Goal: Task Accomplishment & Management: Manage account settings

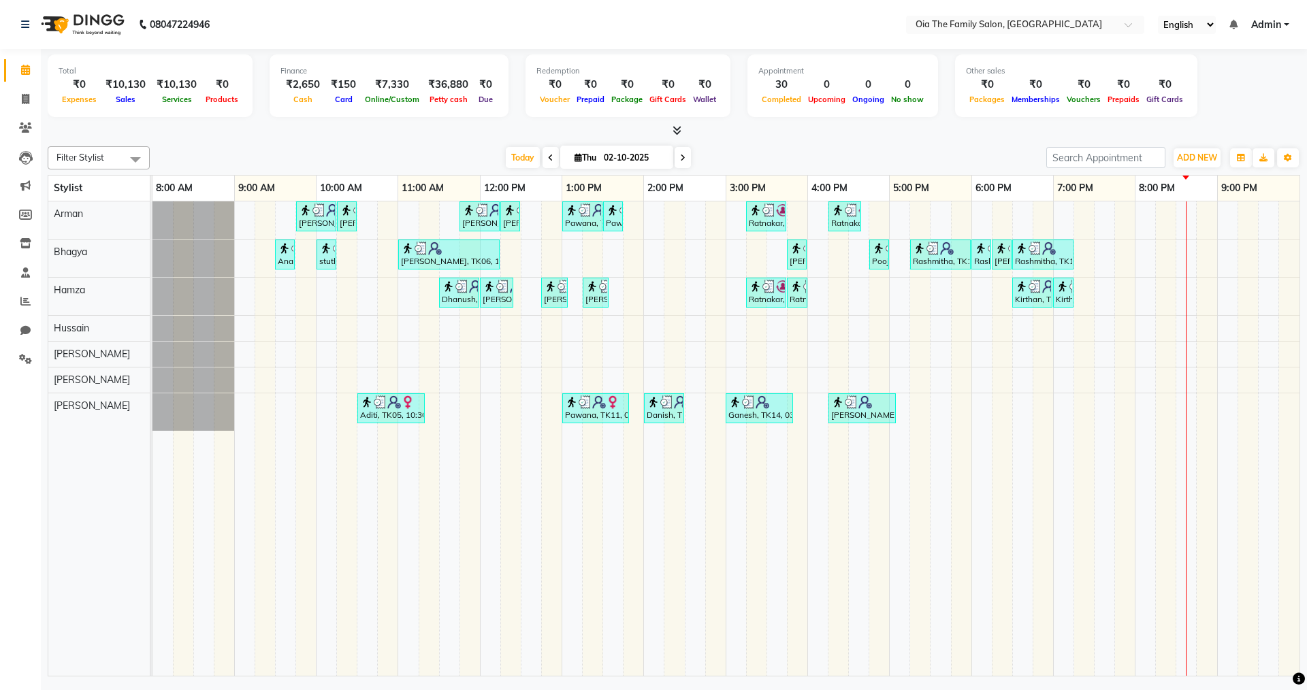
click at [1088, 255] on div "[PERSON_NAME], TK04, 09:45 AM-10:15 AM, Hair Styling-Hair Cut (Men) [PERSON_NAM…" at bounding box center [726, 439] width 1147 height 475
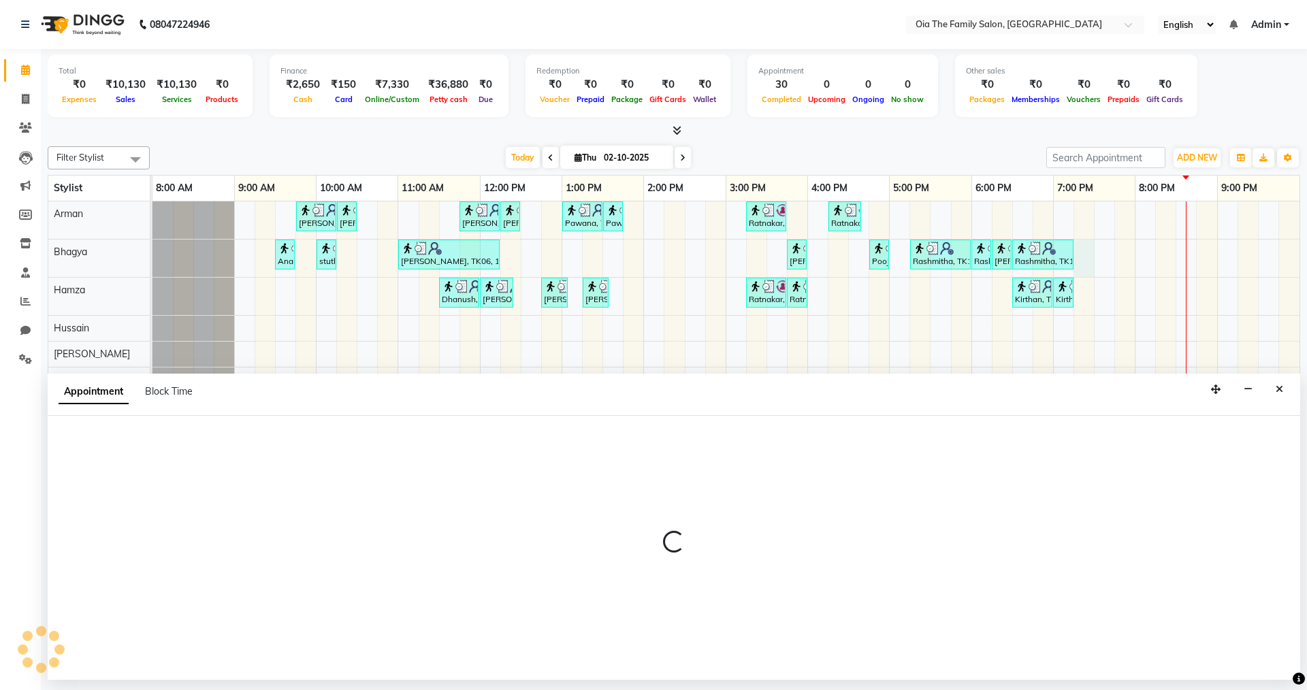
select select "93028"
select select "1155"
select select "tentative"
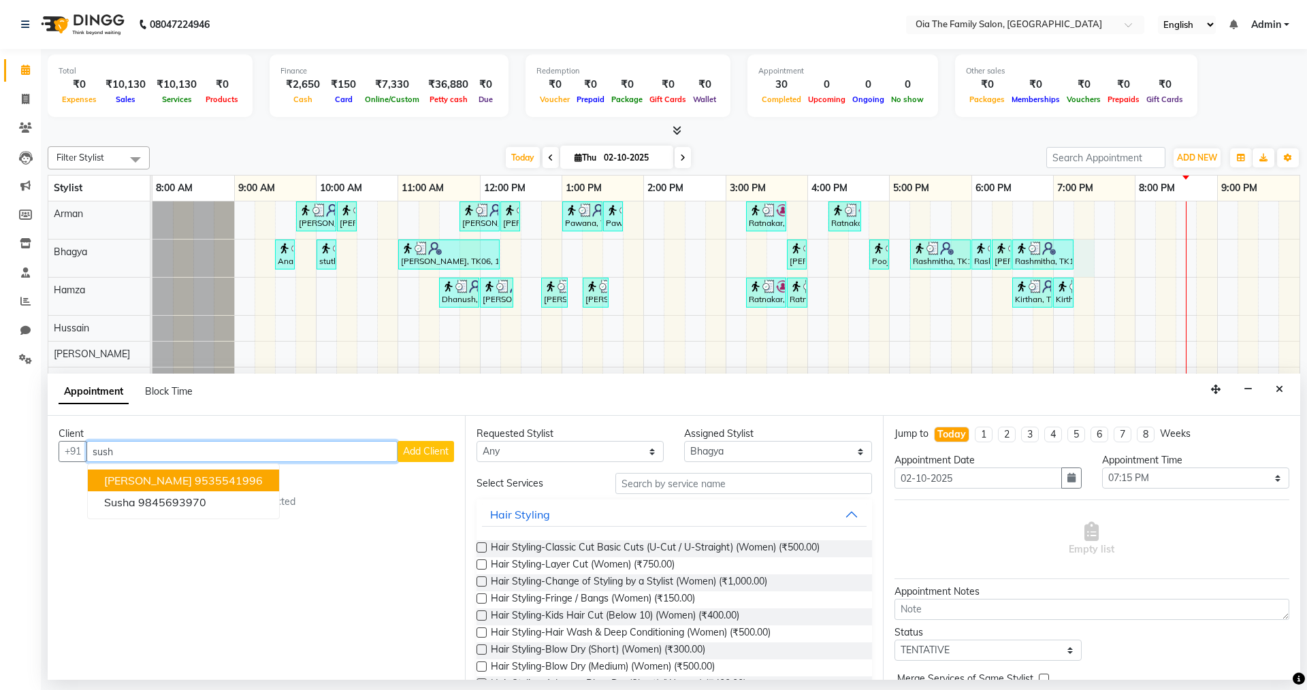
click at [195, 478] on ngb-highlight "9535541996" at bounding box center [229, 481] width 68 height 14
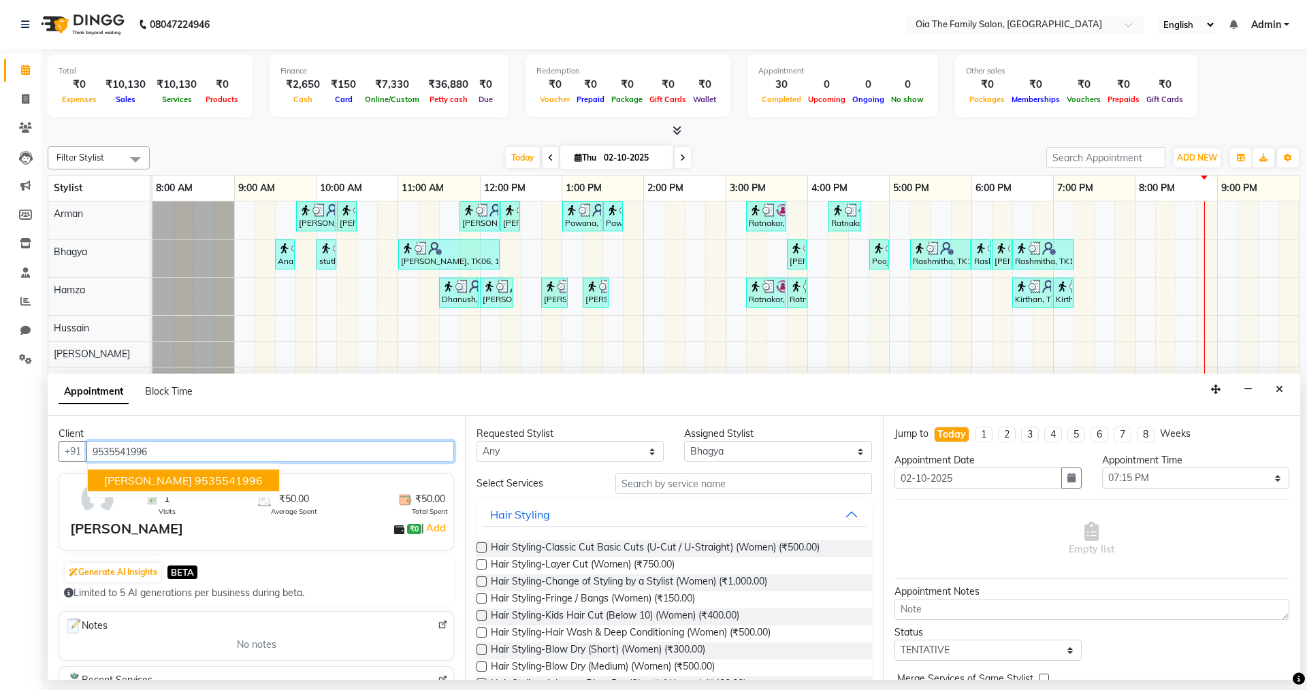
type input "9535541996"
click at [677, 489] on input "text" at bounding box center [743, 483] width 257 height 21
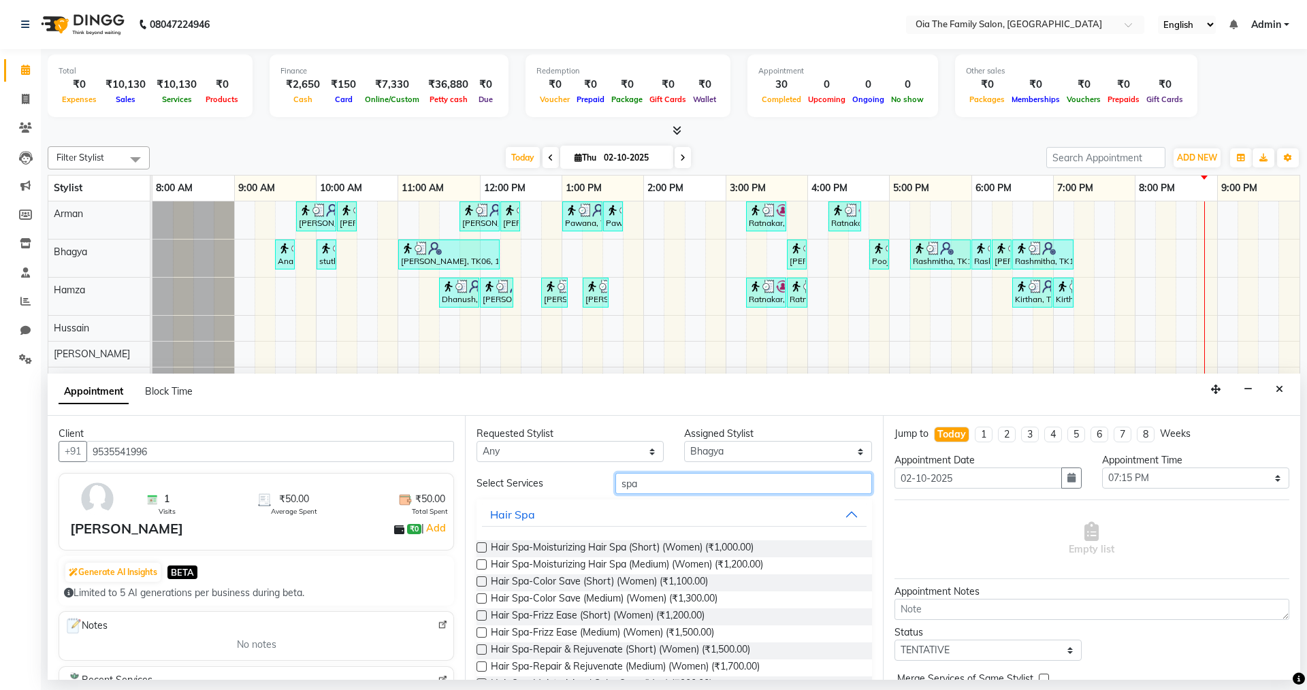
type input "spa"
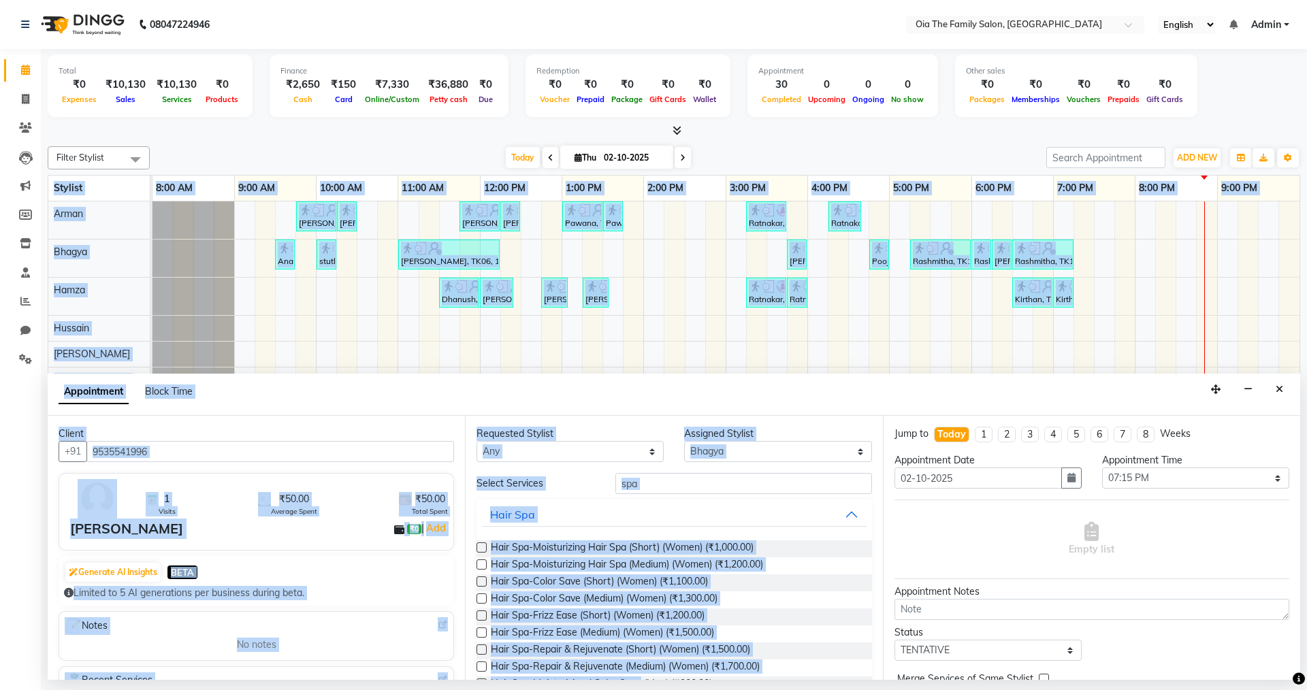
click at [643, 681] on div "08047224946 Select Location × Oia The Family Salon, [GEOGRAPHIC_DATA] English E…" at bounding box center [653, 345] width 1307 height 690
click at [716, 658] on span "Hair Spa-Repair & Rejuvenate (Short) (Women) (₹1,500.00)" at bounding box center [620, 651] width 259 height 17
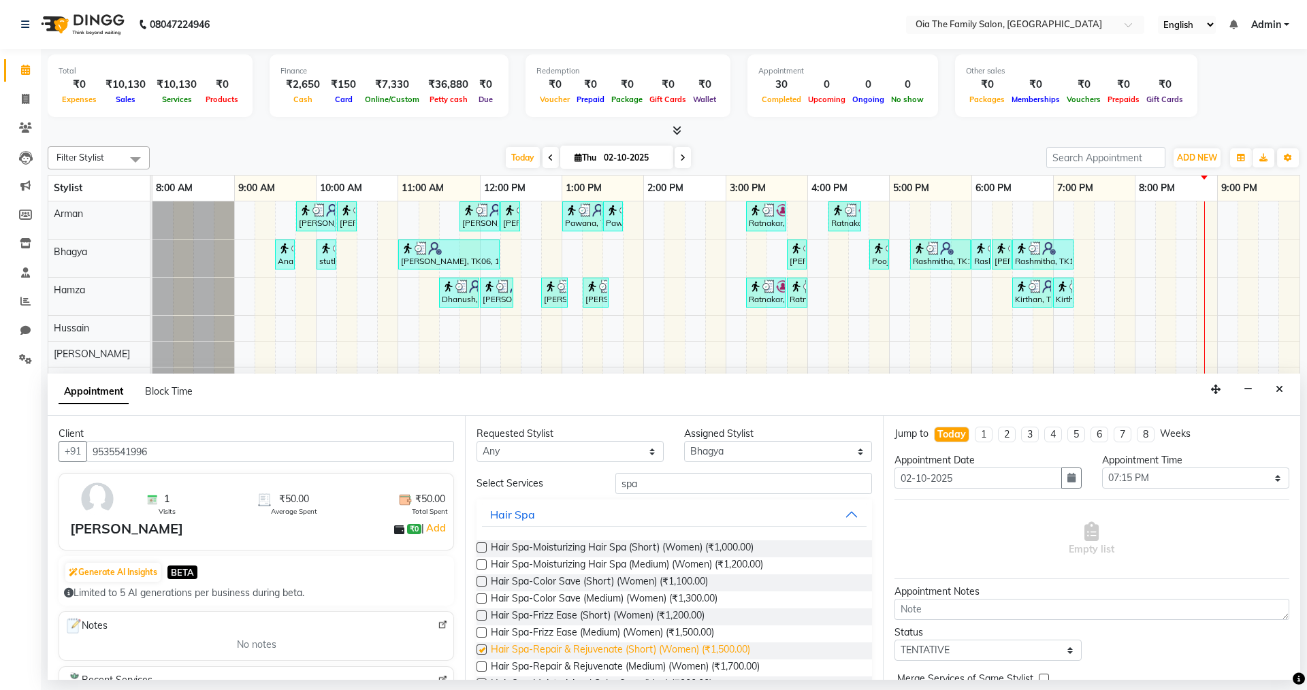
checkbox input "false"
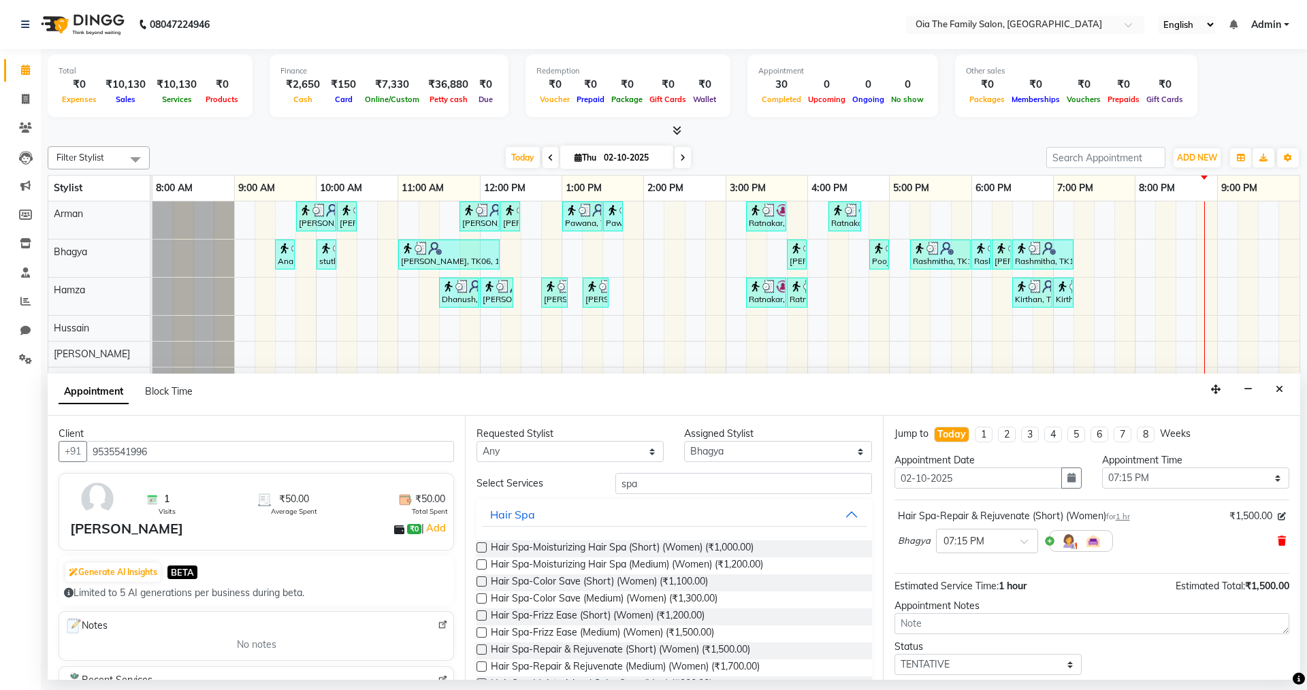
click at [1278, 543] on icon at bounding box center [1282, 542] width 8 height 10
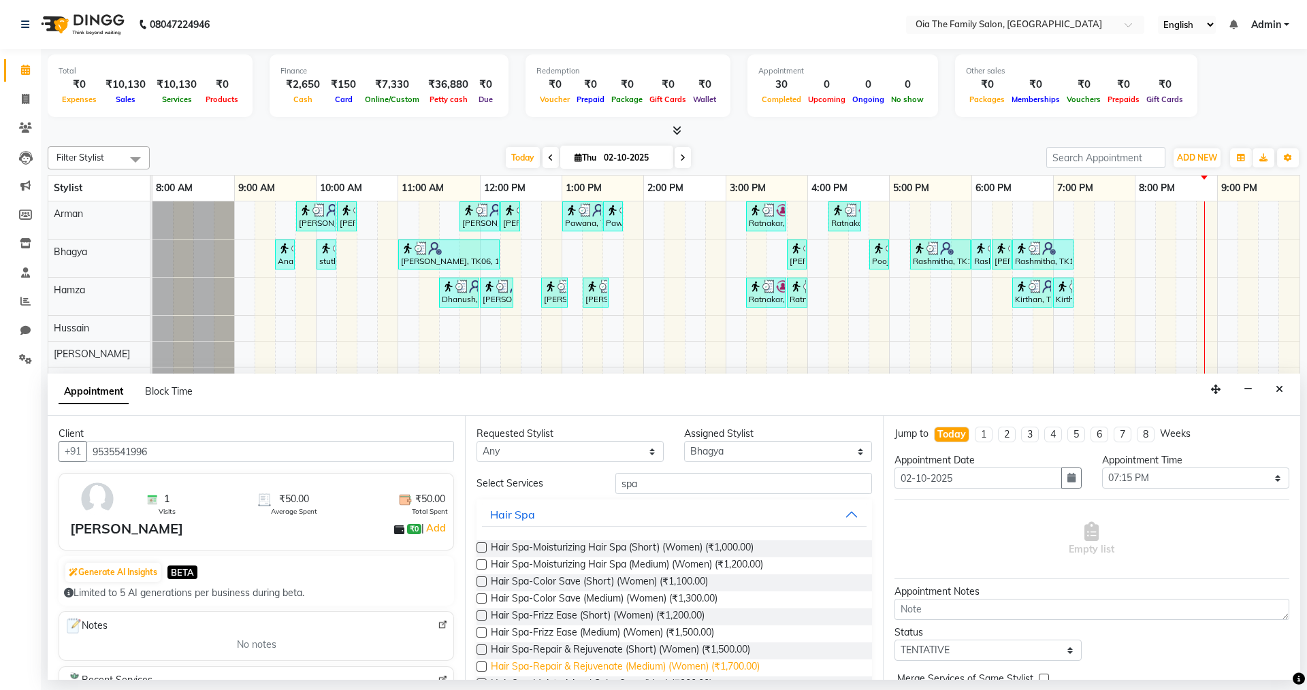
click at [637, 662] on span "Hair Spa-Repair & Rejuvenate (Medium) (Women) (₹1,700.00)" at bounding box center [625, 668] width 269 height 17
checkbox input "false"
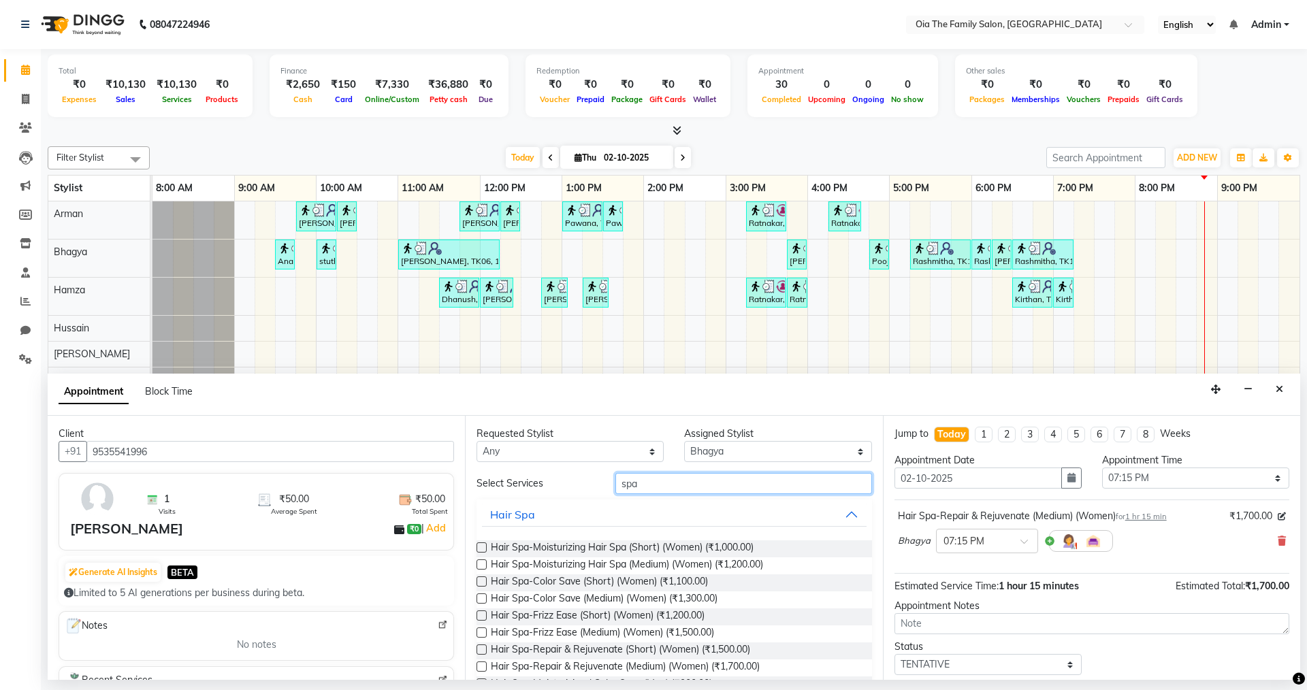
click at [645, 485] on input "spa" at bounding box center [743, 483] width 257 height 21
type input "s"
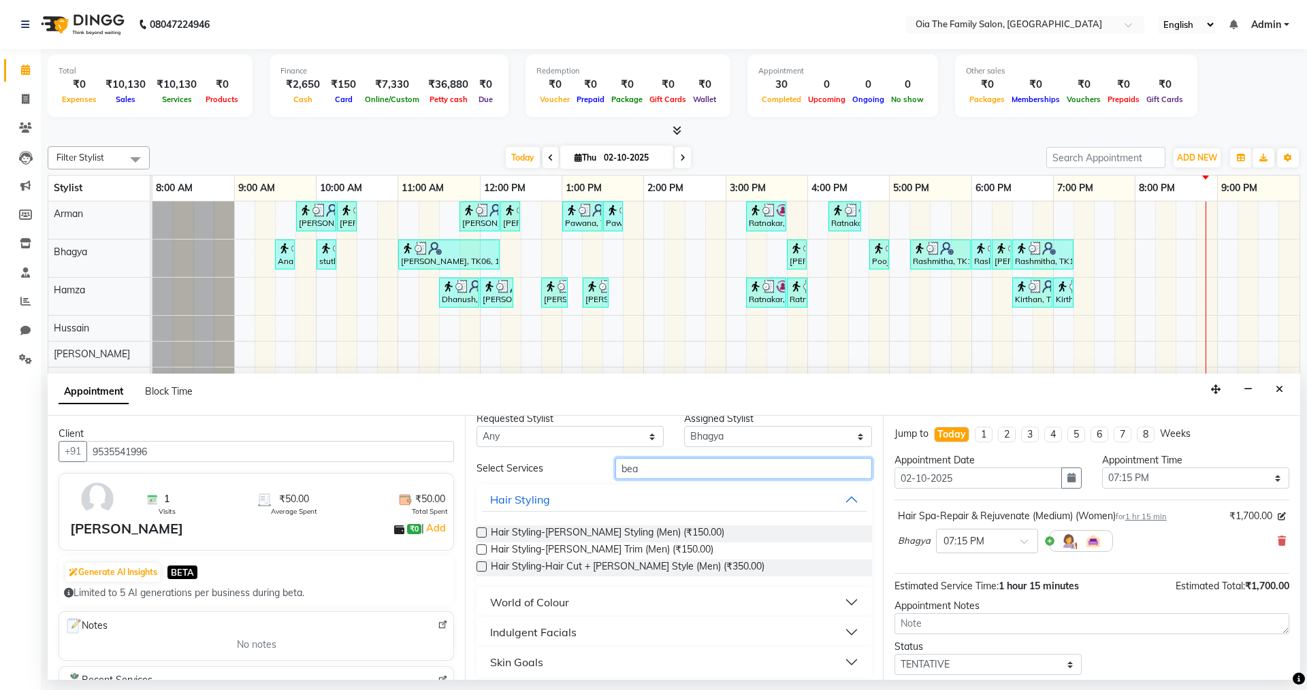
scroll to position [23, 0]
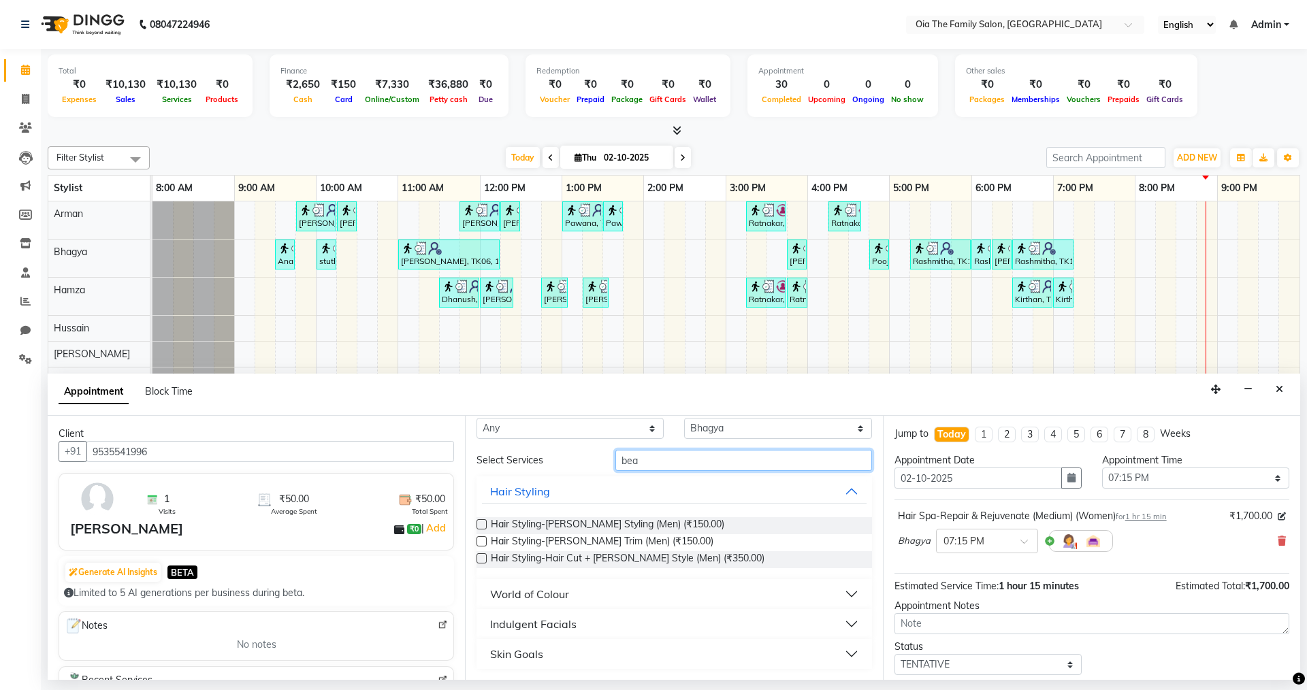
type input "bea"
click at [842, 654] on button "Skin Goals" at bounding box center [674, 654] width 384 height 25
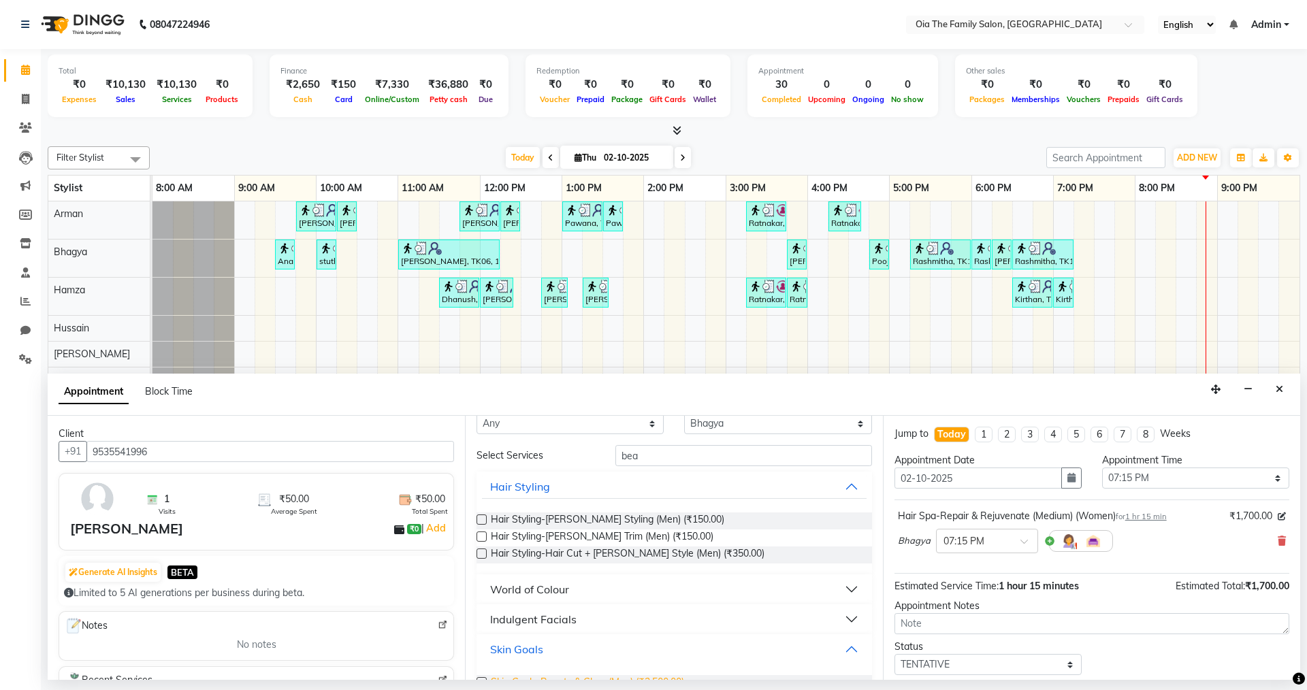
scroll to position [0, 0]
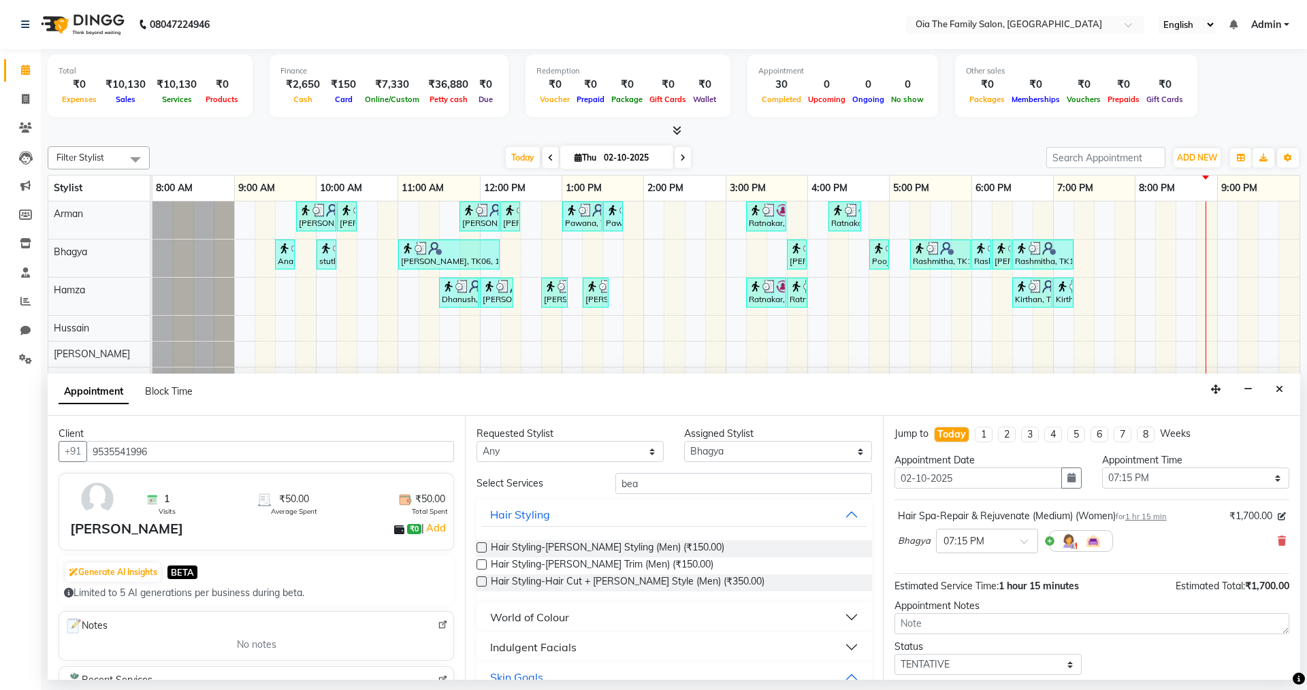
click at [838, 649] on button "Indulgent Facials" at bounding box center [674, 647] width 384 height 25
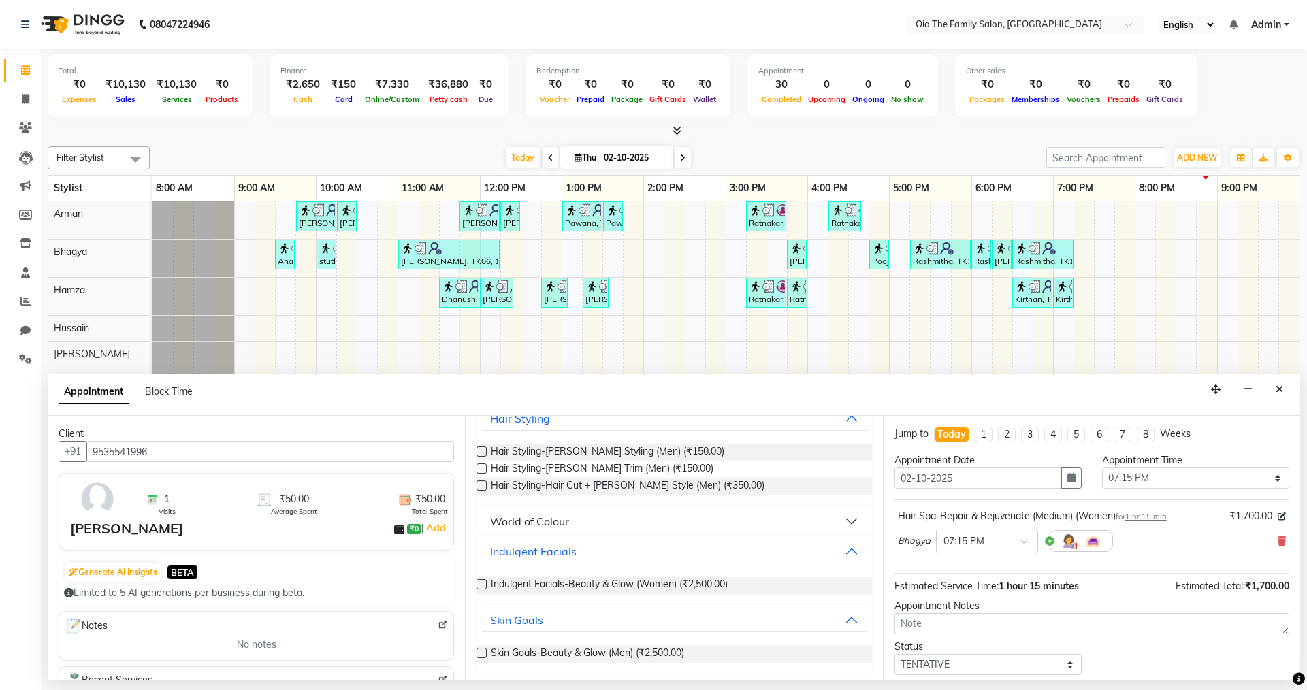
scroll to position [101, 0]
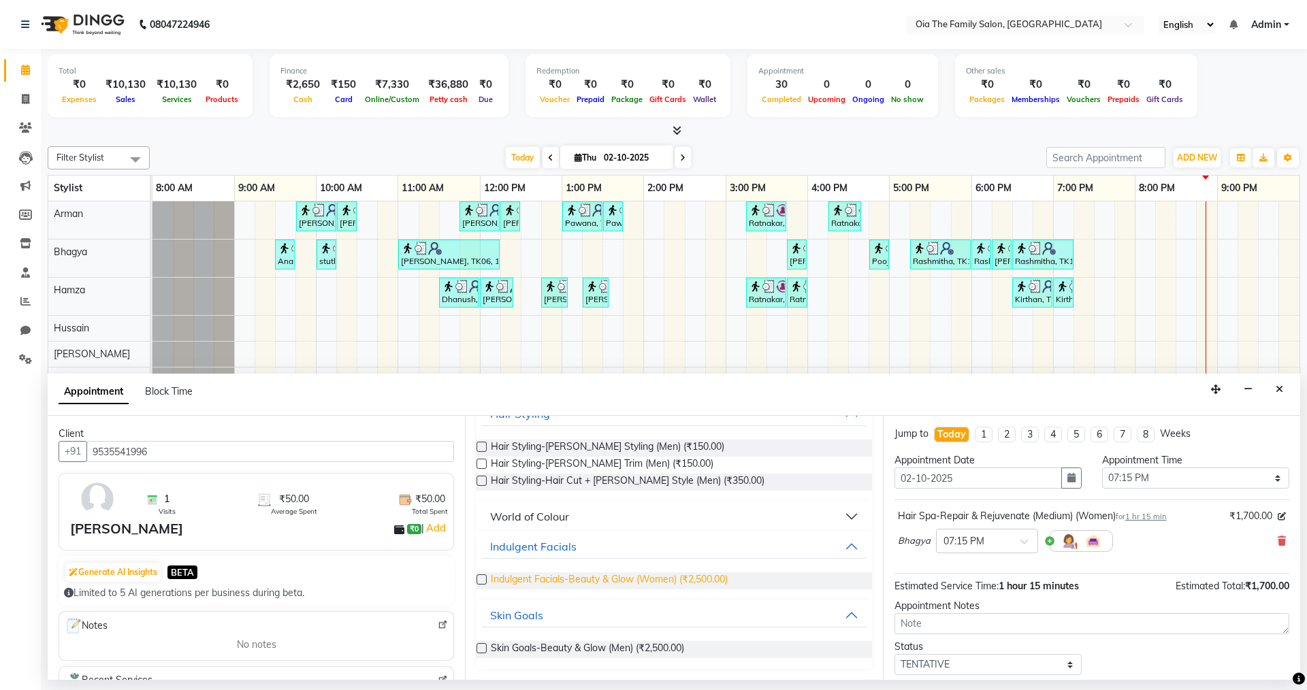
click at [684, 582] on span "Indulgent Facials-Beauty & Glow (Women) (₹2,500.00)" at bounding box center [609, 581] width 237 height 17
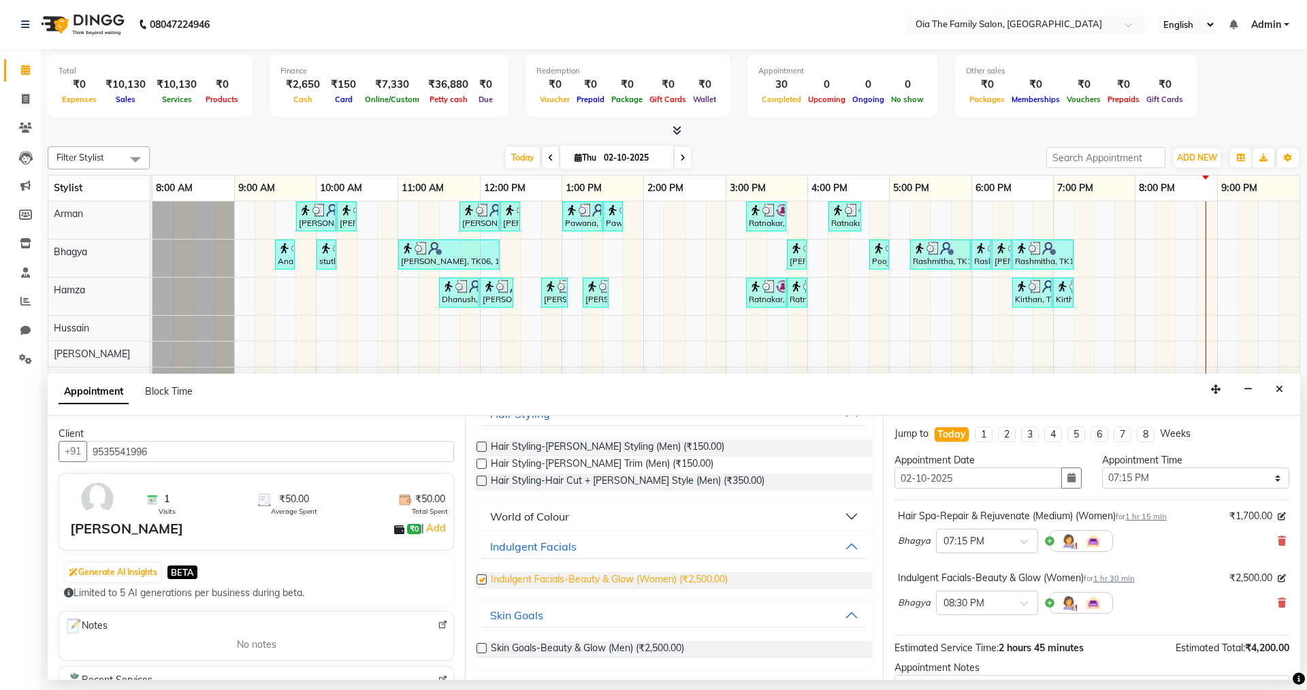
checkbox input "false"
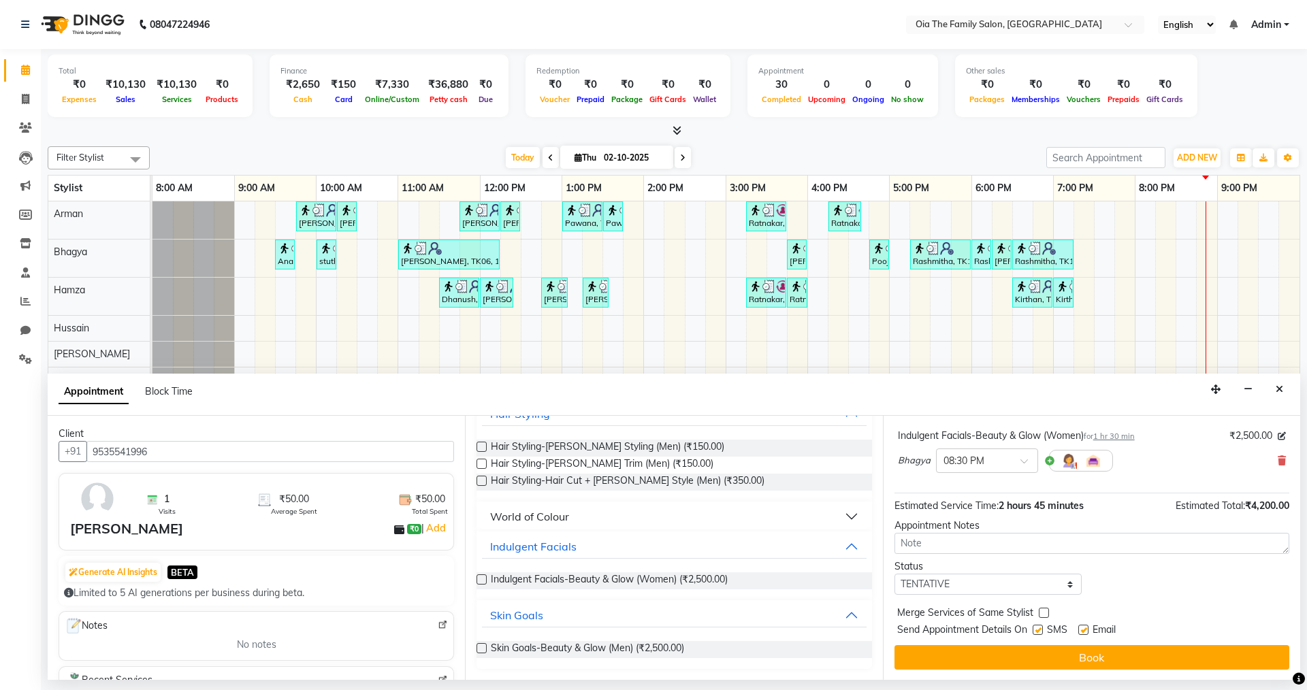
scroll to position [143, 0]
click at [1038, 630] on label at bounding box center [1038, 629] width 10 height 10
click at [1038, 630] on input "checkbox" at bounding box center [1037, 630] width 9 height 9
checkbox input "false"
click at [1087, 628] on label at bounding box center [1083, 629] width 10 height 10
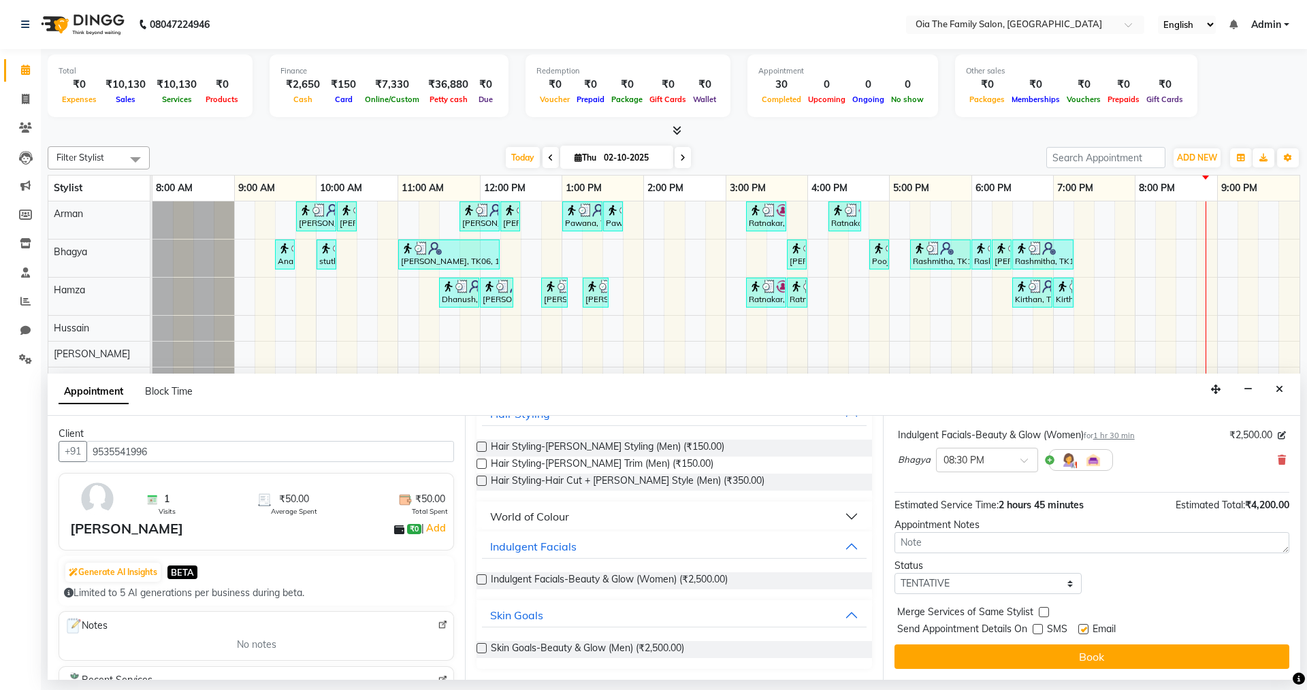
click at [1087, 628] on input "checkbox" at bounding box center [1082, 630] width 9 height 9
checkbox input "false"
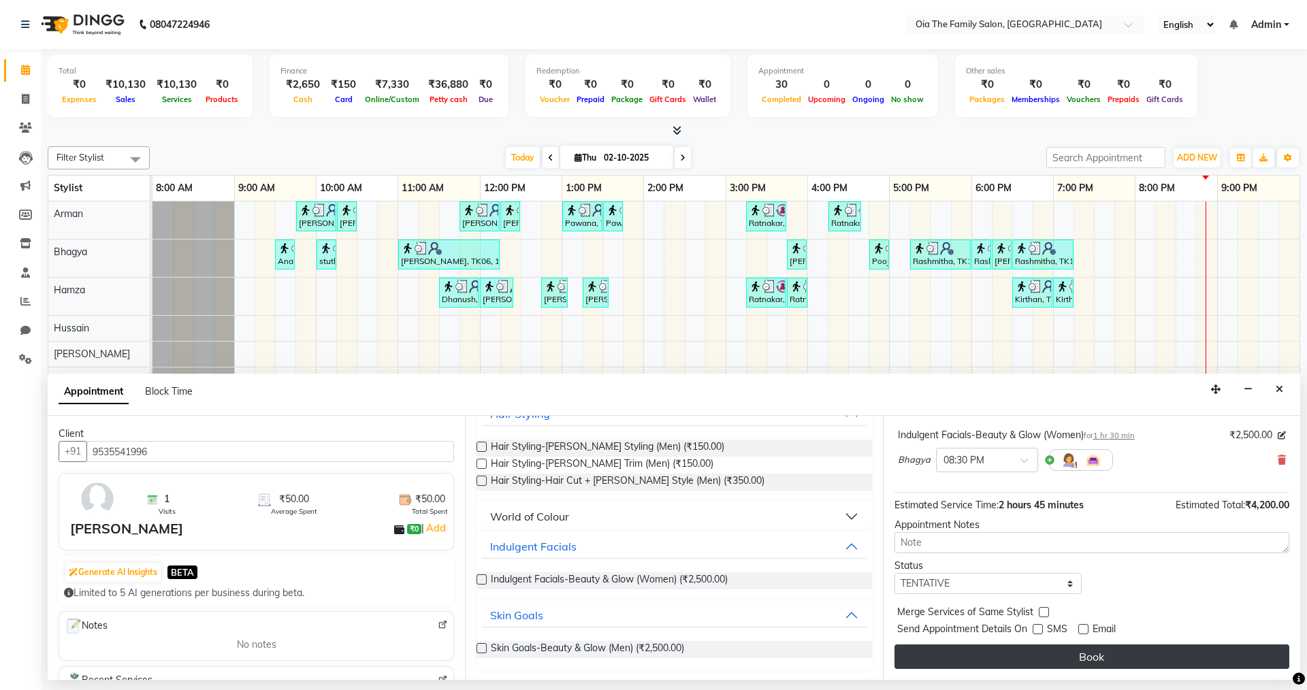
click at [1072, 654] on button "Book" at bounding box center [1092, 657] width 395 height 25
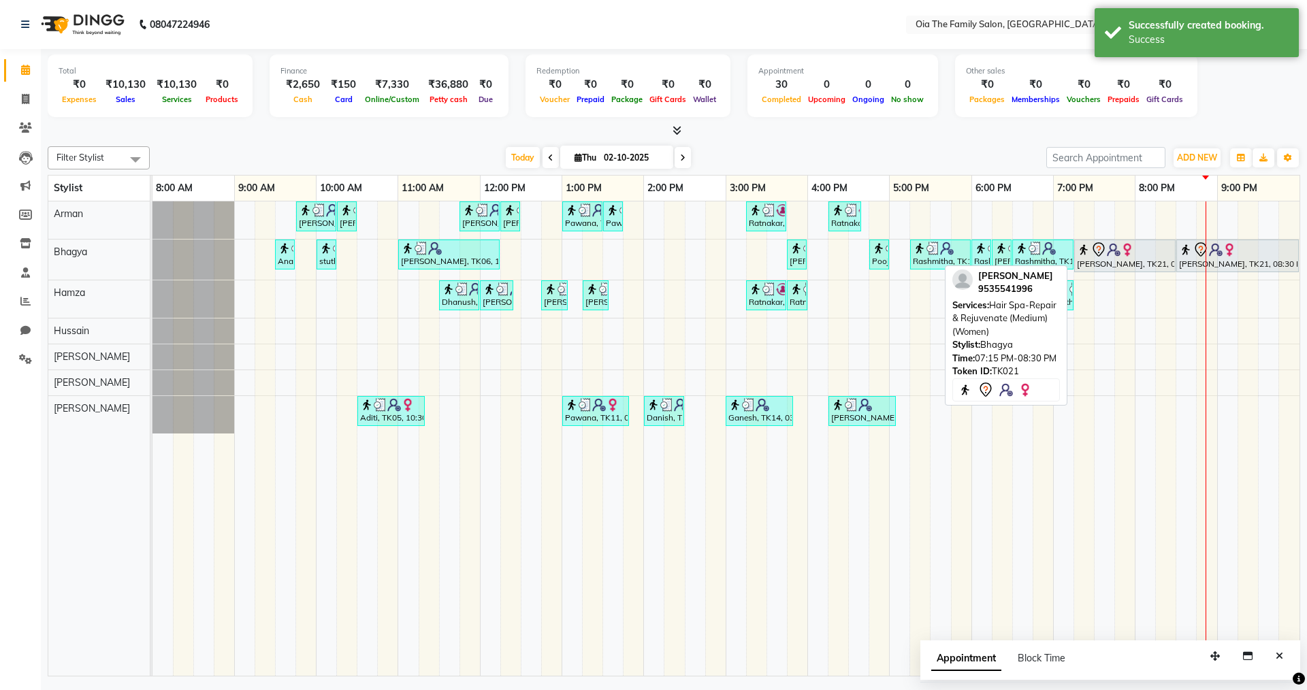
click at [1161, 263] on div "[PERSON_NAME], TK21, 07:15 PM-08:30 PM, Hair Spa-Repair & Rejuvenate (Medium) (…" at bounding box center [1125, 256] width 99 height 29
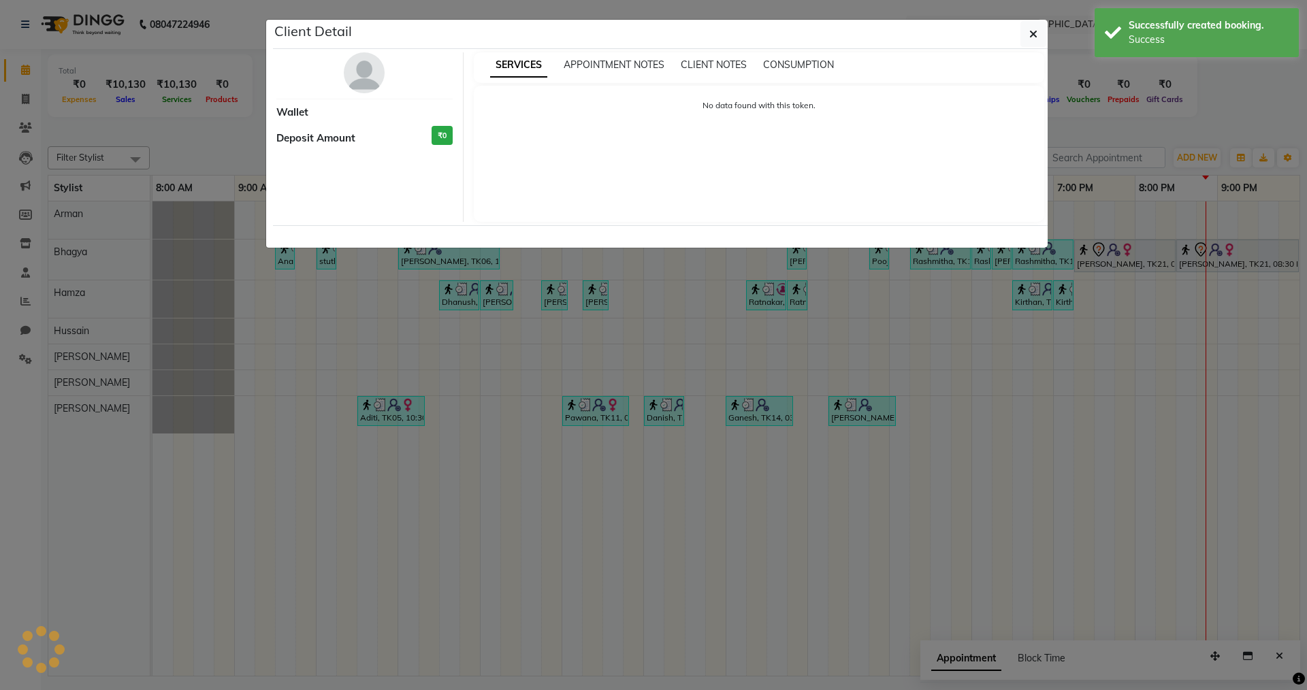
select select "7"
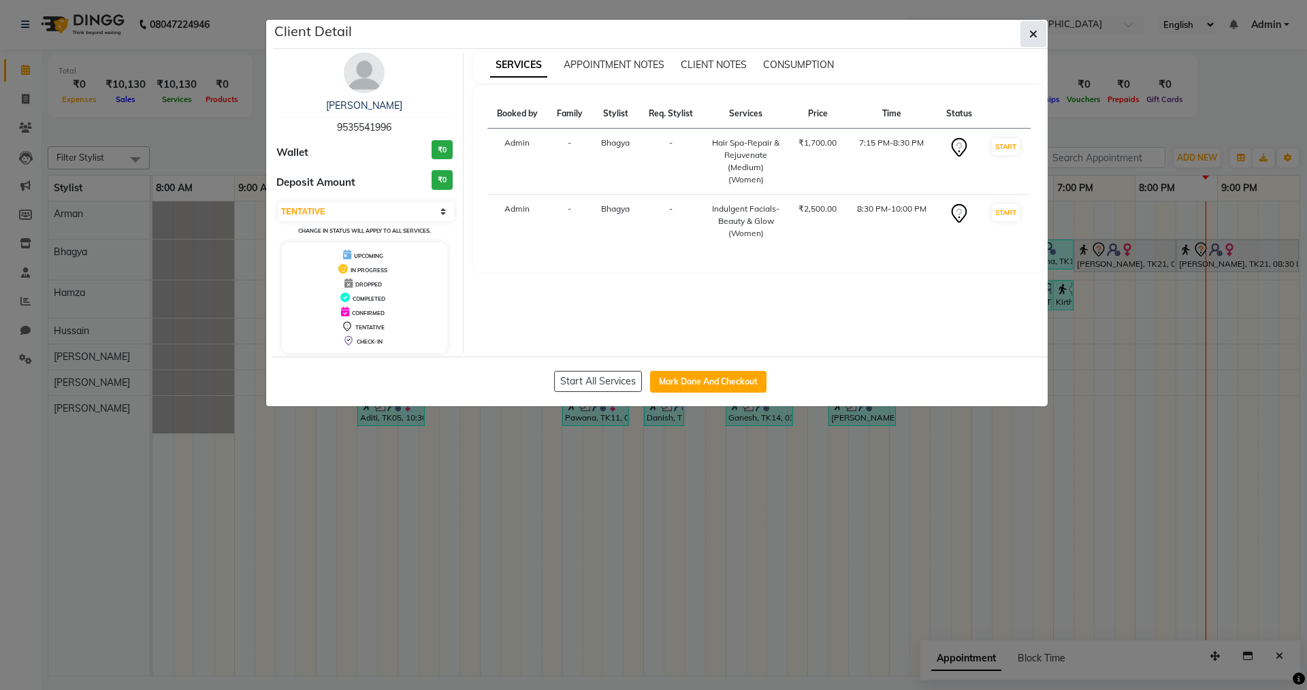
click at [1036, 35] on icon "button" at bounding box center [1033, 34] width 8 height 11
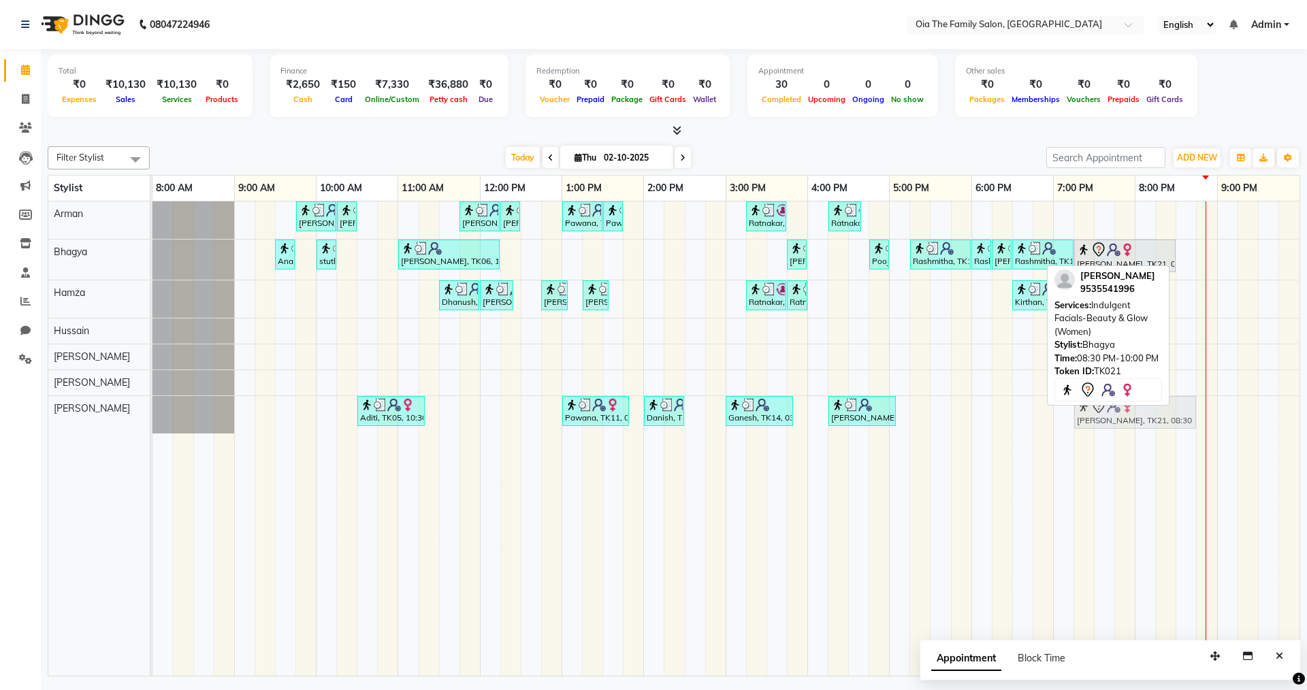
drag, startPoint x: 1202, startPoint y: 247, endPoint x: 1096, endPoint y: 392, distance: 179.4
click at [1096, 392] on div "Filter Stylist Select All Arman Bhagya Hamza [PERSON_NAME] [PERSON_NAME] [DATE]…" at bounding box center [674, 409] width 1253 height 536
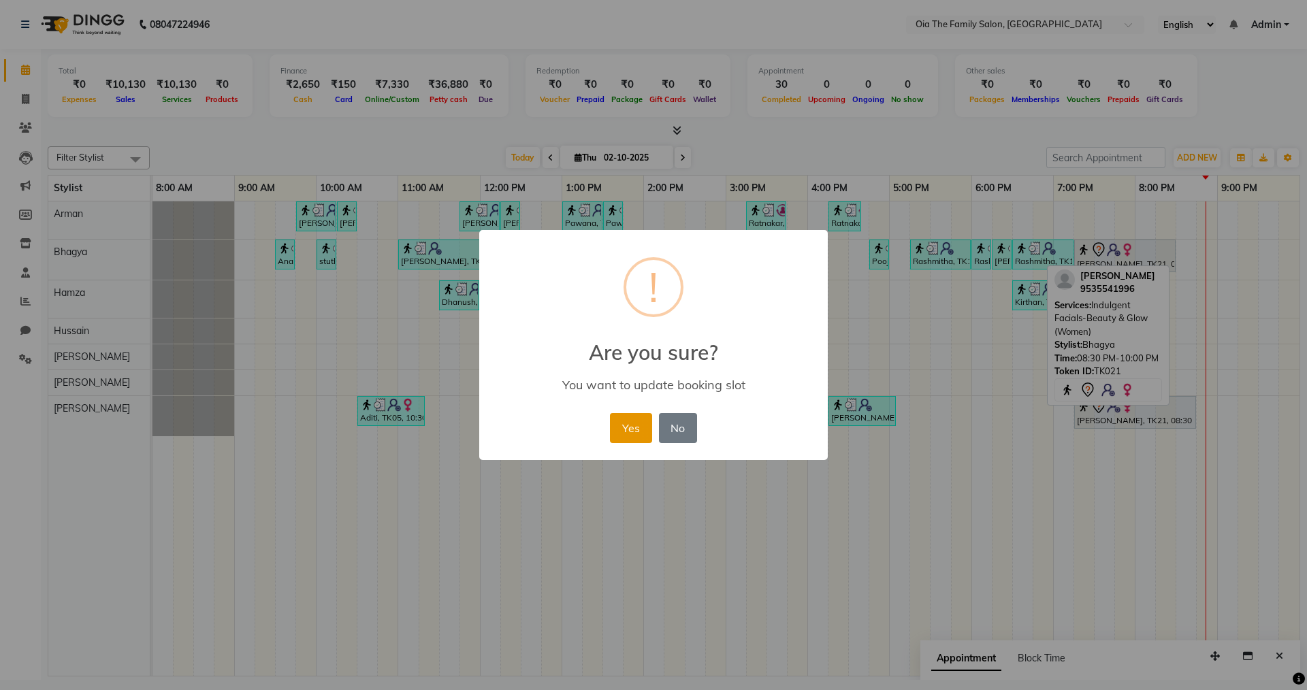
click at [635, 433] on button "Yes" at bounding box center [631, 428] width 42 height 30
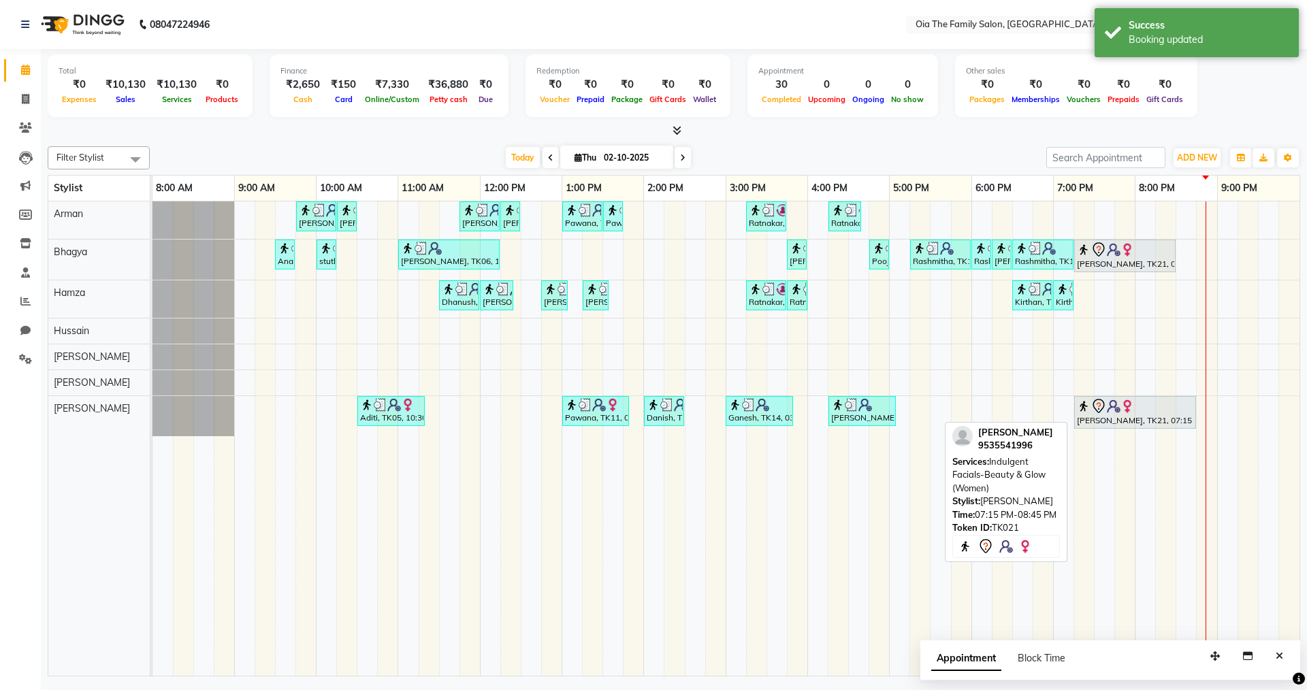
click at [1137, 415] on div "[PERSON_NAME], TK21, 07:15 PM-08:45 PM, Indulgent Facials-Beauty & Glow (Women)" at bounding box center [1135, 412] width 119 height 29
click at [1127, 419] on div "[PERSON_NAME], TK21, 07:15 PM-08:45 PM, Indulgent Facials-Beauty & Glow (Women)" at bounding box center [1135, 412] width 119 height 29
select select "7"
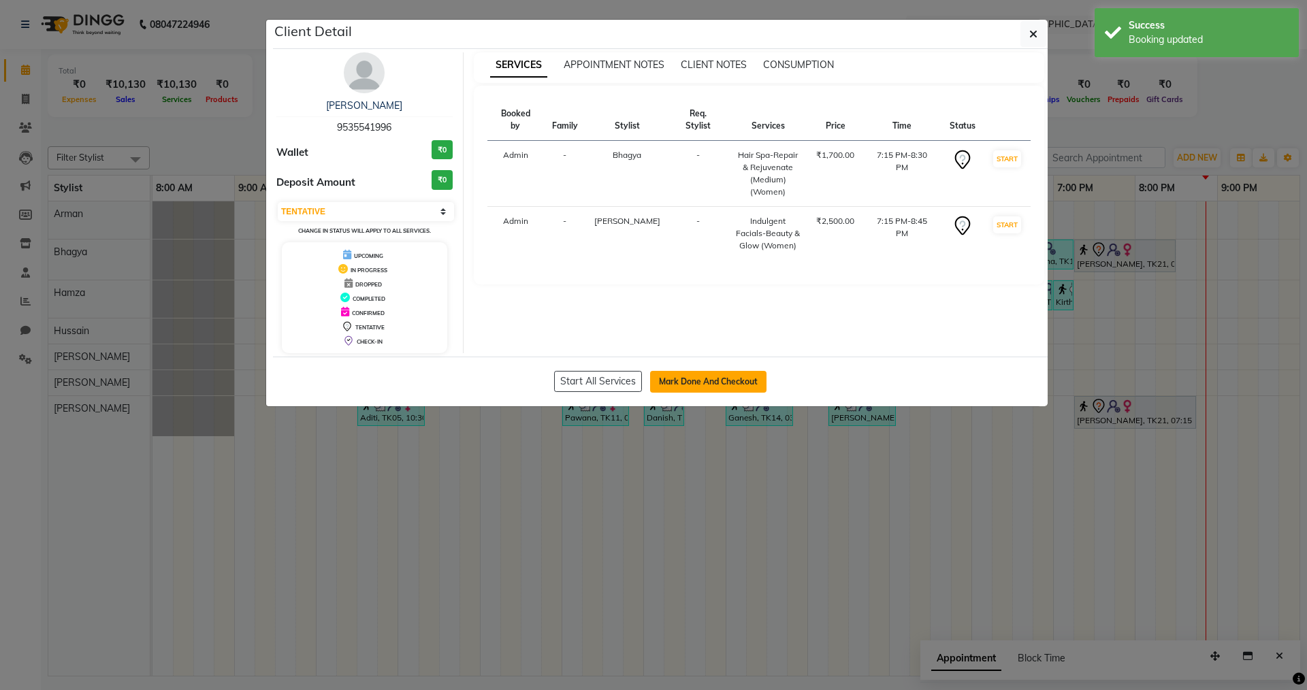
click at [714, 380] on button "Mark Done And Checkout" at bounding box center [708, 382] width 116 height 22
select select "service"
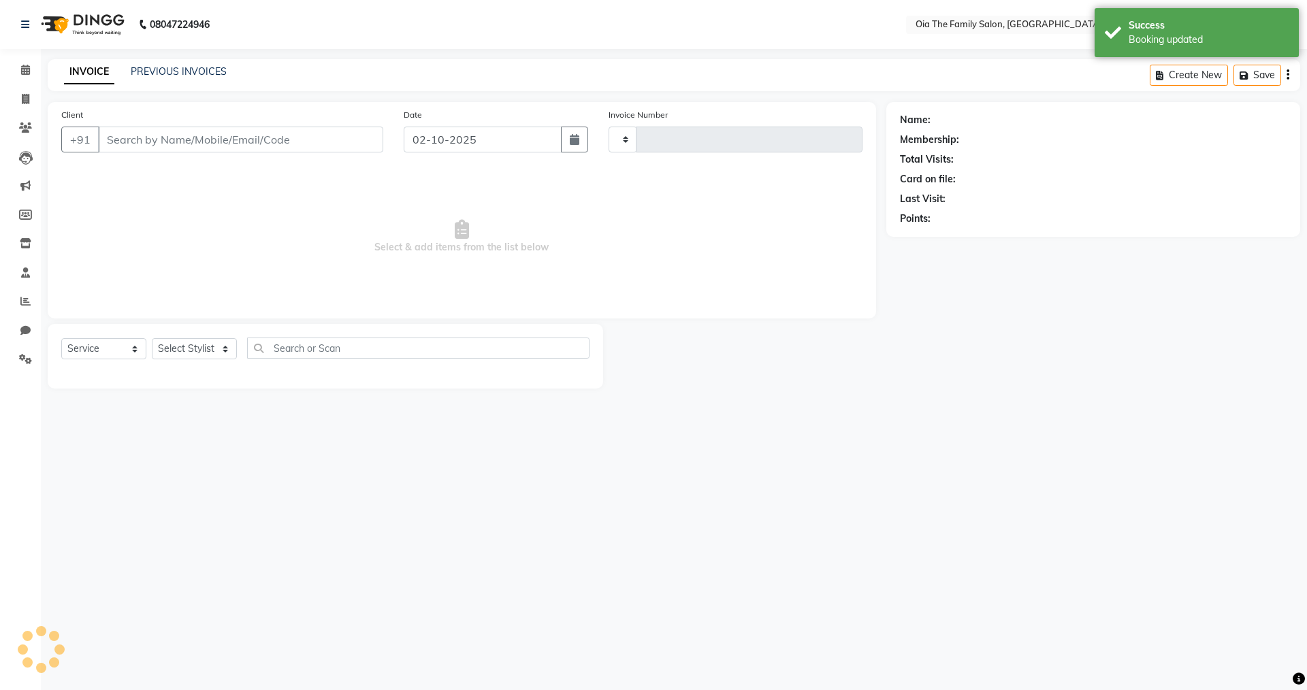
type input "0127"
select select "9113"
type input "9535541996"
select select "93028"
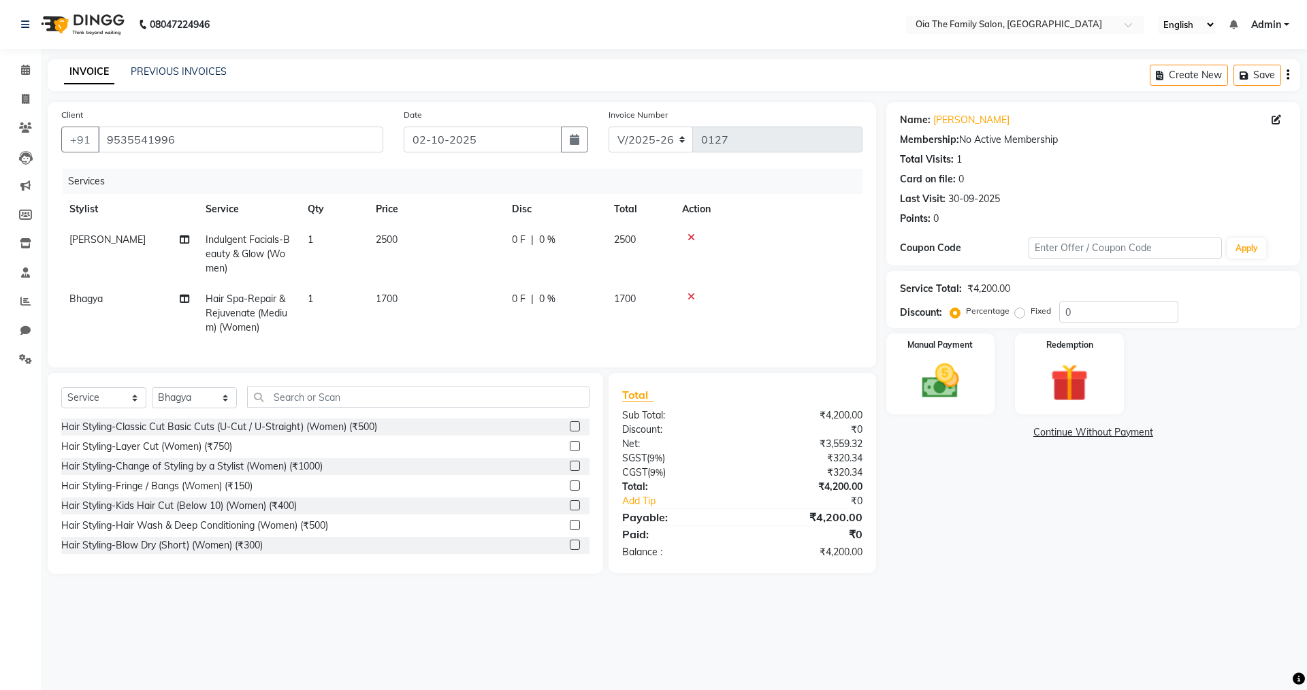
click at [693, 240] on icon at bounding box center [691, 238] width 7 height 10
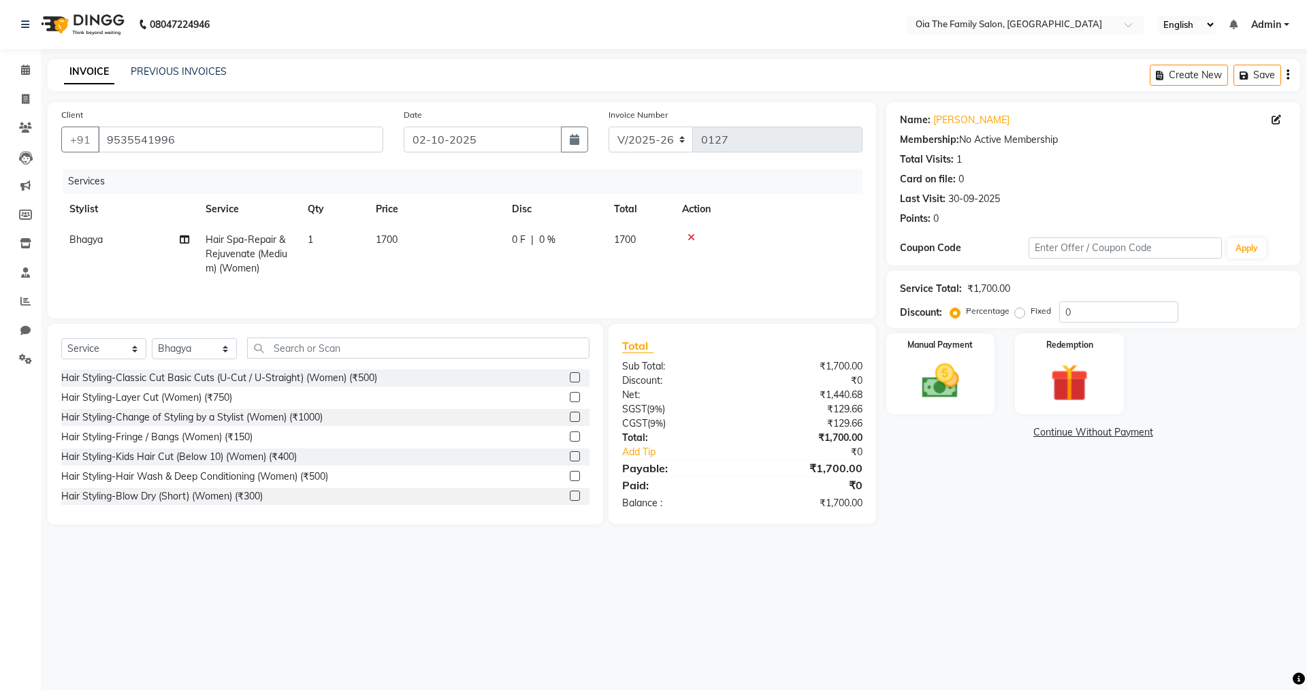
click at [692, 237] on icon at bounding box center [691, 238] width 7 height 10
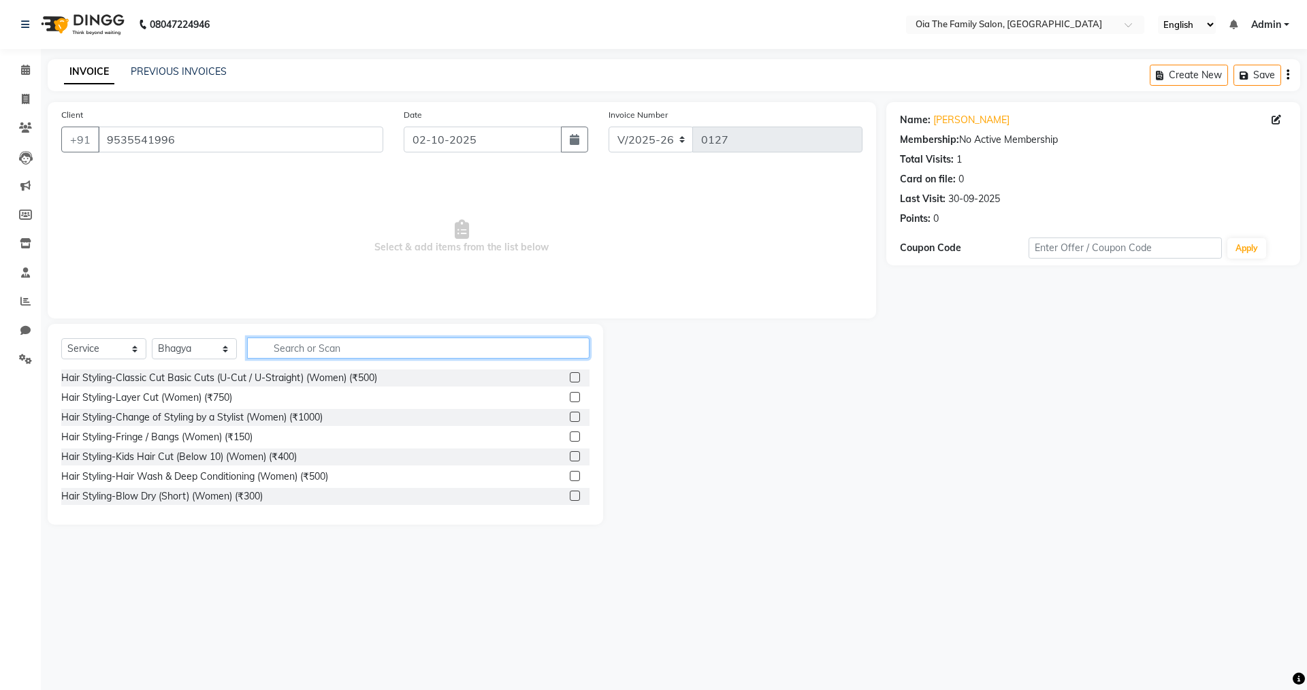
click at [434, 355] on input "text" at bounding box center [418, 348] width 342 height 21
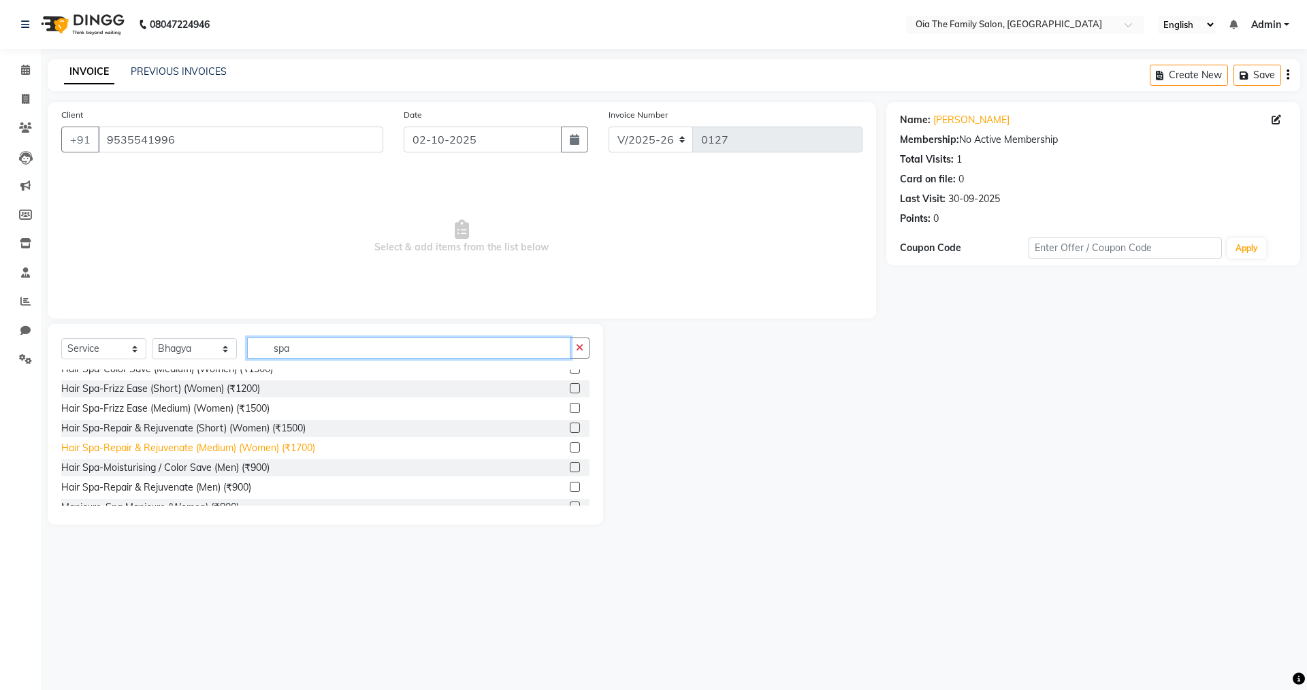
type input "spa"
click at [255, 444] on div "Hair Spa-Repair & Rejuvenate (Medium) (Women) (₹1700)" at bounding box center [188, 448] width 254 height 14
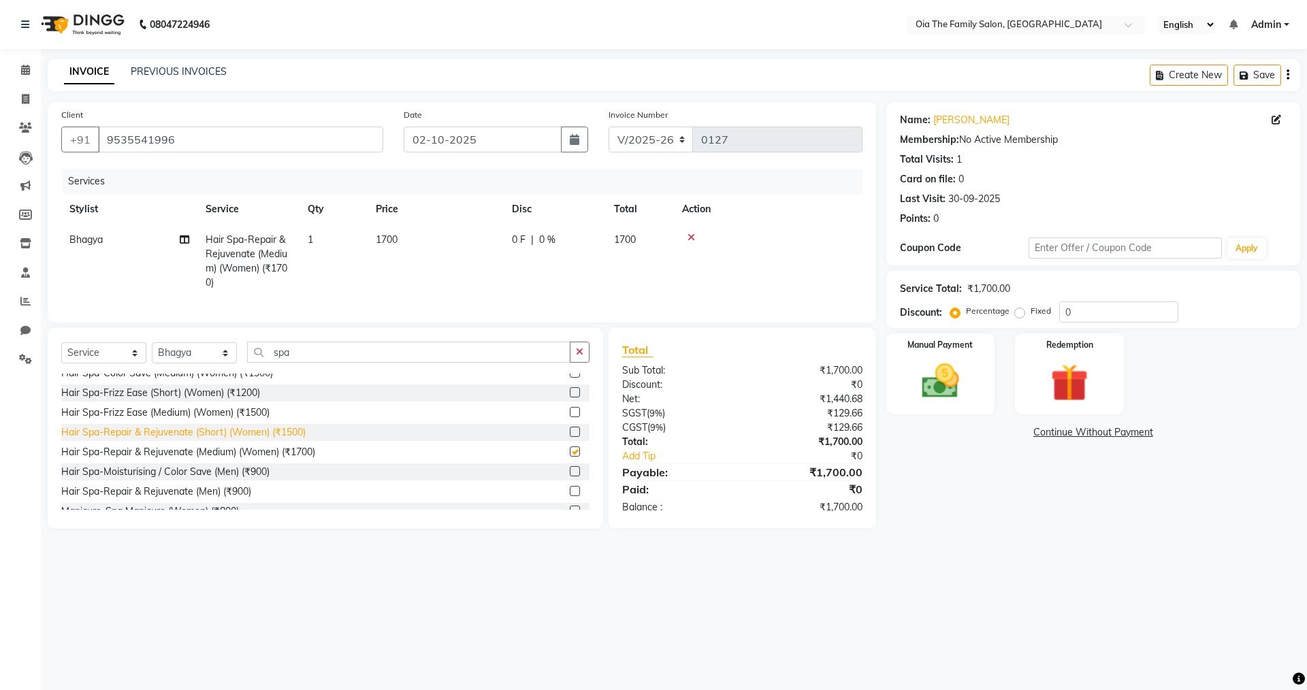
checkbox input "false"
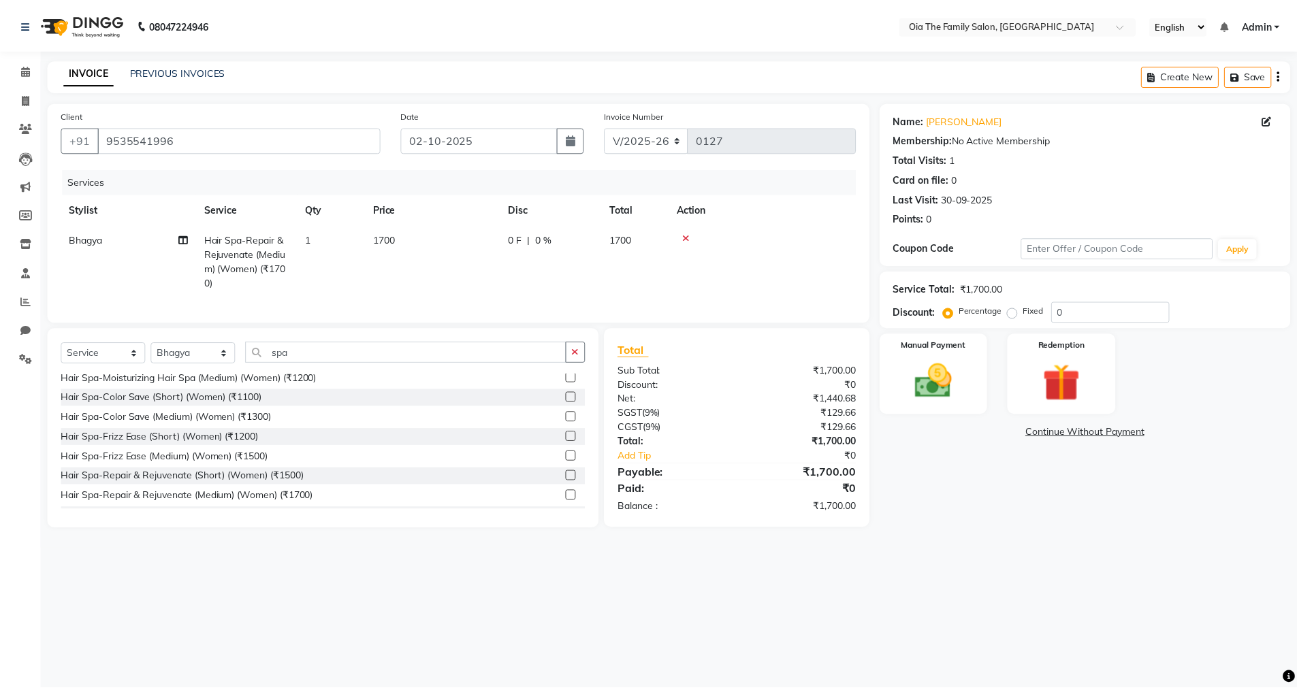
scroll to position [0, 0]
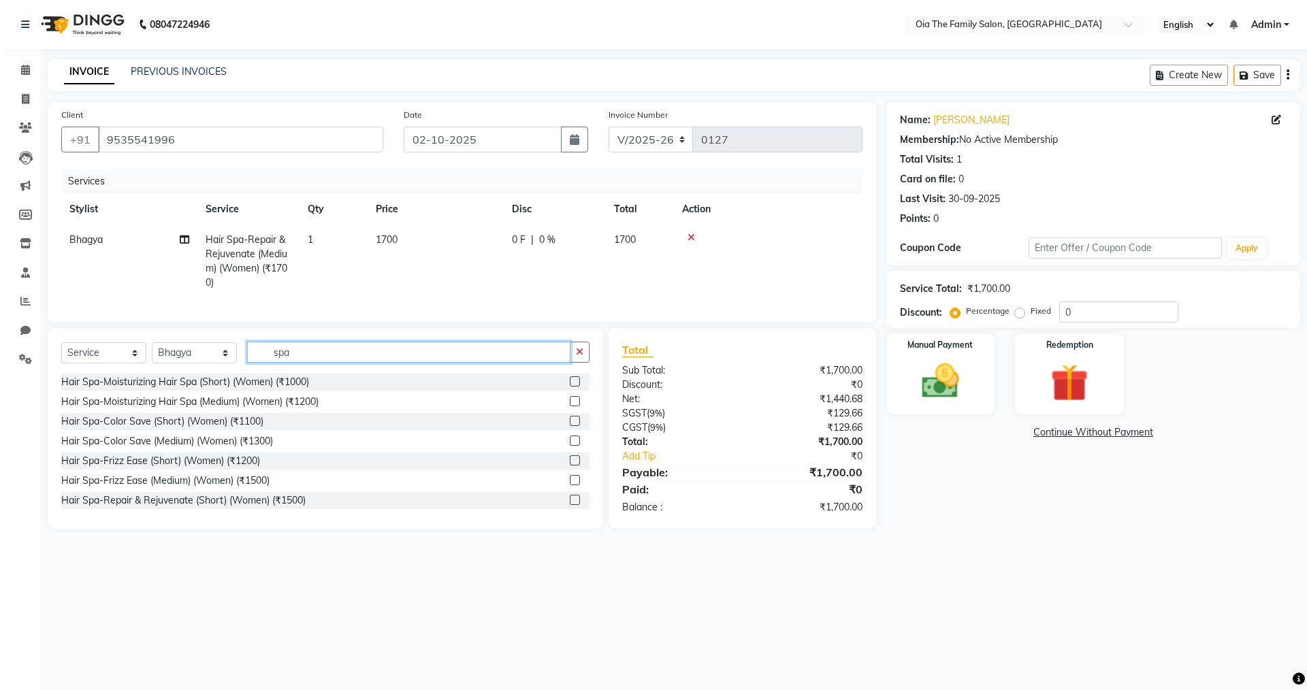
click at [311, 363] on input "spa" at bounding box center [408, 352] width 323 height 21
type input "s"
type input "faci"
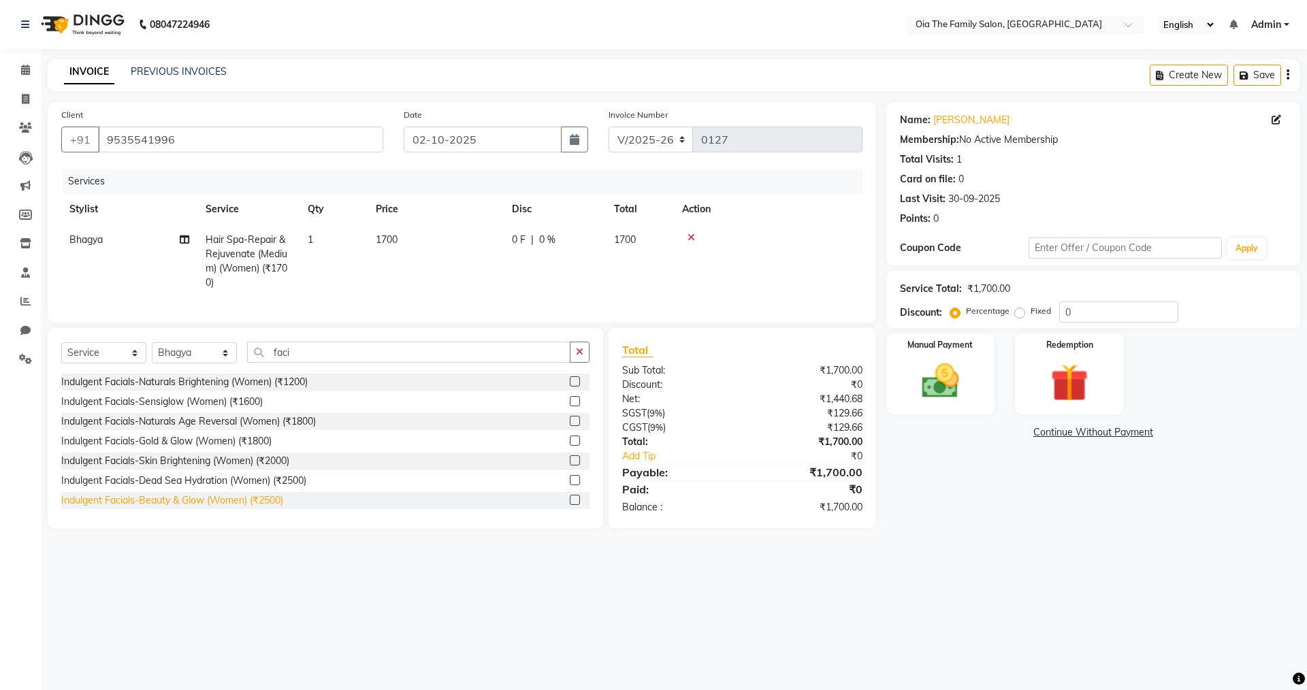
click at [244, 504] on div "Indulgent Facials-Beauty & Glow (Women) (₹2500)" at bounding box center [172, 501] width 222 height 14
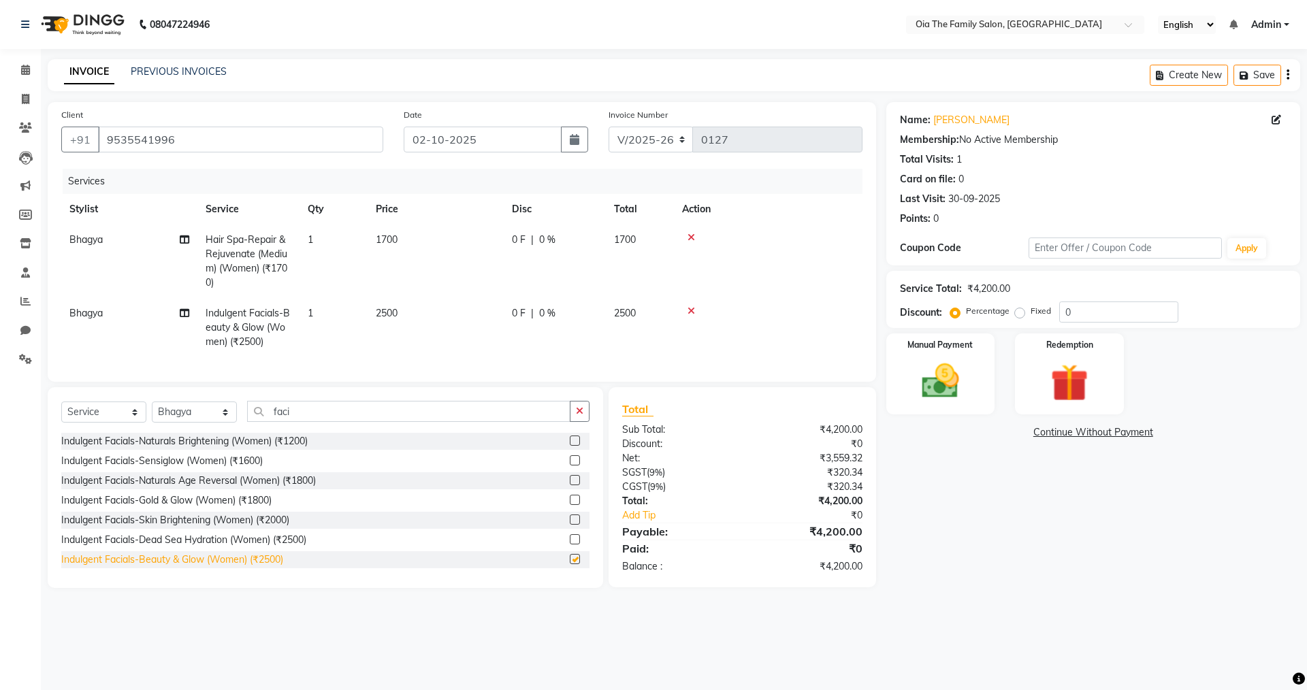
checkbox input "false"
click at [974, 387] on div "Manual Payment" at bounding box center [940, 374] width 113 height 84
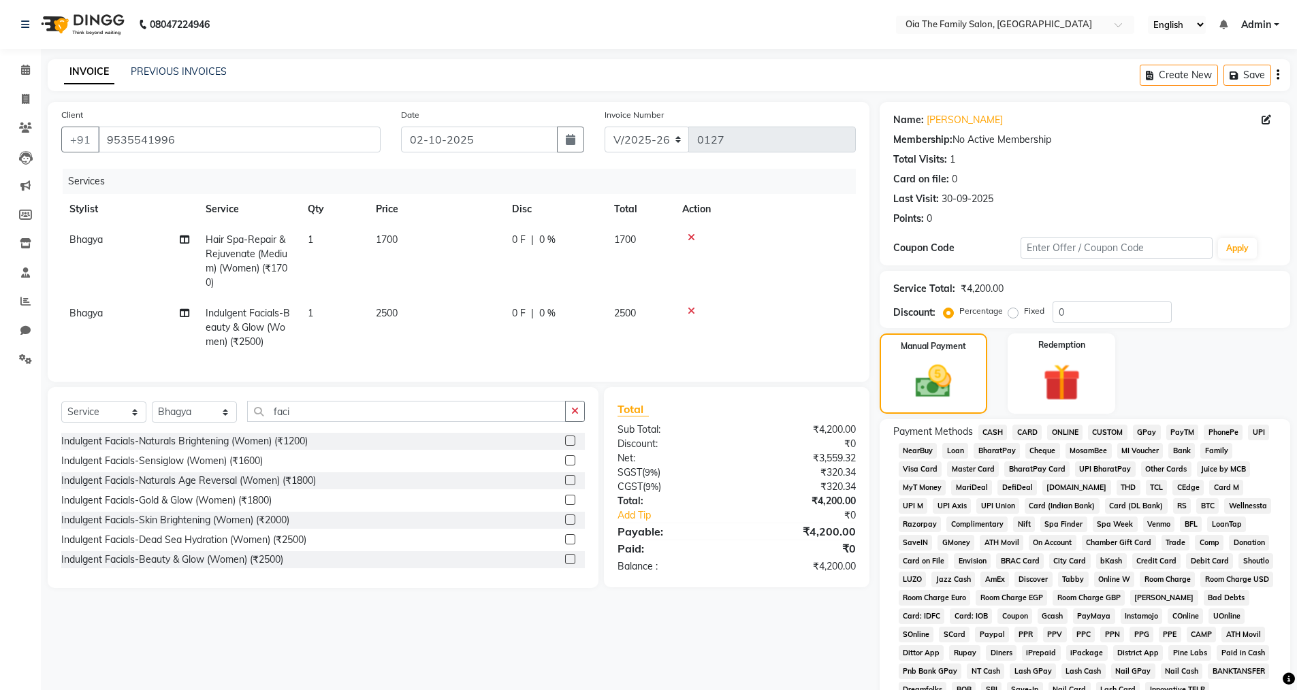
click at [1258, 435] on span "UPI" at bounding box center [1258, 433] width 21 height 16
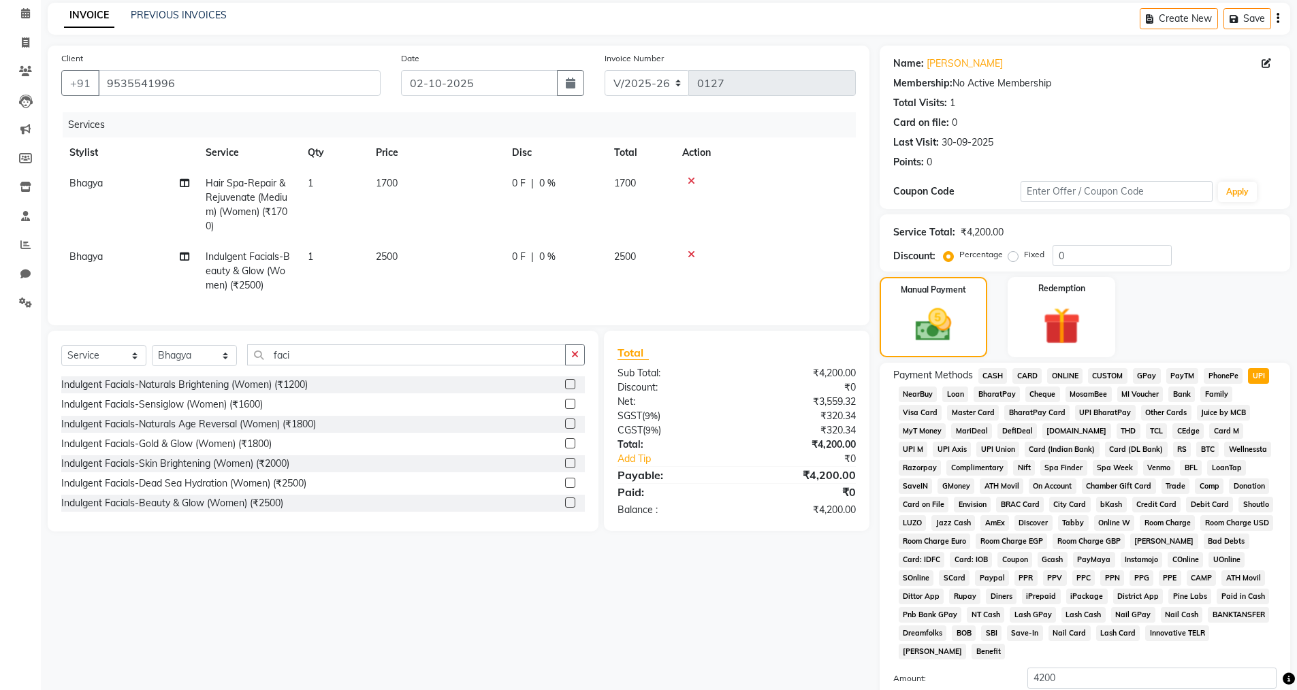
scroll to position [206, 0]
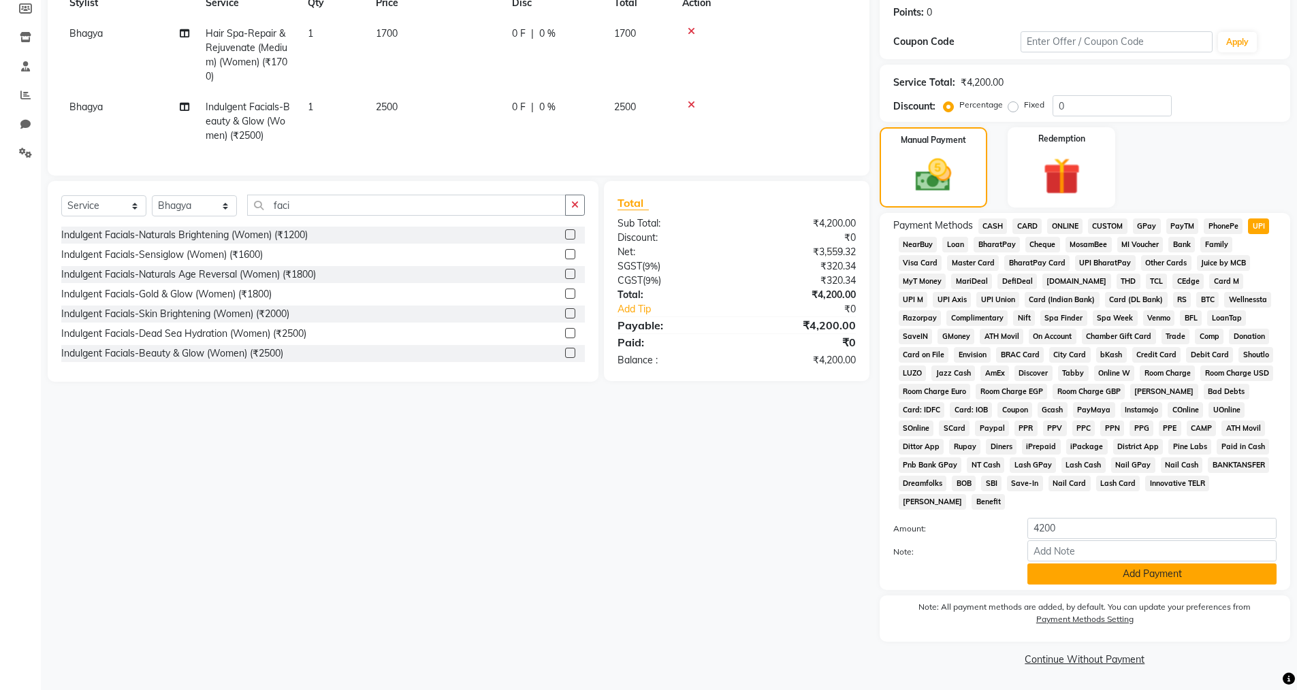
click at [1091, 577] on button "Add Payment" at bounding box center [1151, 574] width 249 height 21
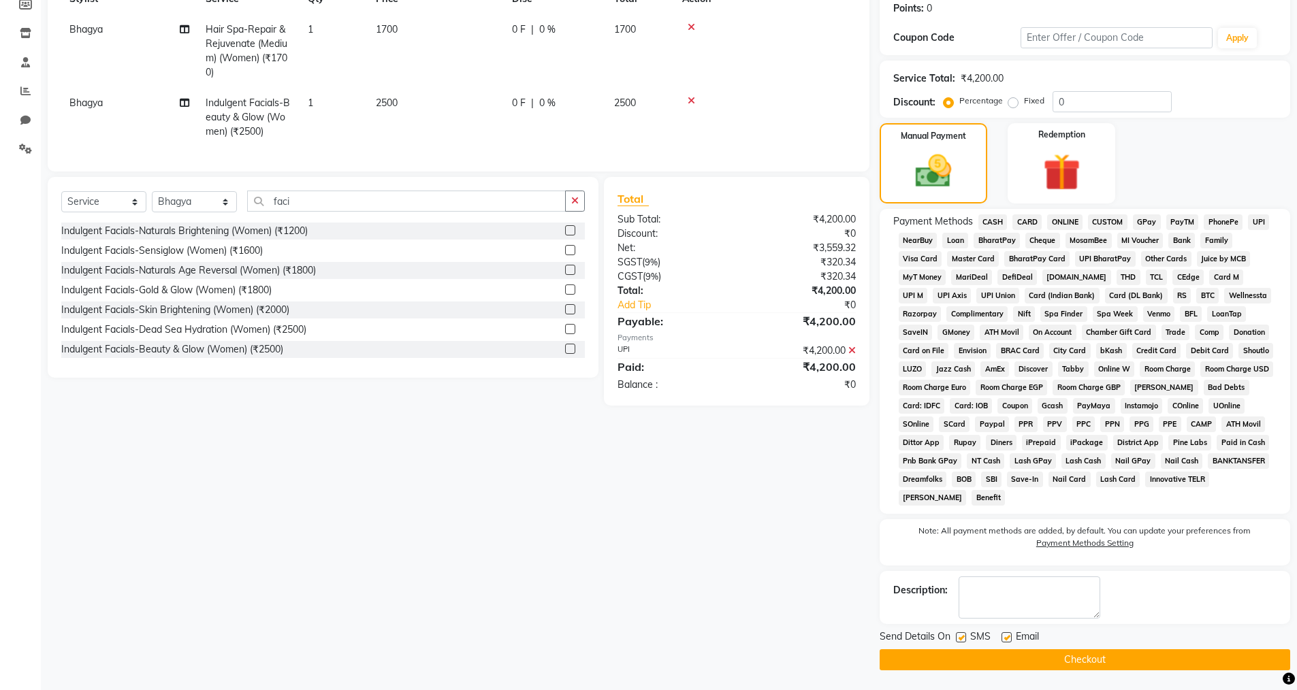
scroll to position [211, 0]
click at [1008, 636] on label at bounding box center [1007, 637] width 10 height 10
click at [1008, 636] on input "checkbox" at bounding box center [1006, 637] width 9 height 9
checkbox input "false"
click at [961, 638] on label at bounding box center [961, 637] width 10 height 10
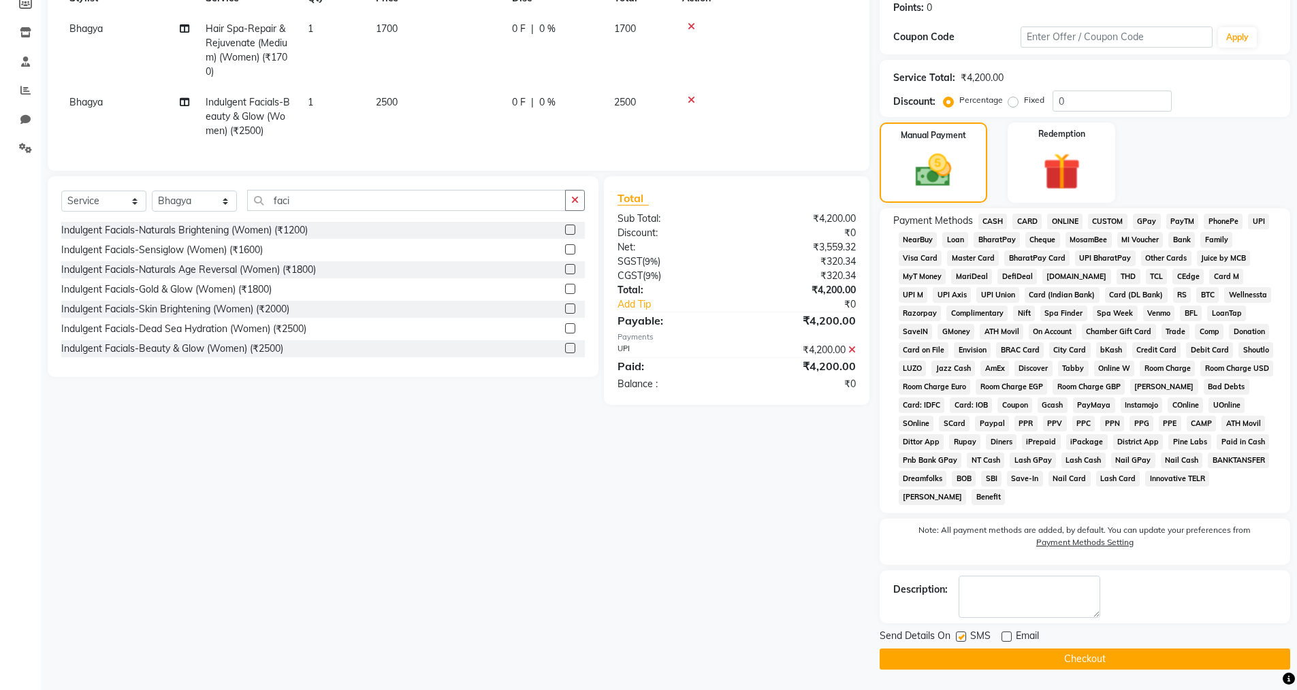
click at [961, 638] on input "checkbox" at bounding box center [960, 637] width 9 height 9
checkbox input "false"
click at [970, 656] on button "Checkout" at bounding box center [1085, 659] width 411 height 21
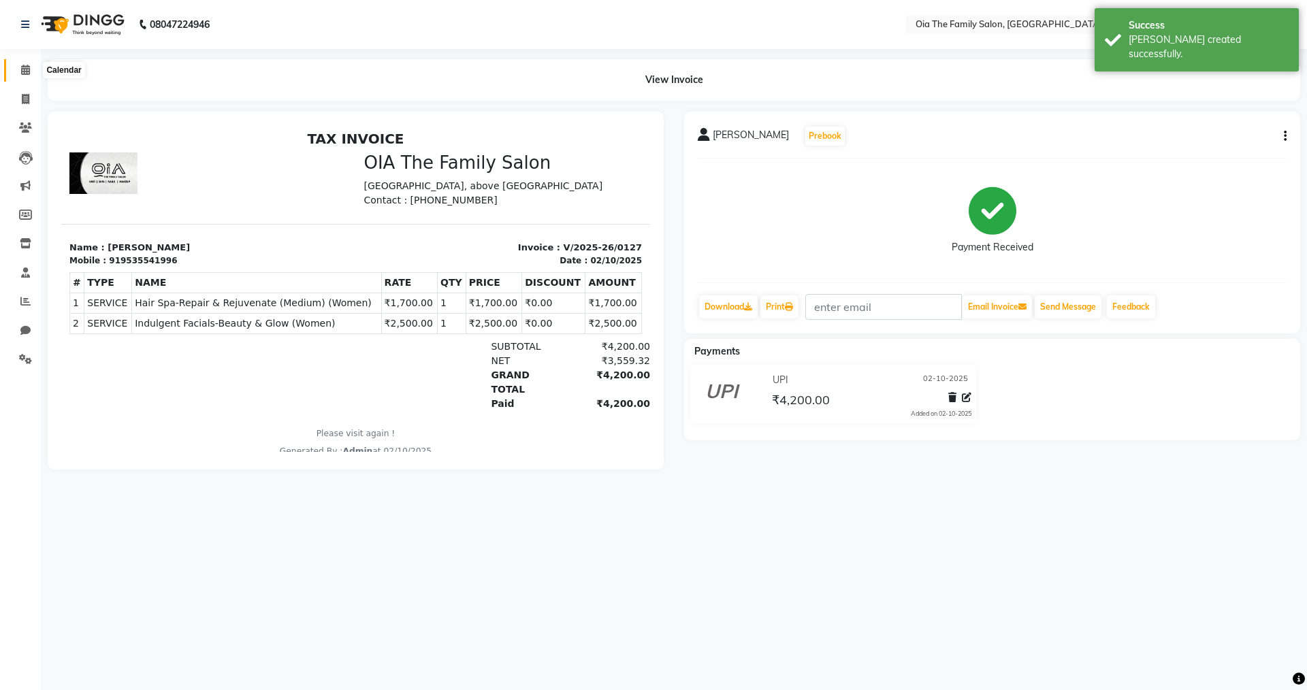
click at [23, 73] on icon at bounding box center [25, 70] width 9 height 10
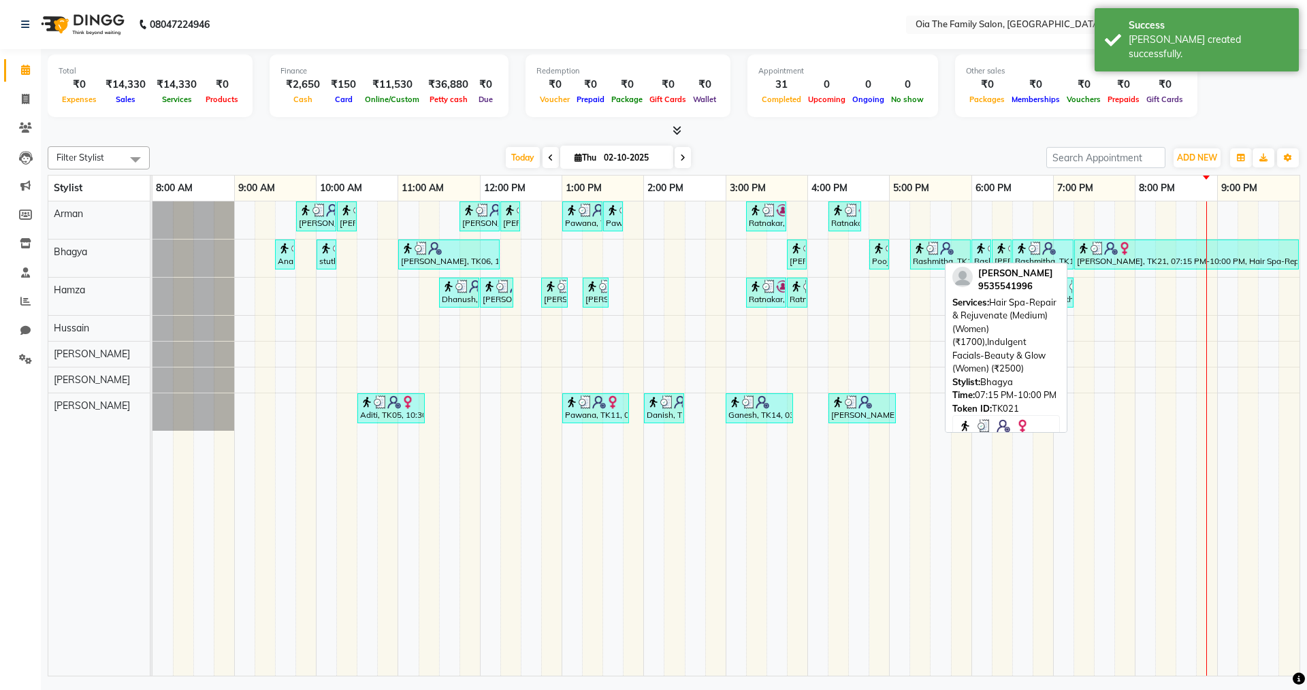
click at [1093, 244] on img at bounding box center [1098, 249] width 14 height 14
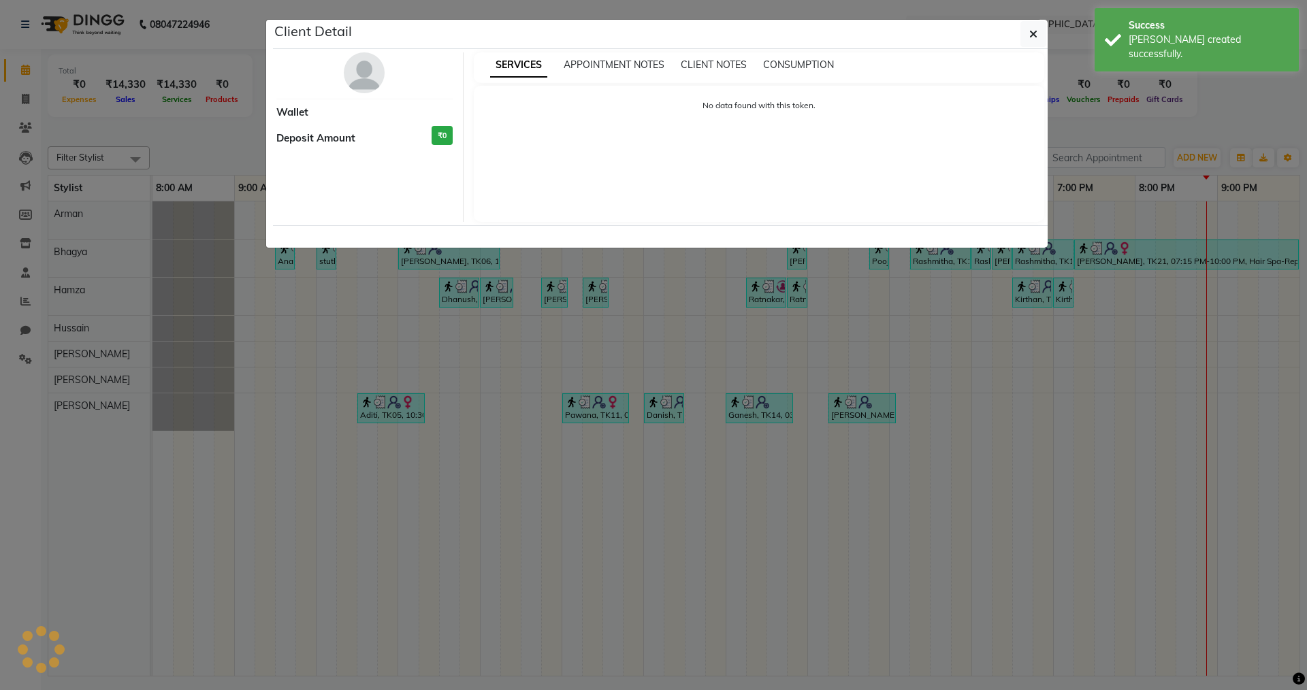
select select "3"
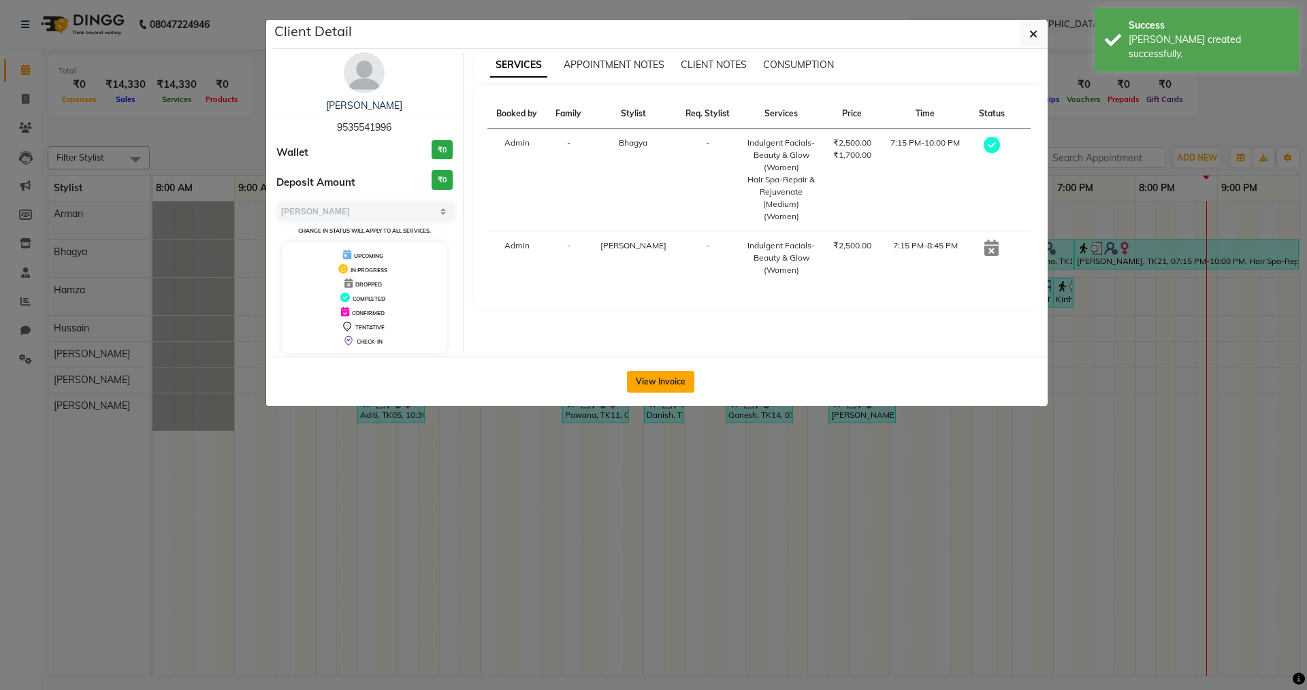
click at [671, 374] on button "View Invoice" at bounding box center [660, 382] width 67 height 22
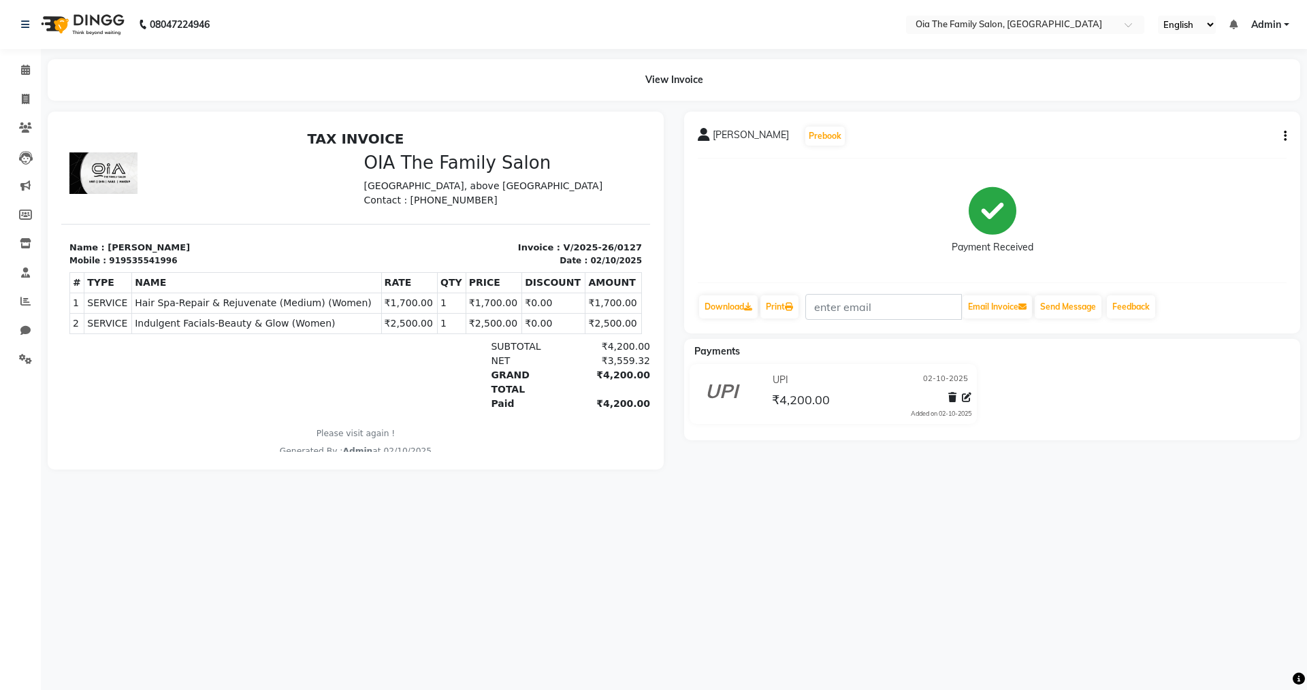
click at [1286, 142] on button "button" at bounding box center [1283, 136] width 8 height 14
click at [1195, 140] on div "Edit Item Staff" at bounding box center [1217, 136] width 93 height 17
select select "93028"
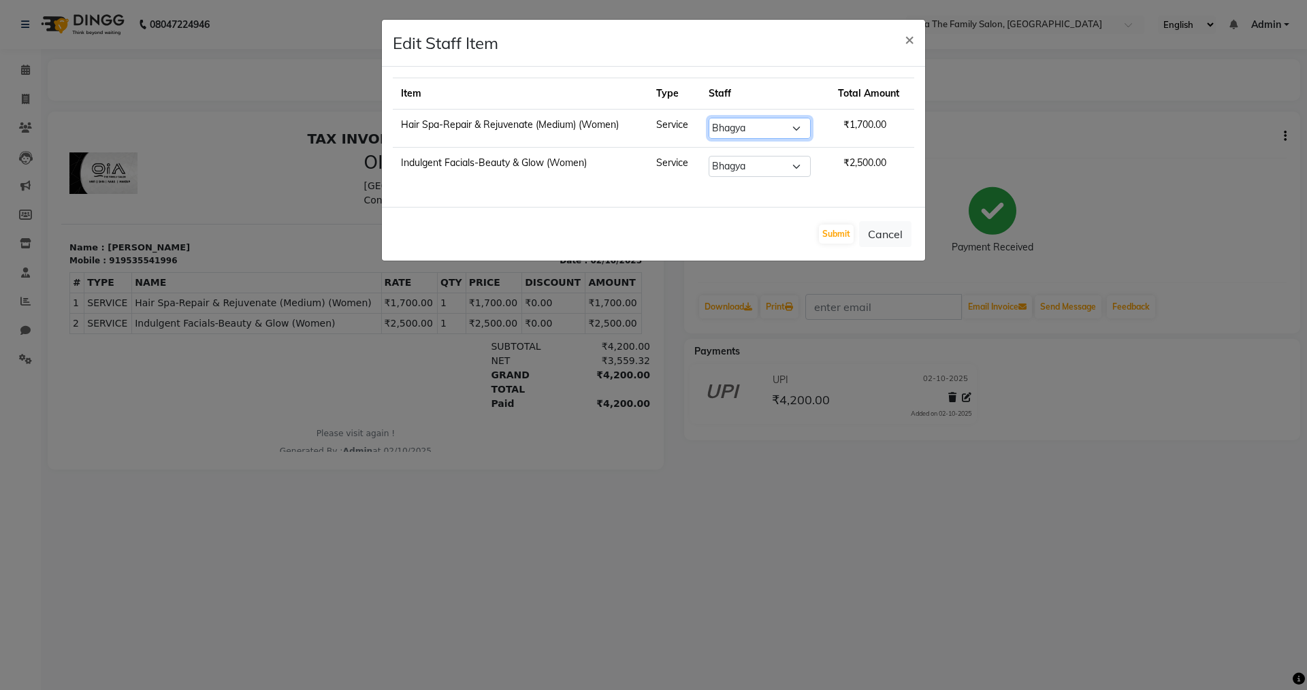
click at [795, 129] on select "Select Arman Bhagya Hamza [PERSON_NAME] [PERSON_NAME] Khan" at bounding box center [760, 128] width 102 height 21
select select "93025"
click at [709, 118] on select "Select Arman Bhagya Hamza [PERSON_NAME] [PERSON_NAME] Khan" at bounding box center [760, 128] width 102 height 21
click at [844, 227] on button "Submit" at bounding box center [836, 234] width 35 height 19
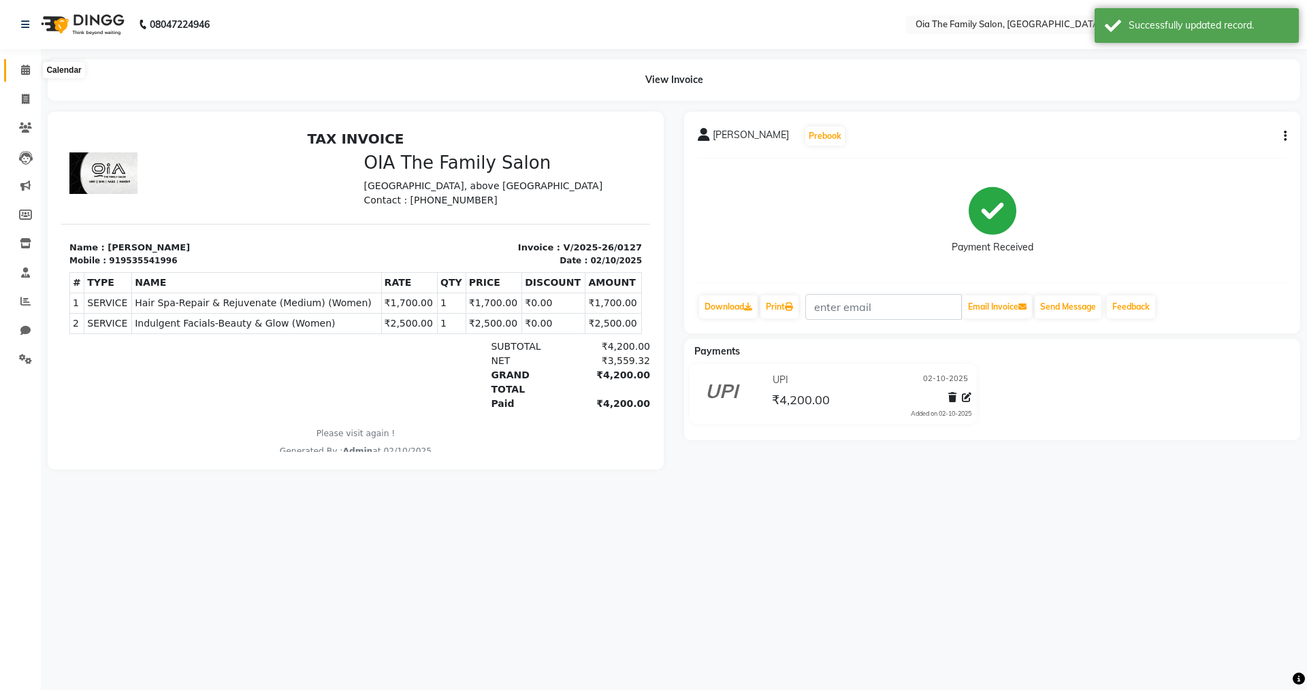
click at [27, 69] on icon at bounding box center [25, 70] width 9 height 10
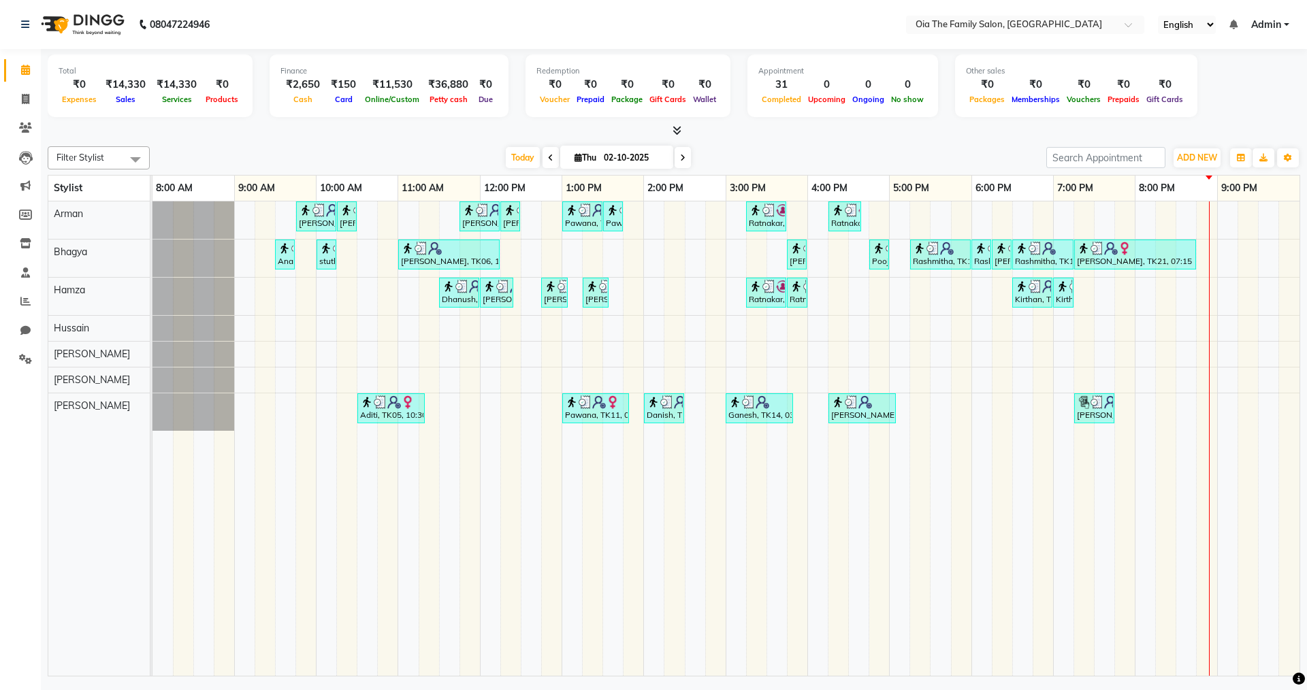
click at [1091, 282] on div "[PERSON_NAME], TK04, 09:45 AM-10:15 AM, Hair Styling-Hair Cut (Men) [PERSON_NAM…" at bounding box center [726, 439] width 1147 height 475
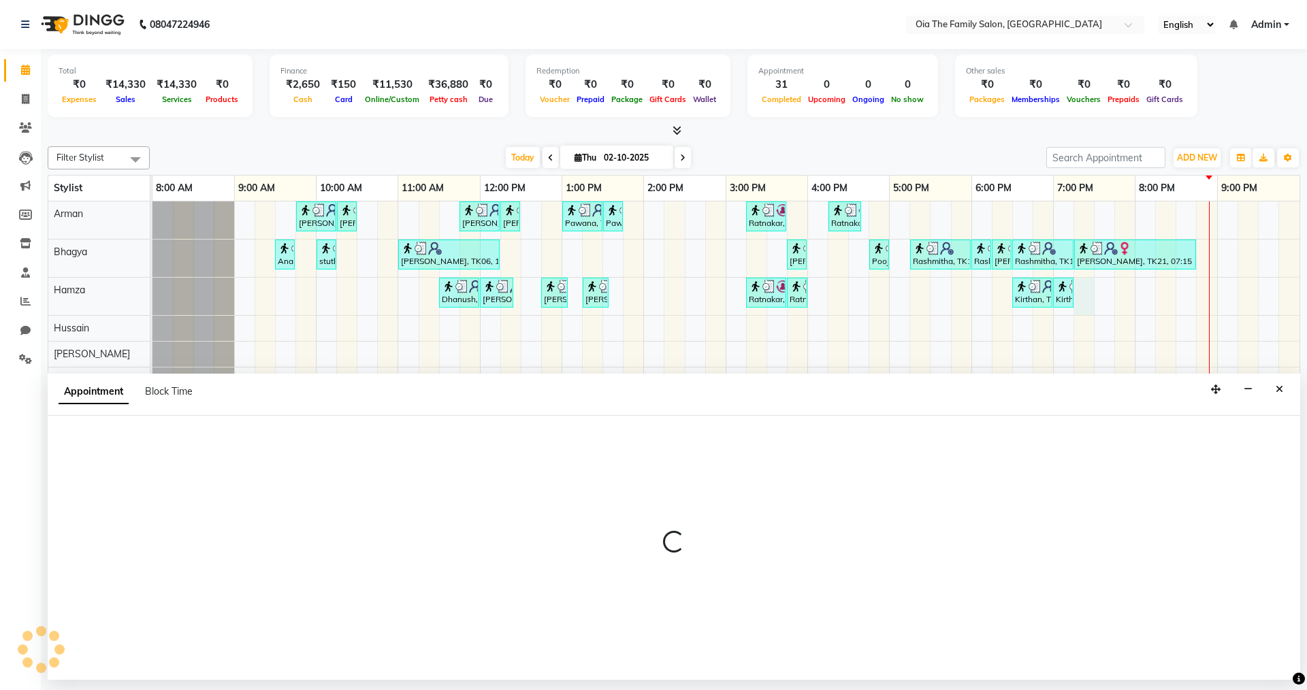
select select "93029"
select select "1155"
select select "tentative"
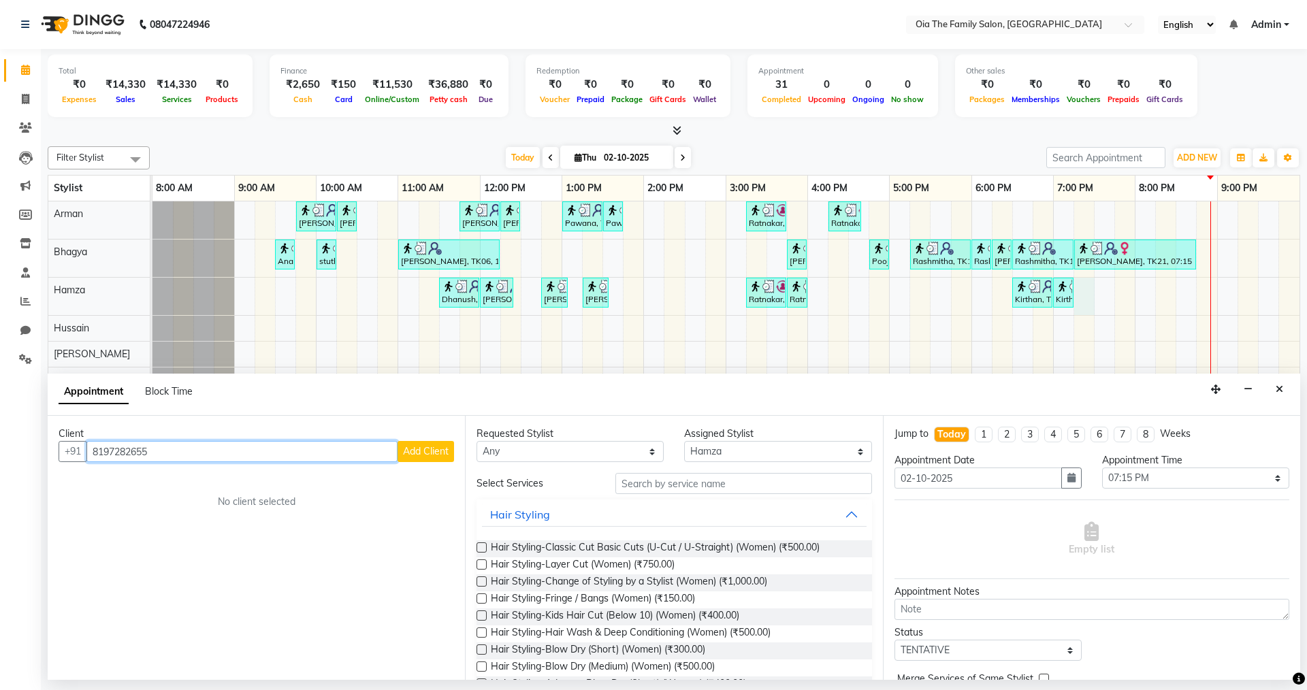
type input "8197282655"
click at [445, 451] on span "Add Client" at bounding box center [426, 451] width 46 height 12
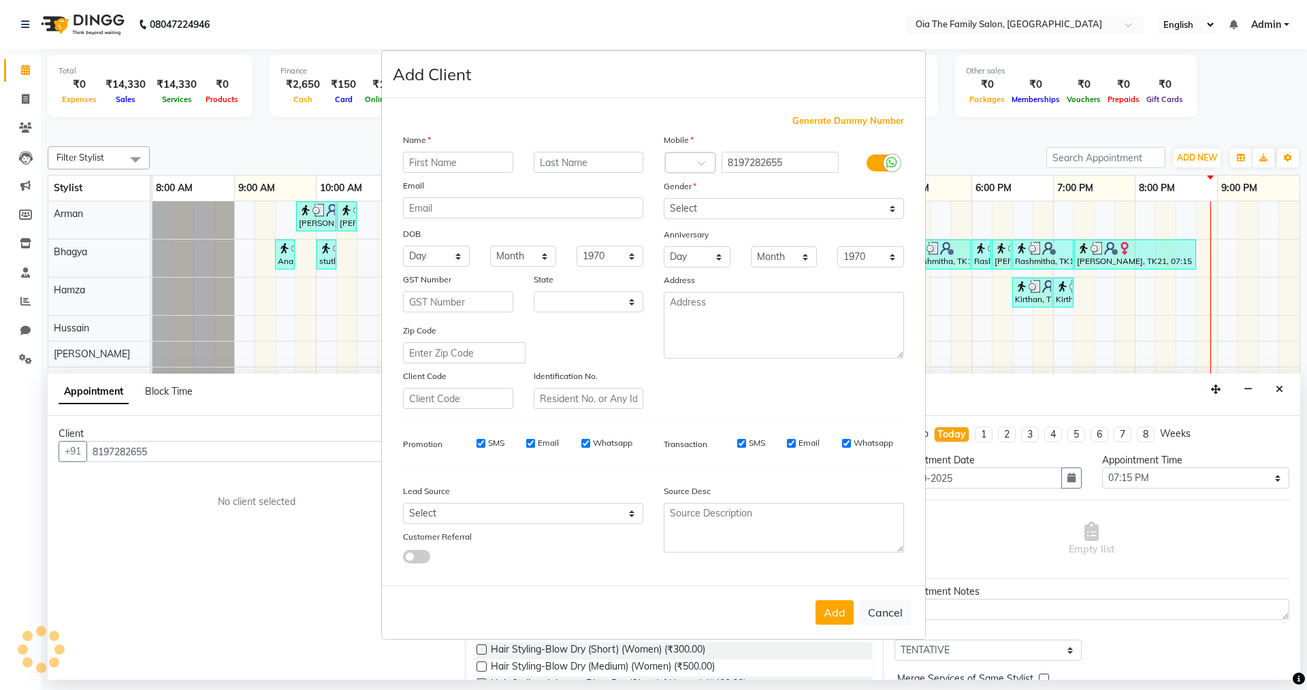
select select "22"
type input "Ruksan"
click at [741, 212] on select "Select [DEMOGRAPHIC_DATA] [DEMOGRAPHIC_DATA] Other Prefer Not To Say" at bounding box center [784, 208] width 240 height 21
select select "[DEMOGRAPHIC_DATA]"
click at [664, 198] on select "Select [DEMOGRAPHIC_DATA] [DEMOGRAPHIC_DATA] Other Prefer Not To Say" at bounding box center [784, 208] width 240 height 21
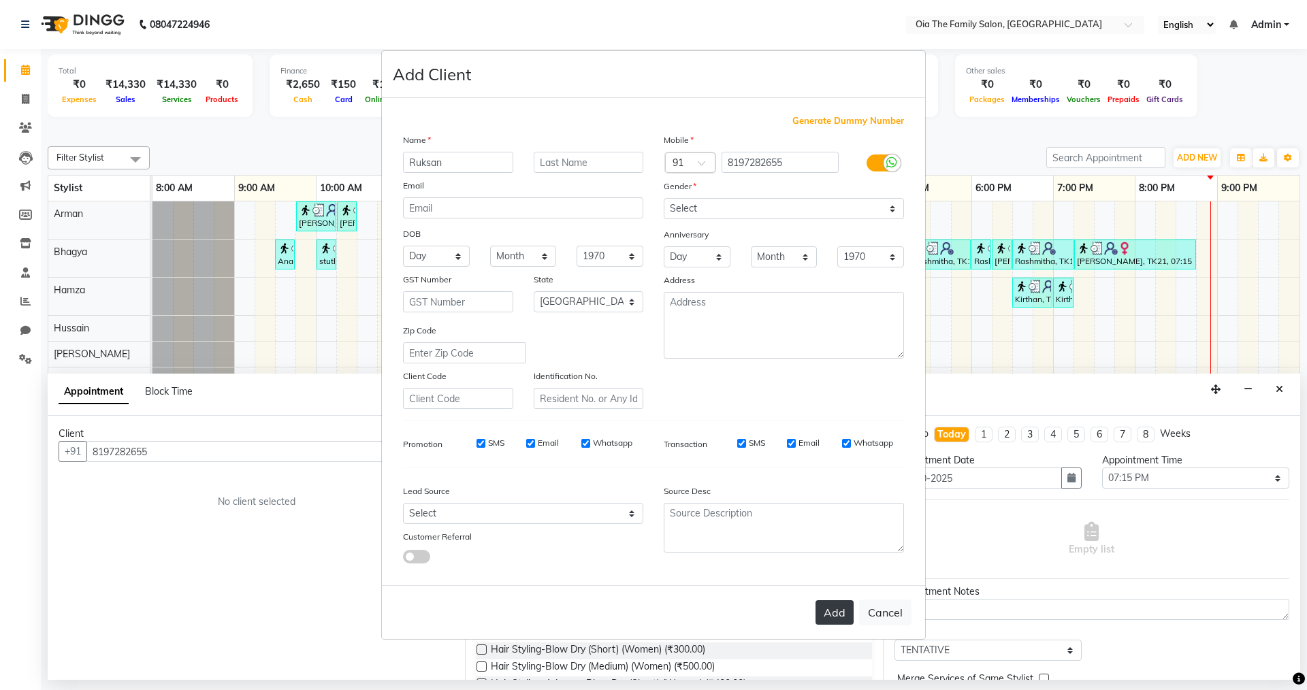
click at [837, 619] on button "Add" at bounding box center [835, 613] width 38 height 25
select select
select select "null"
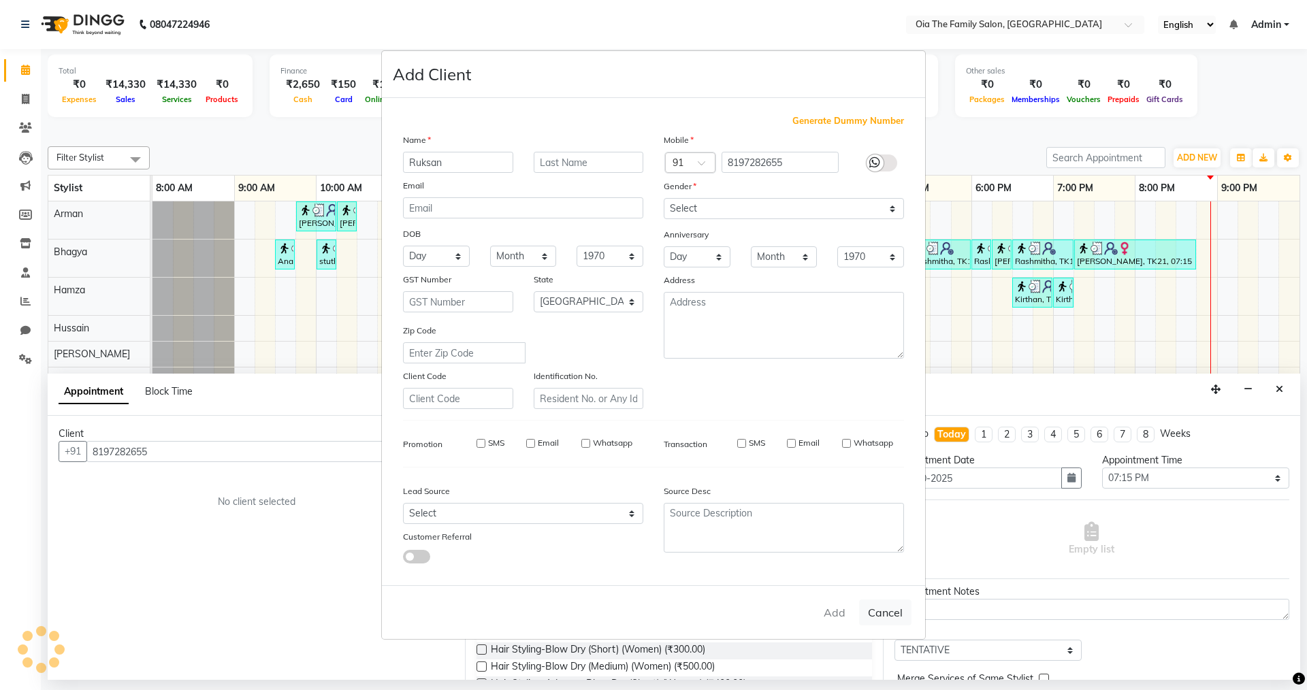
select select
checkbox input "false"
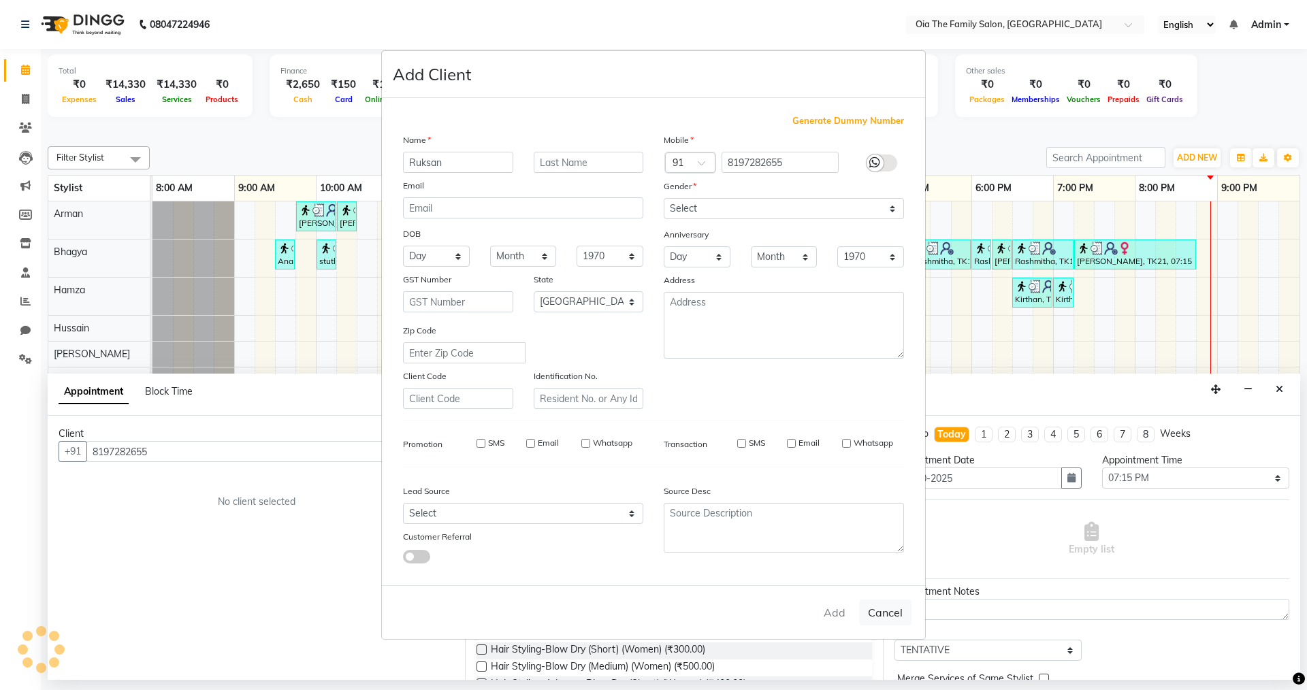
checkbox input "false"
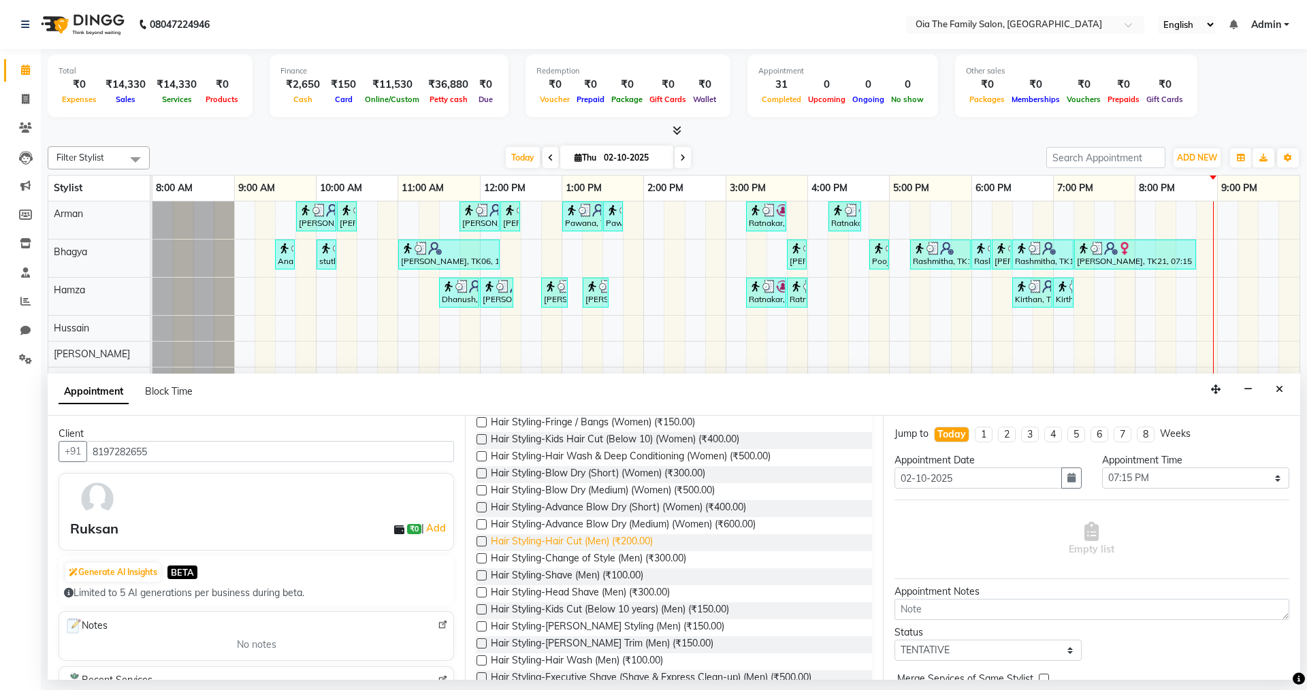
scroll to position [204, 0]
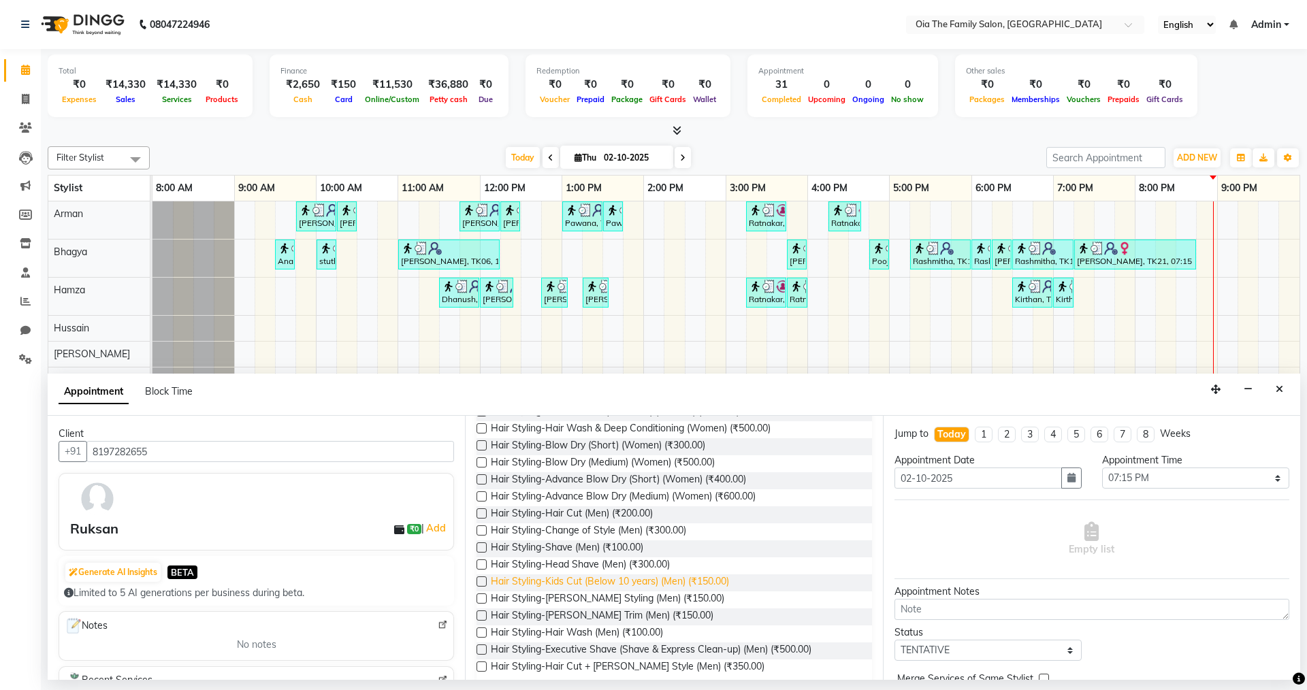
click at [607, 578] on span "Hair Styling-Kids Cut (Below 10 years) (Men) (₹150.00)" at bounding box center [610, 583] width 238 height 17
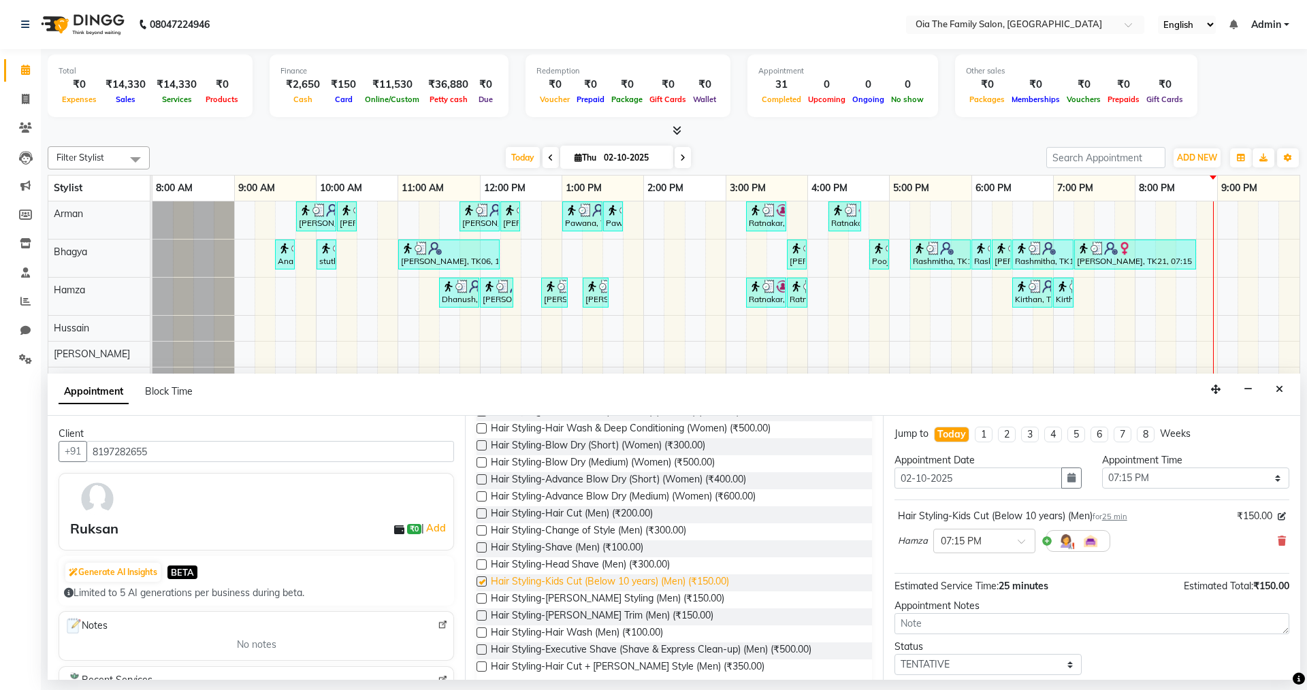
checkbox input "false"
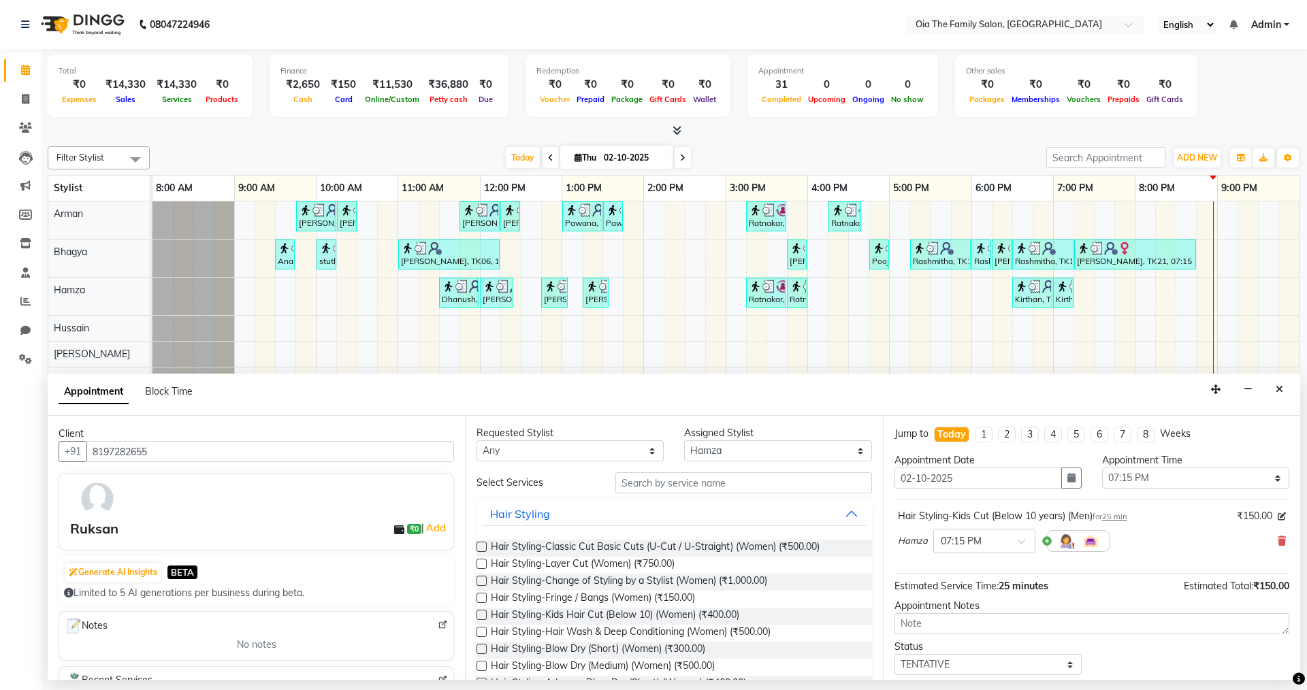
scroll to position [0, 0]
click at [778, 445] on select "Select Arman Bhagya Hamza [PERSON_NAME] [PERSON_NAME] Khan" at bounding box center [777, 451] width 187 height 21
select select "93027"
click at [684, 441] on select "Select Arman Bhagya Hamza [PERSON_NAME] [PERSON_NAME] Khan" at bounding box center [777, 451] width 187 height 21
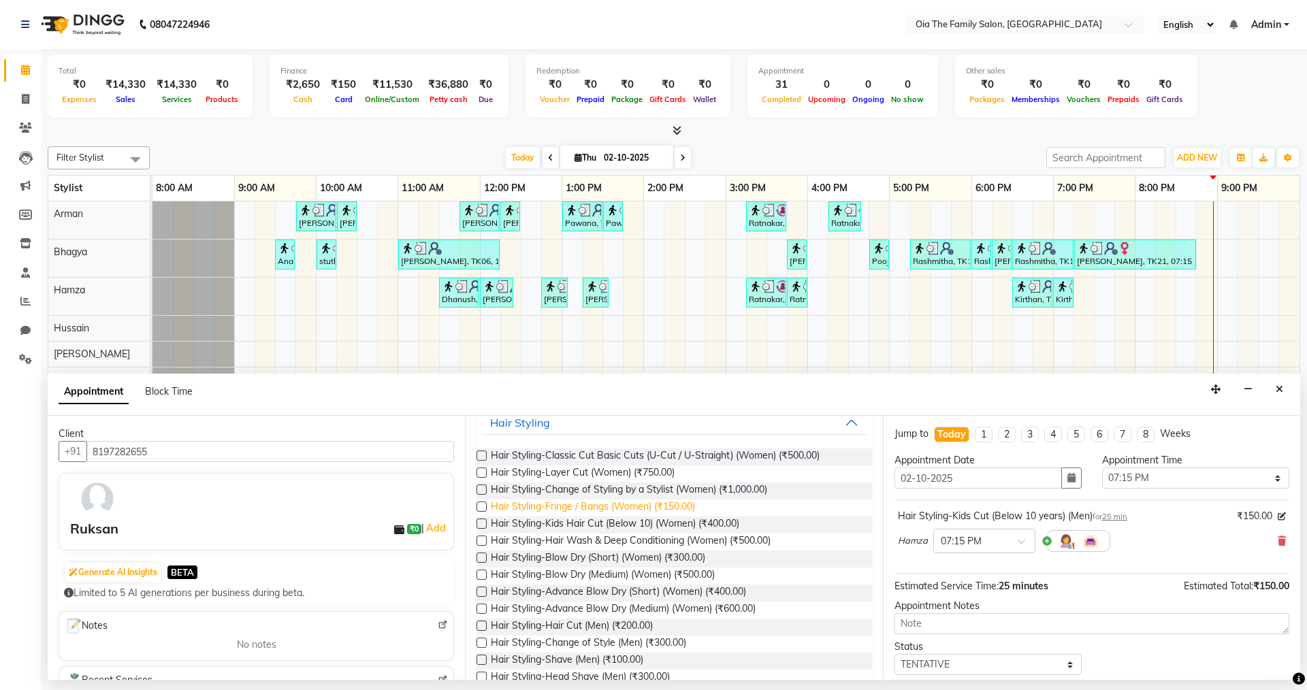
scroll to position [136, 0]
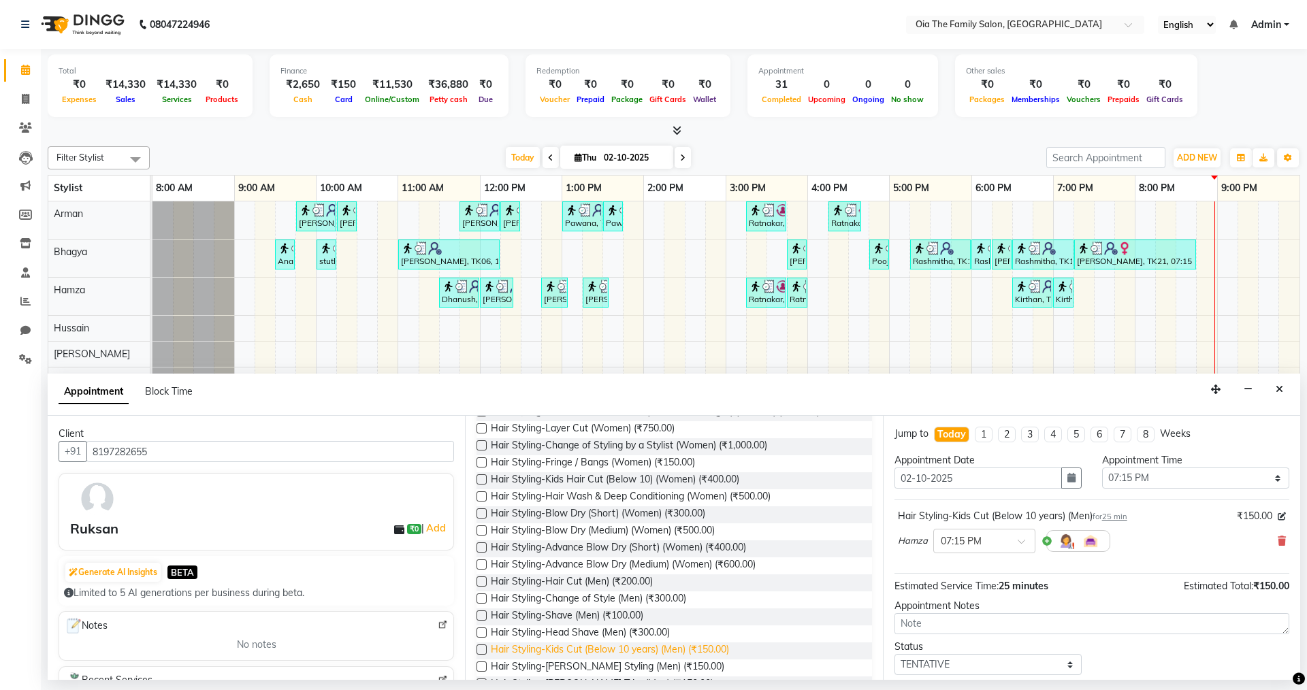
click at [633, 645] on span "Hair Styling-Kids Cut (Below 10 years) (Men) (₹150.00)" at bounding box center [610, 651] width 238 height 17
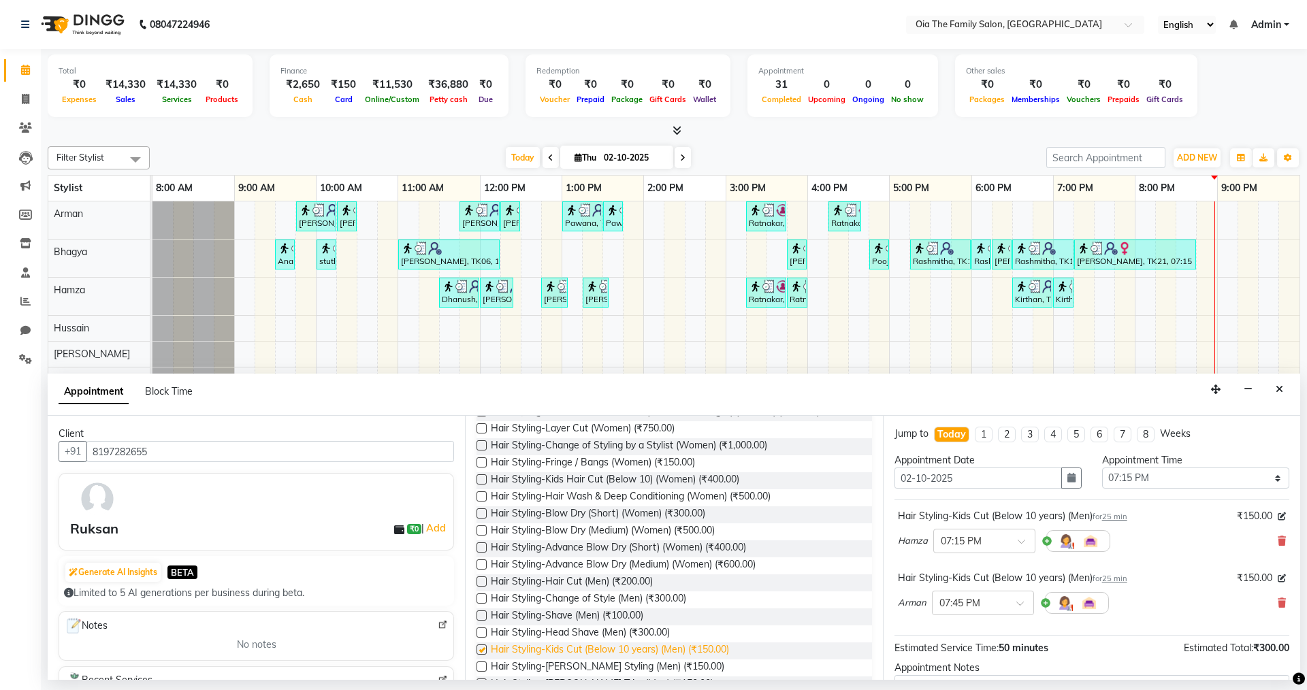
checkbox input "false"
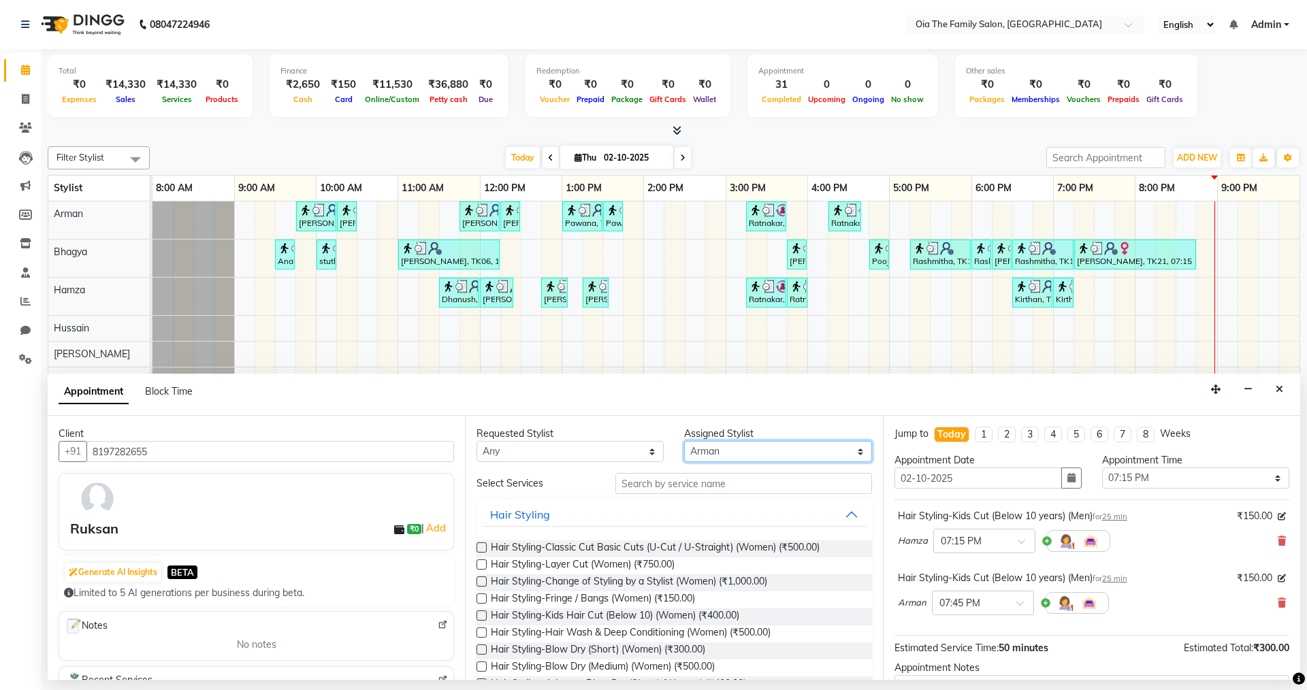
click at [760, 451] on select "Select Arman Bhagya Hamza [PERSON_NAME] [PERSON_NAME] Khan" at bounding box center [777, 451] width 187 height 21
select select "93025"
click at [684, 441] on select "Select Arman Bhagya Hamza [PERSON_NAME] [PERSON_NAME] Khan" at bounding box center [777, 451] width 187 height 21
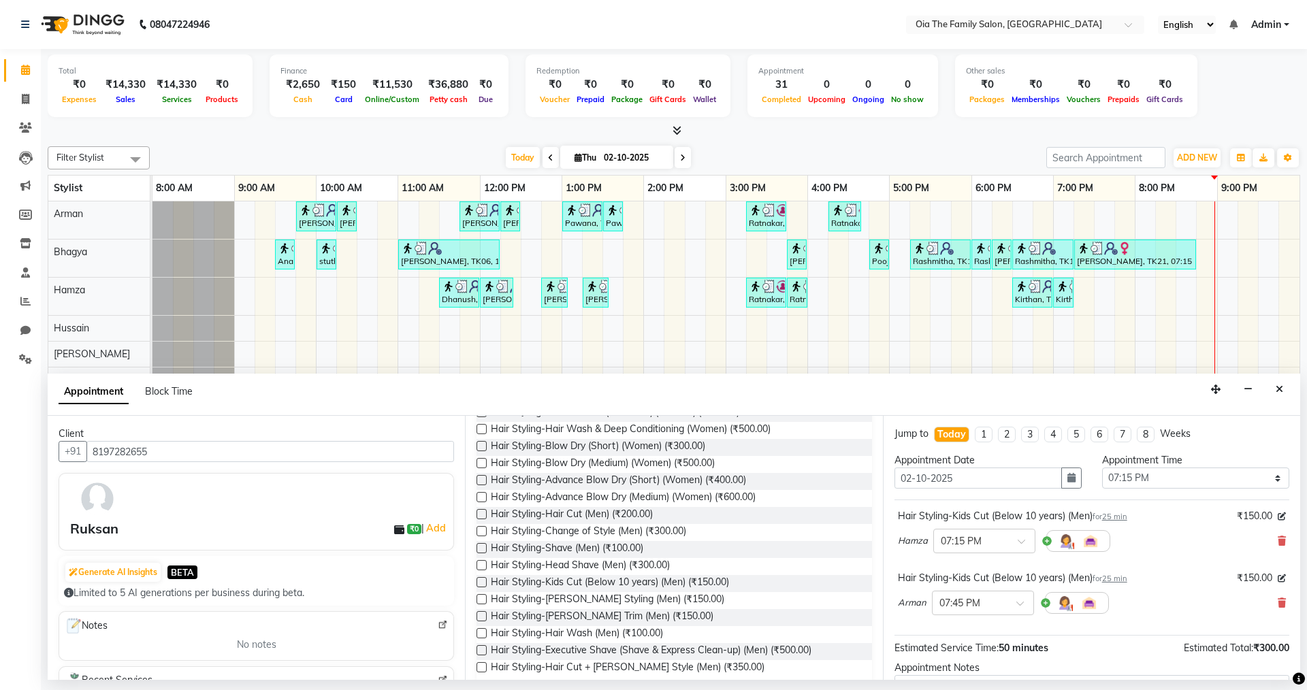
scroll to position [204, 0]
click at [624, 508] on span "Hair Styling-Hair Cut (Men) (₹200.00)" at bounding box center [572, 515] width 162 height 17
checkbox input "false"
click at [598, 611] on span "Hair Styling-[PERSON_NAME] Trim (Men) (₹150.00)" at bounding box center [602, 617] width 223 height 17
checkbox input "false"
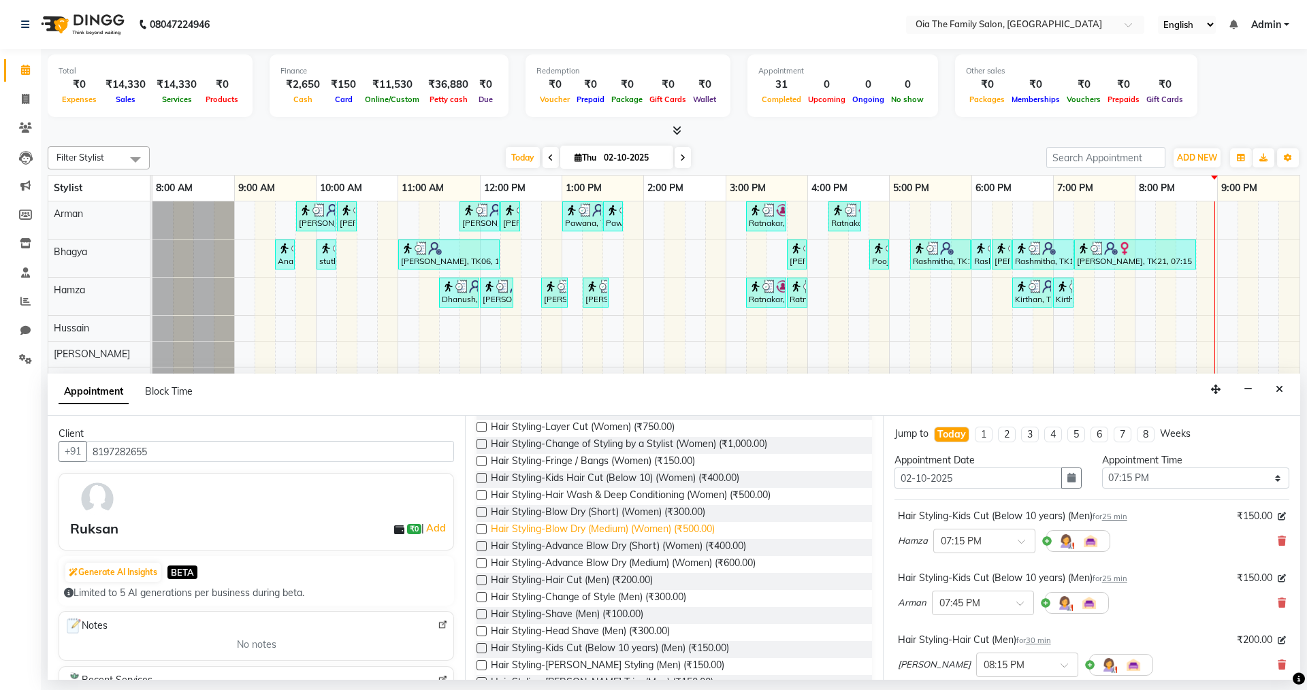
scroll to position [0, 0]
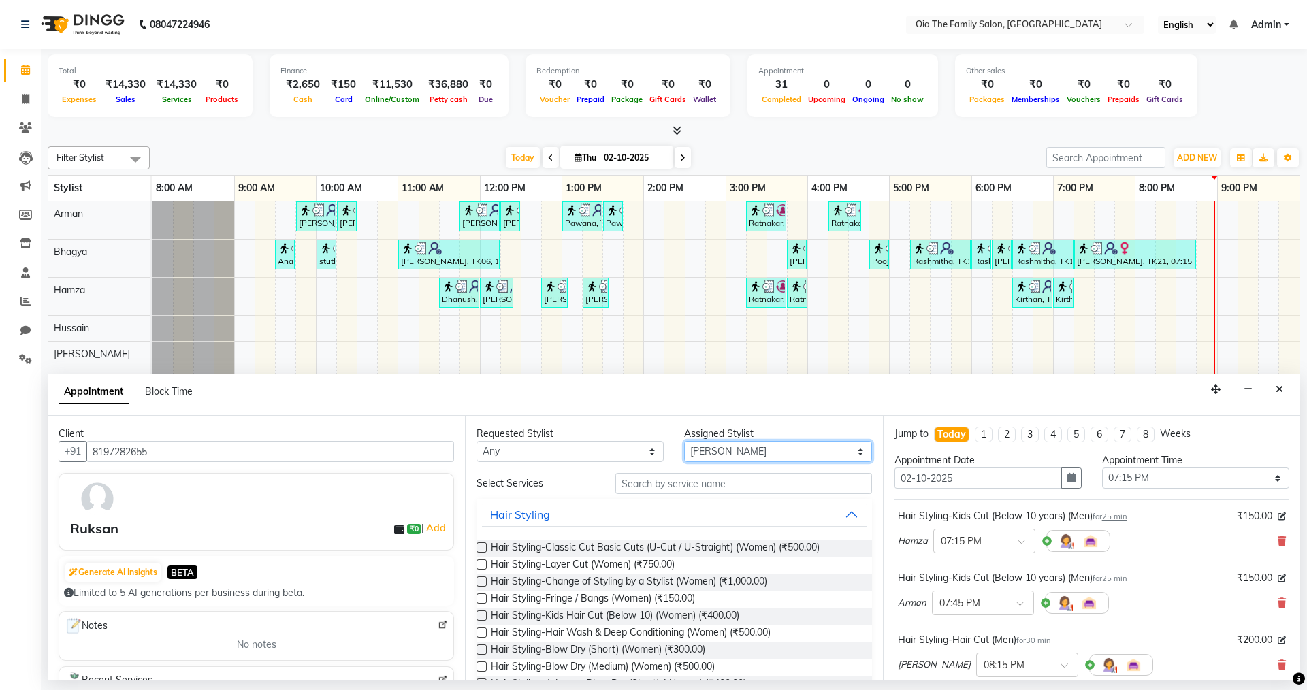
click at [762, 454] on select "Select Arman Bhagya Hamza [PERSON_NAME] [PERSON_NAME] Khan" at bounding box center [777, 451] width 187 height 21
select select "93028"
click at [684, 441] on select "Select Arman Bhagya Hamza [PERSON_NAME] [PERSON_NAME] Khan" at bounding box center [777, 451] width 187 height 21
click at [709, 483] on input "text" at bounding box center [743, 483] width 257 height 21
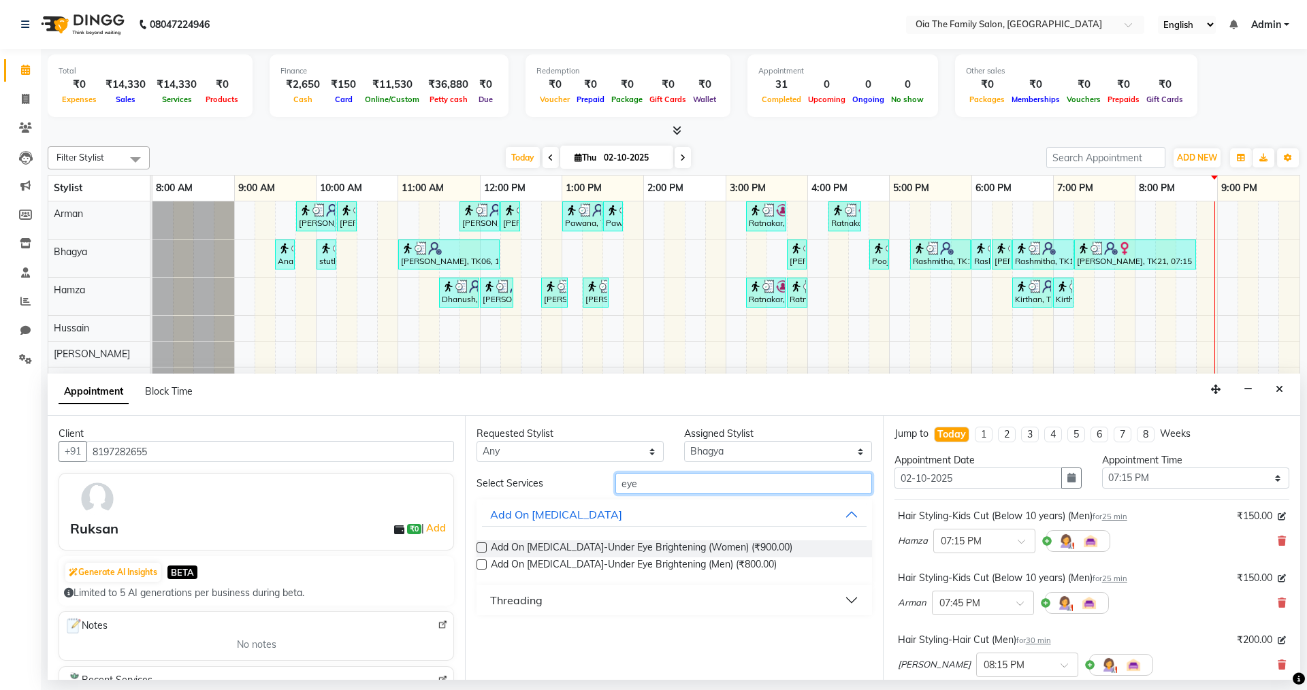
type input "eye"
click at [534, 606] on div "Threading" at bounding box center [516, 600] width 52 height 16
click at [542, 630] on span "Threading-Eyebrow (Women) (₹50.00)" at bounding box center [574, 634] width 167 height 17
checkbox input "false"
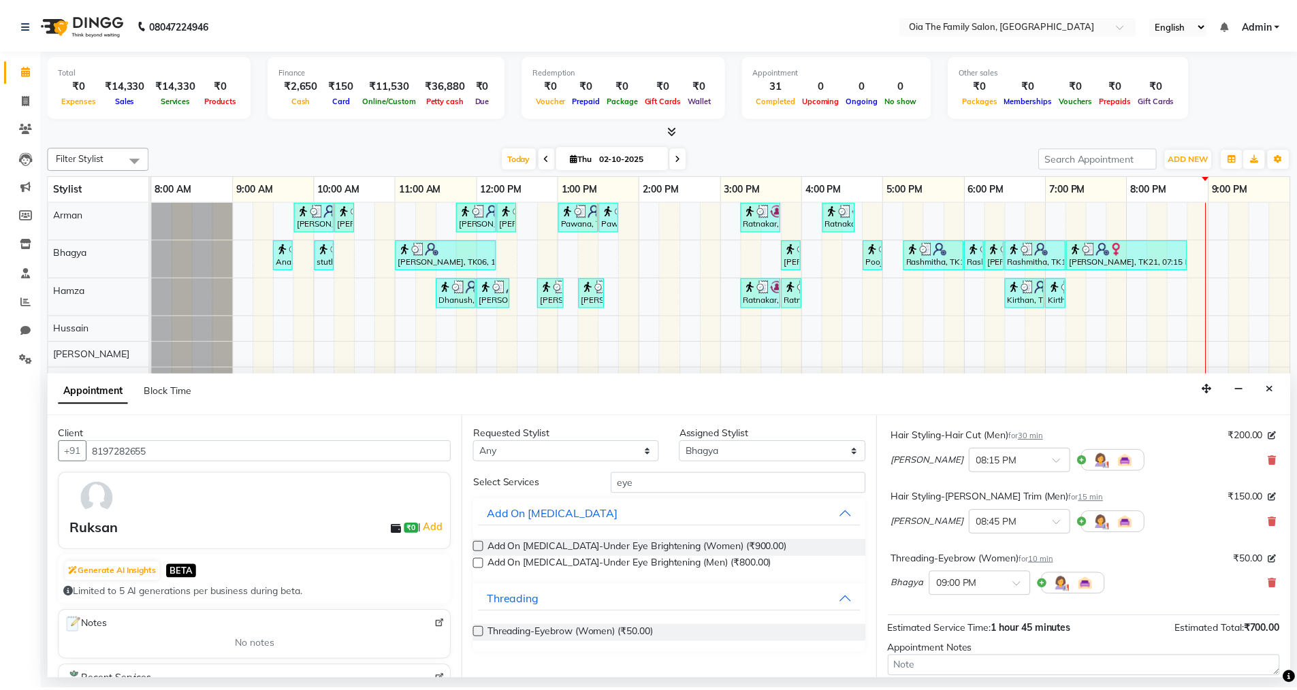
scroll to position [329, 0]
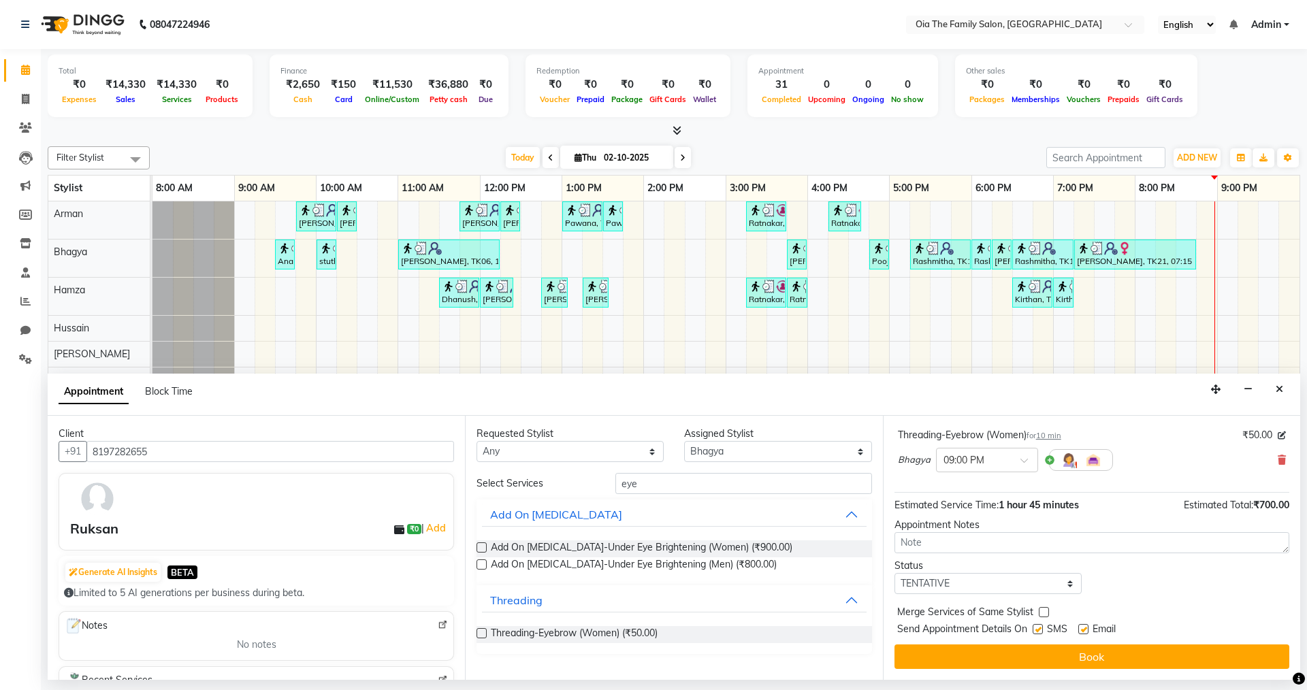
click at [1037, 631] on label at bounding box center [1038, 629] width 10 height 10
click at [1037, 631] on input "checkbox" at bounding box center [1037, 630] width 9 height 9
checkbox input "false"
click at [1085, 630] on label at bounding box center [1083, 629] width 10 height 10
click at [1085, 630] on input "checkbox" at bounding box center [1082, 630] width 9 height 9
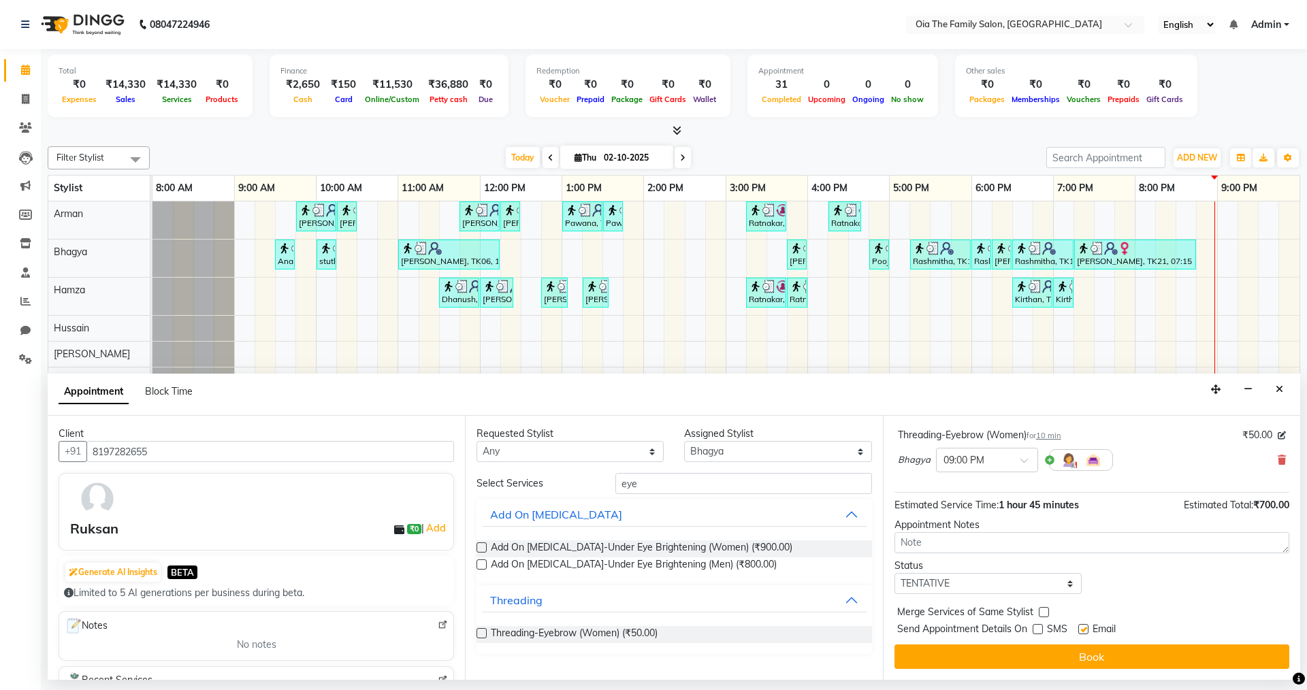
checkbox input "false"
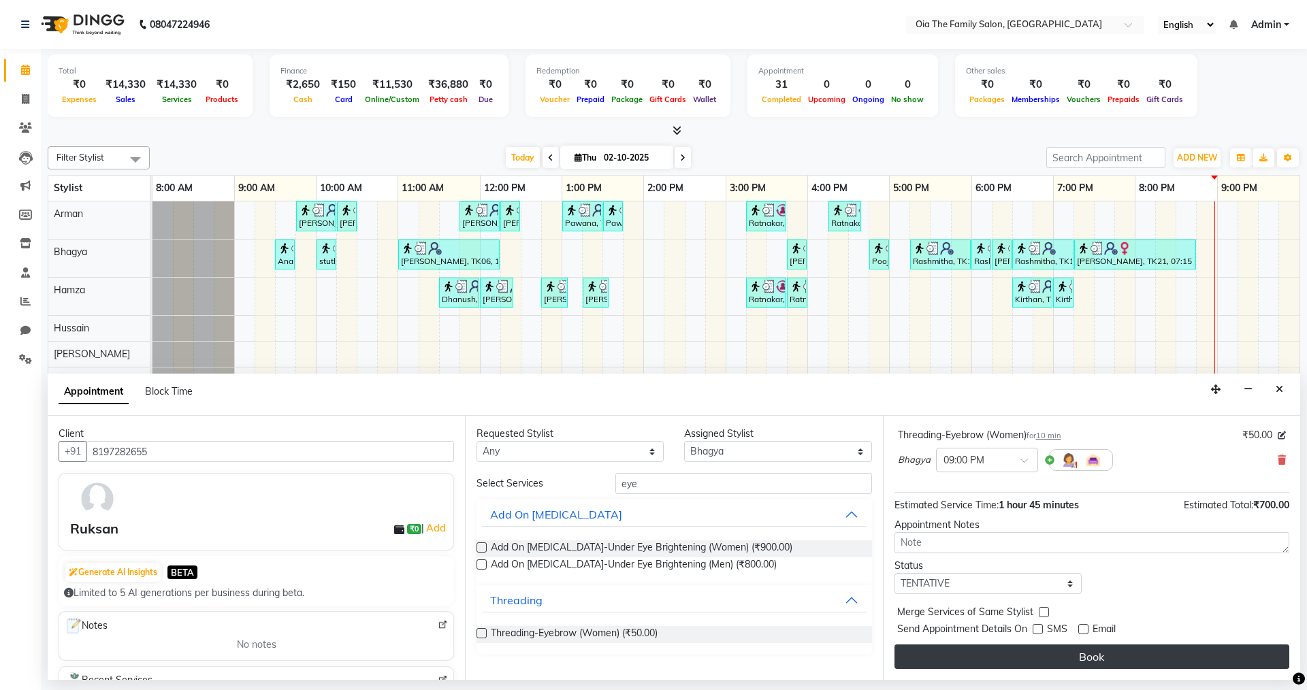
click at [1078, 660] on button "Book" at bounding box center [1092, 657] width 395 height 25
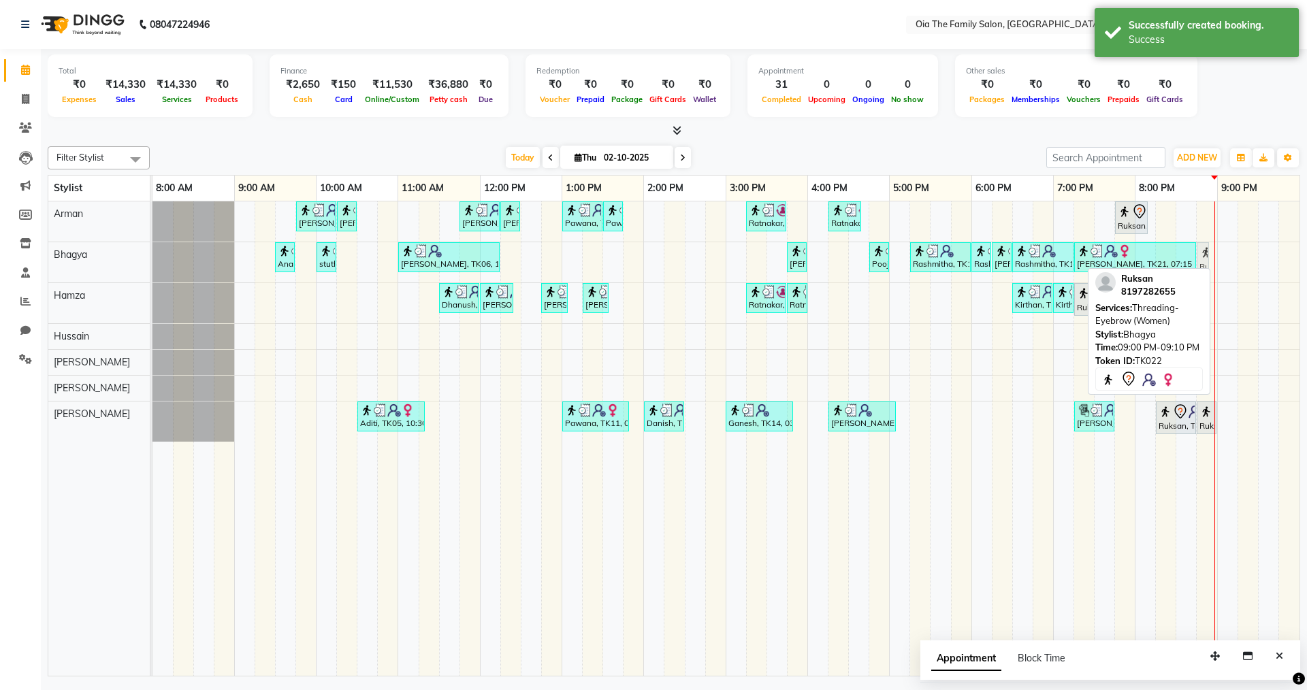
drag, startPoint x: 1222, startPoint y: 265, endPoint x: 1211, endPoint y: 264, distance: 10.9
click at [1211, 264] on div "[PERSON_NAME], TK04, 09:45 AM-10:15 AM, Hair Styling-Hair Cut (Men) [PERSON_NAM…" at bounding box center [726, 439] width 1147 height 475
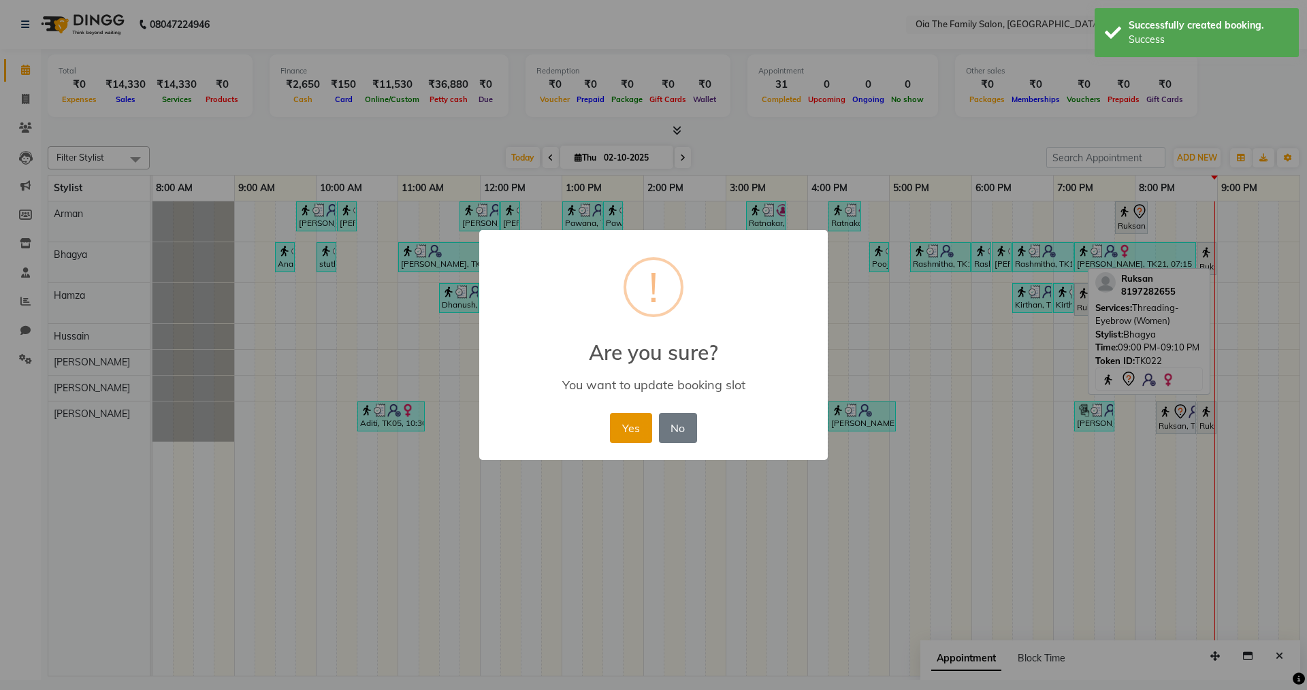
click at [638, 428] on button "Yes" at bounding box center [631, 428] width 42 height 30
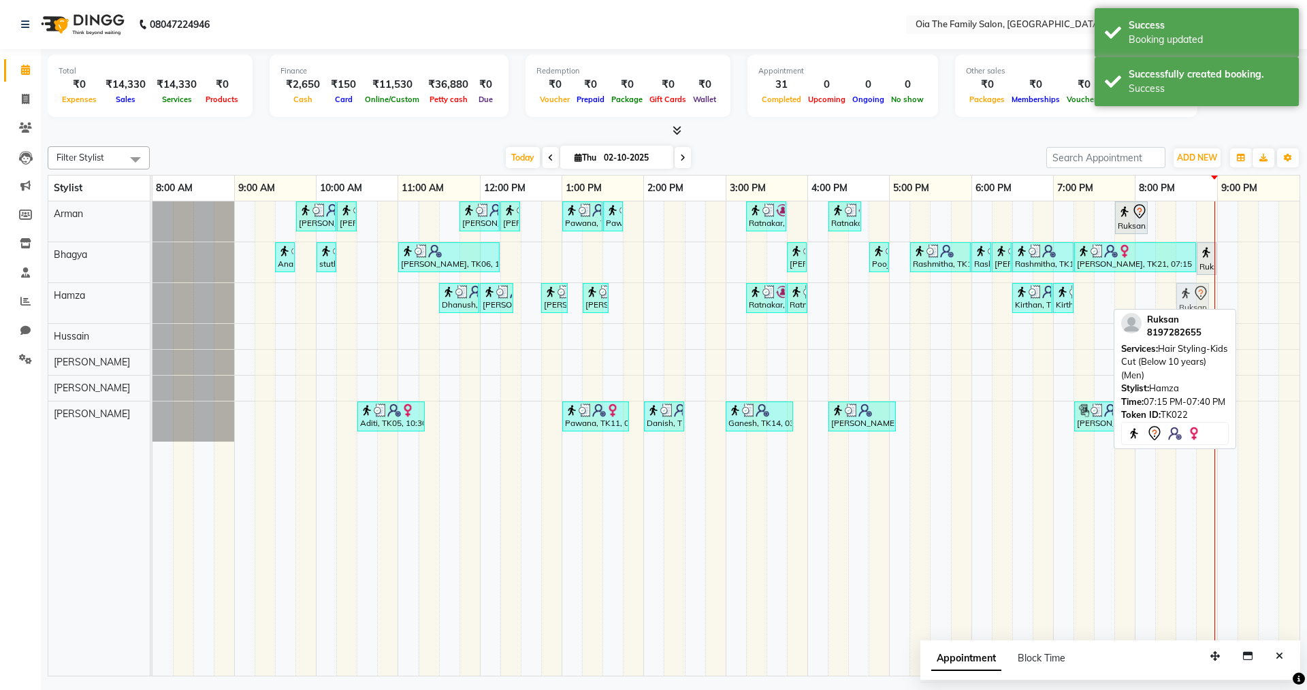
drag, startPoint x: 1091, startPoint y: 304, endPoint x: 1191, endPoint y: 310, distance: 100.3
click at [1191, 310] on div "Filter Stylist Select All Arman Bhagya Hamza [PERSON_NAME] [PERSON_NAME] [DATE]…" at bounding box center [674, 409] width 1253 height 536
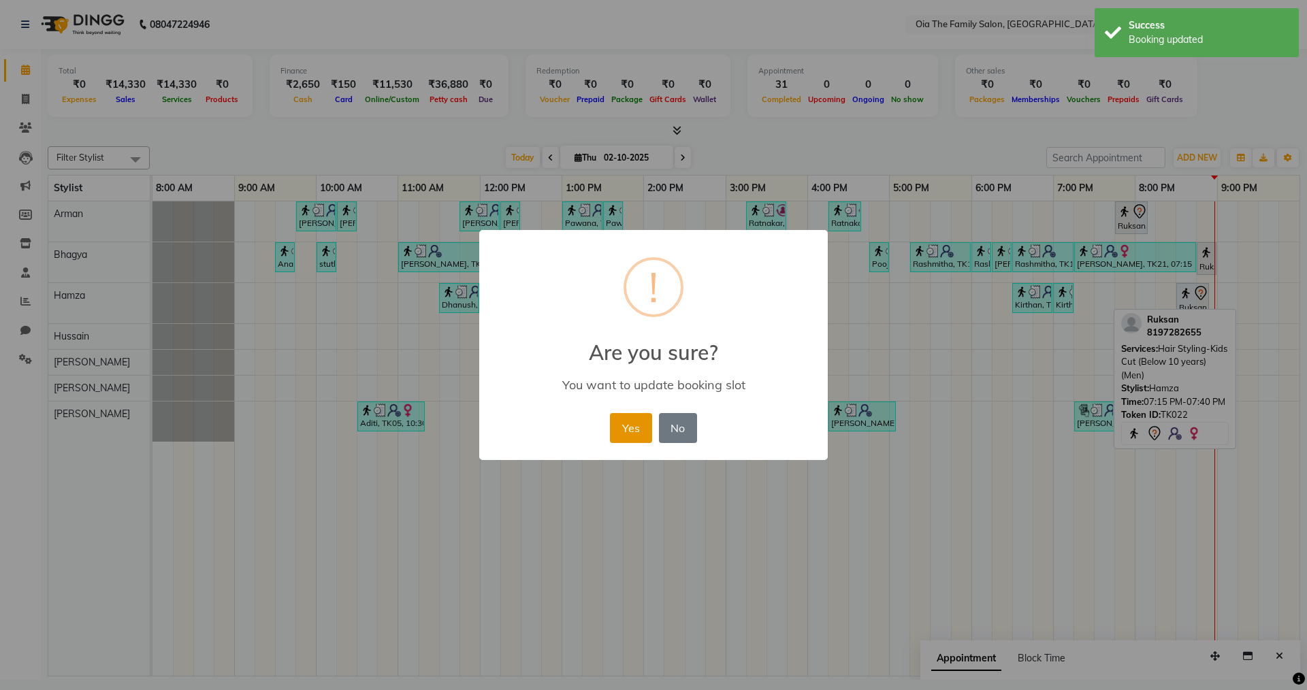
click at [621, 434] on button "Yes" at bounding box center [631, 428] width 42 height 30
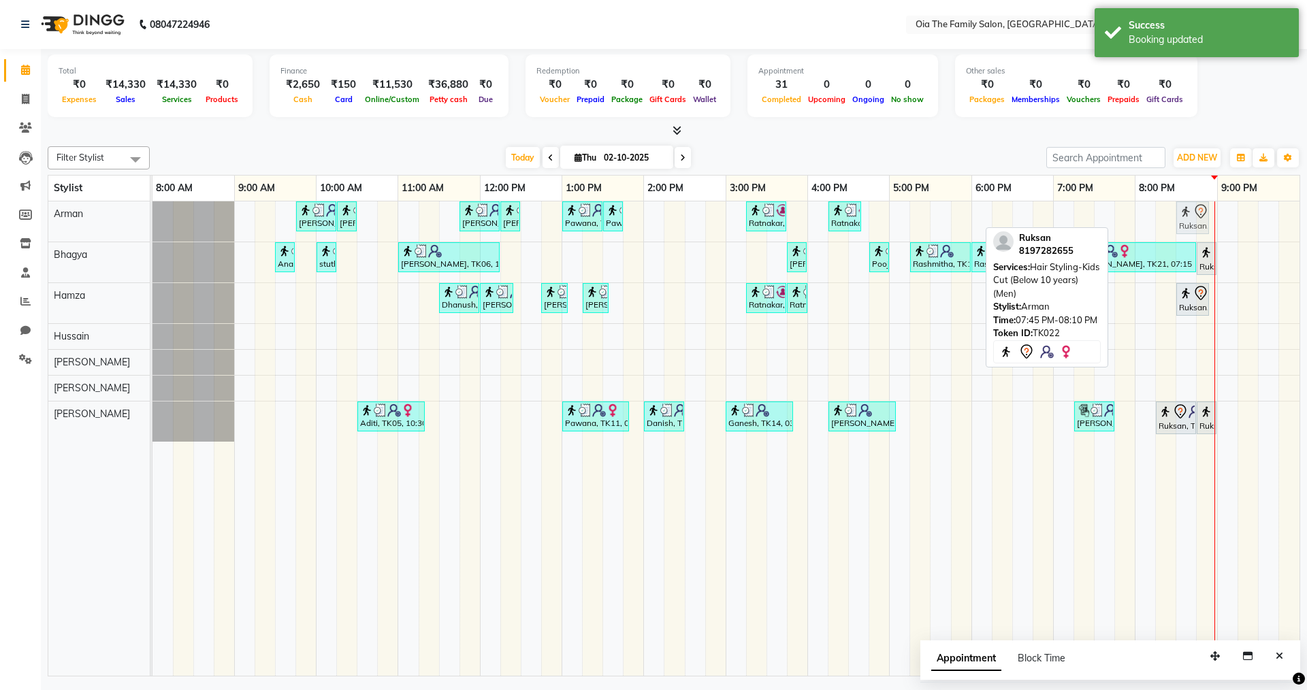
drag, startPoint x: 1134, startPoint y: 212, endPoint x: 1191, endPoint y: 221, distance: 57.1
click at [153, 221] on div "[PERSON_NAME], TK04, 09:45 AM-10:15 AM, Hair Styling-Hair Cut (Men) [PERSON_NAM…" at bounding box center [153, 222] width 0 height 40
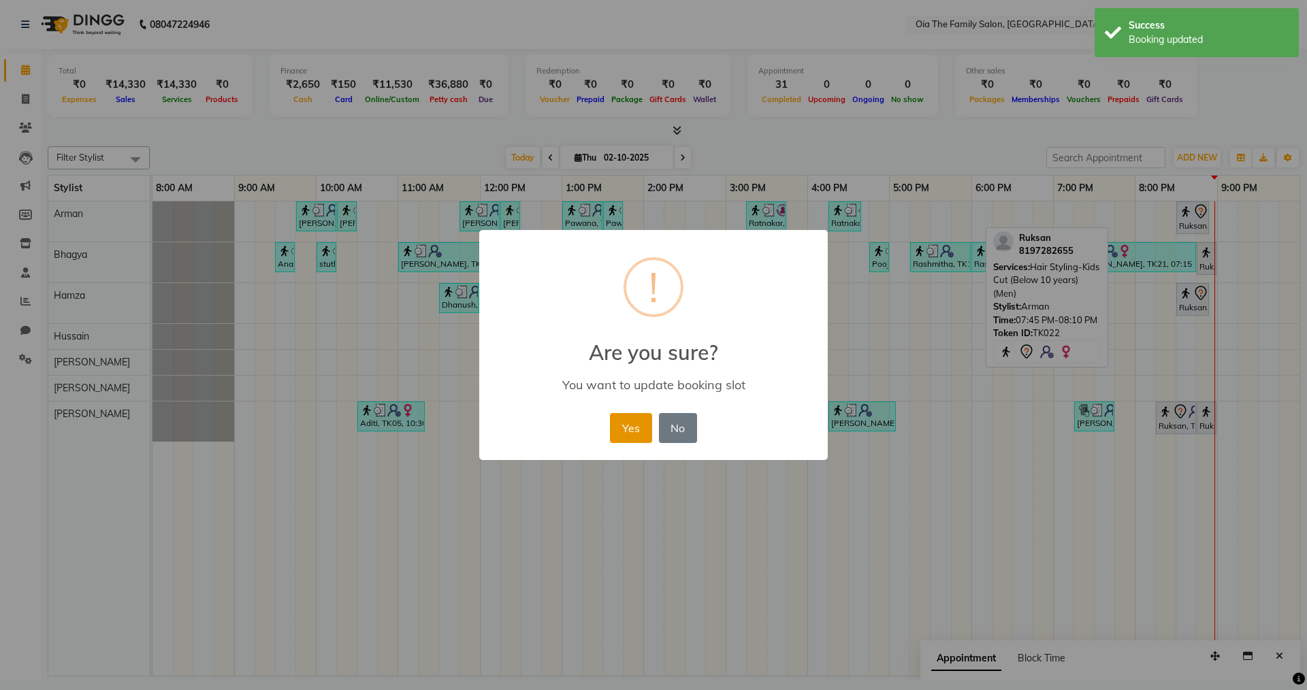
click at [623, 423] on button "Yes" at bounding box center [631, 428] width 42 height 30
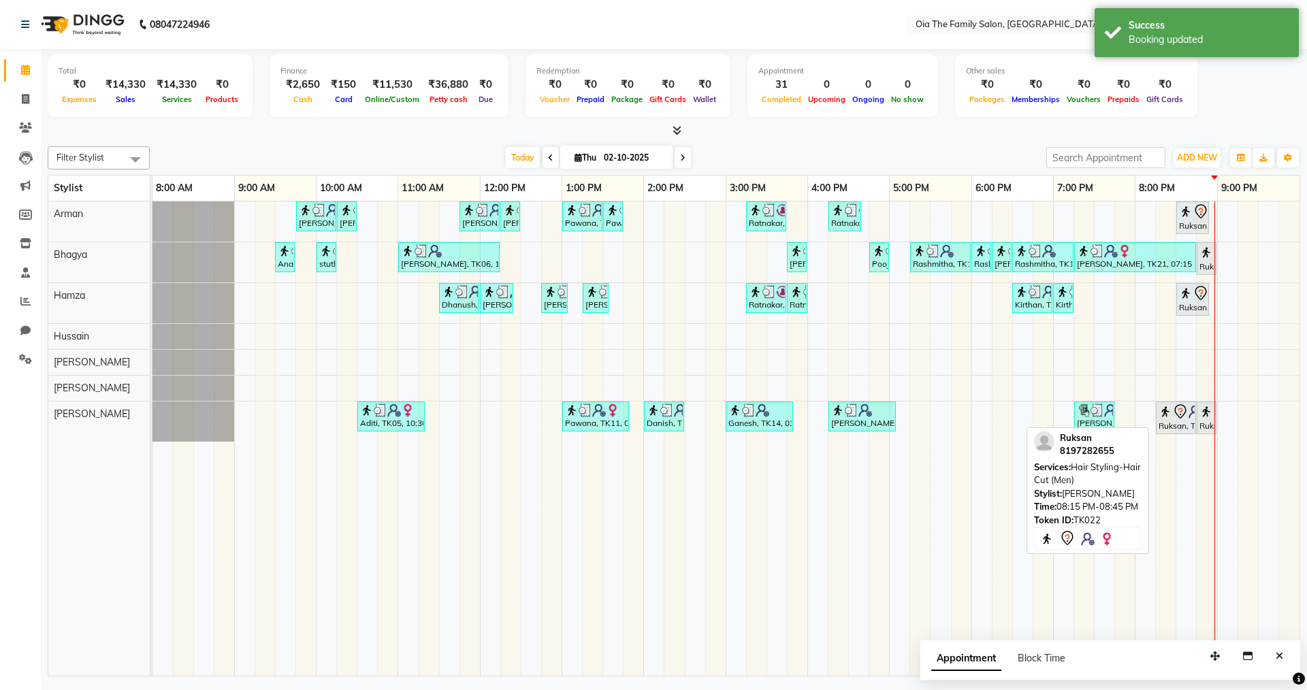
click at [1177, 421] on div "Ruksan, TK22, 08:15 PM-08:45 PM, Hair Styling-Hair Cut (Men)" at bounding box center [1175, 418] width 37 height 29
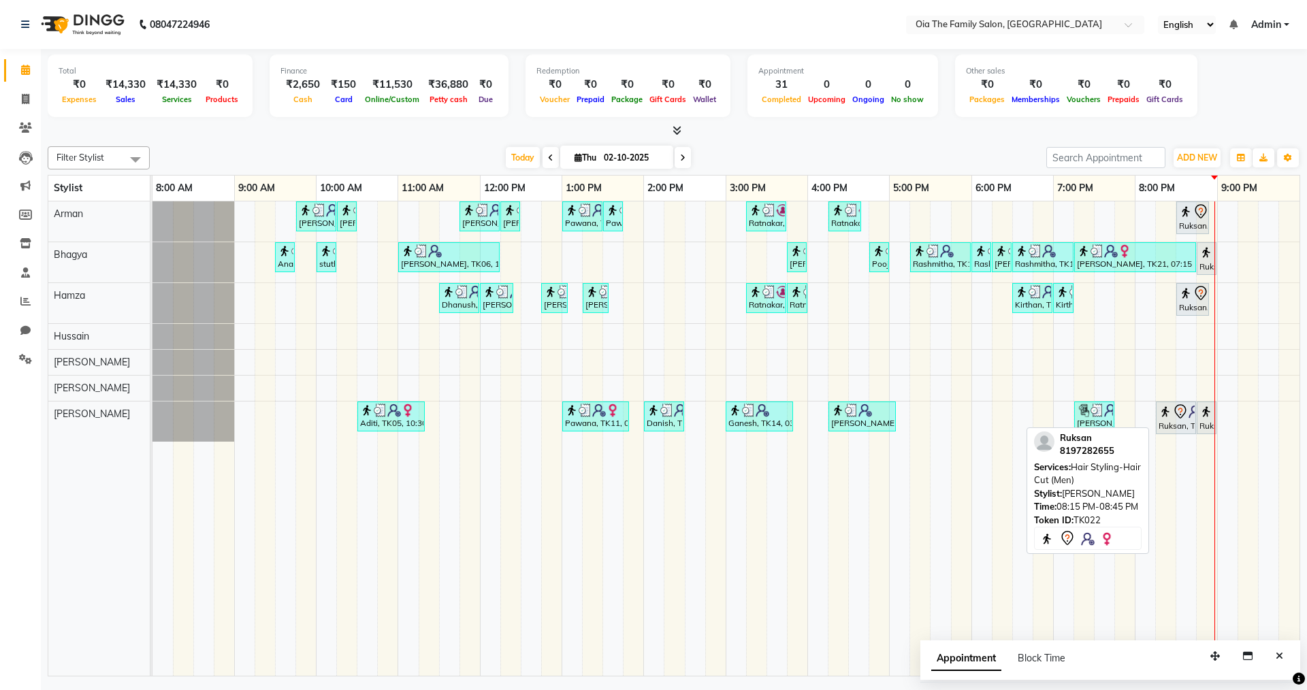
click at [1174, 425] on div "Ruksan, TK22, 08:15 PM-08:45 PM, Hair Styling-Hair Cut (Men)" at bounding box center [1175, 418] width 37 height 29
select select "7"
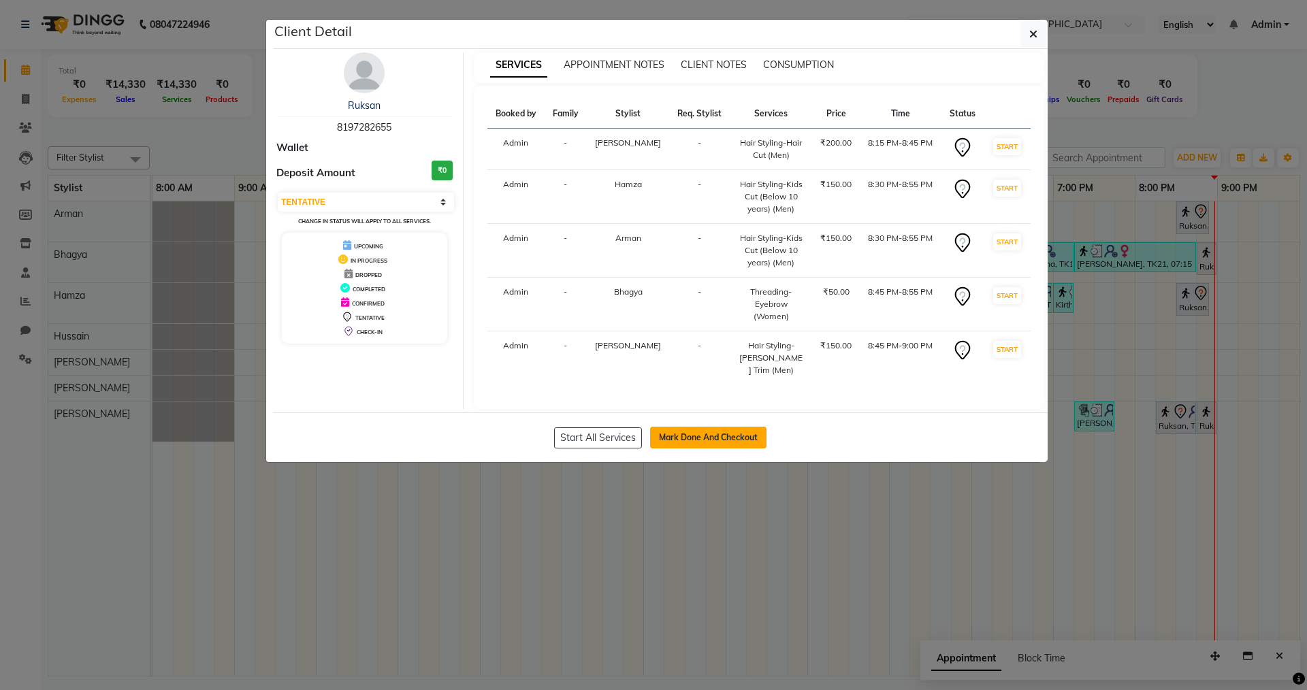
click at [667, 427] on button "Mark Done And Checkout" at bounding box center [708, 438] width 116 height 22
select select "service"
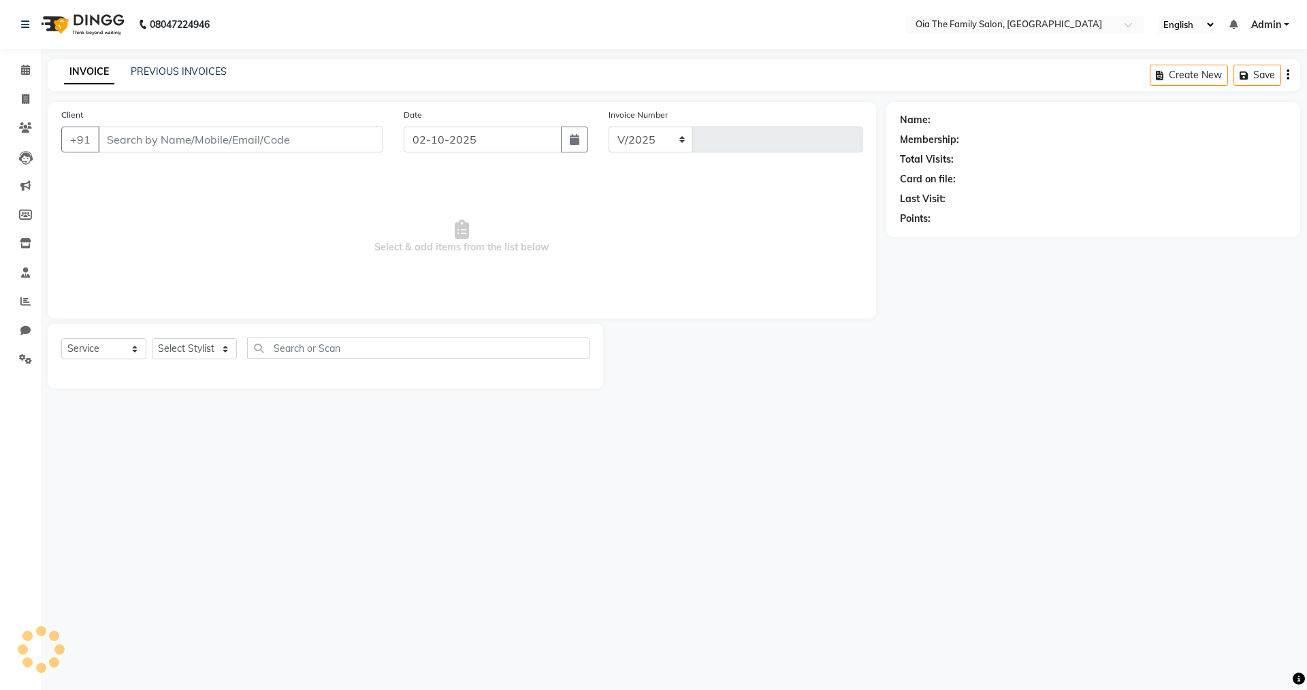
select select "9113"
type input "0128"
type input "8197282655"
select select "93029"
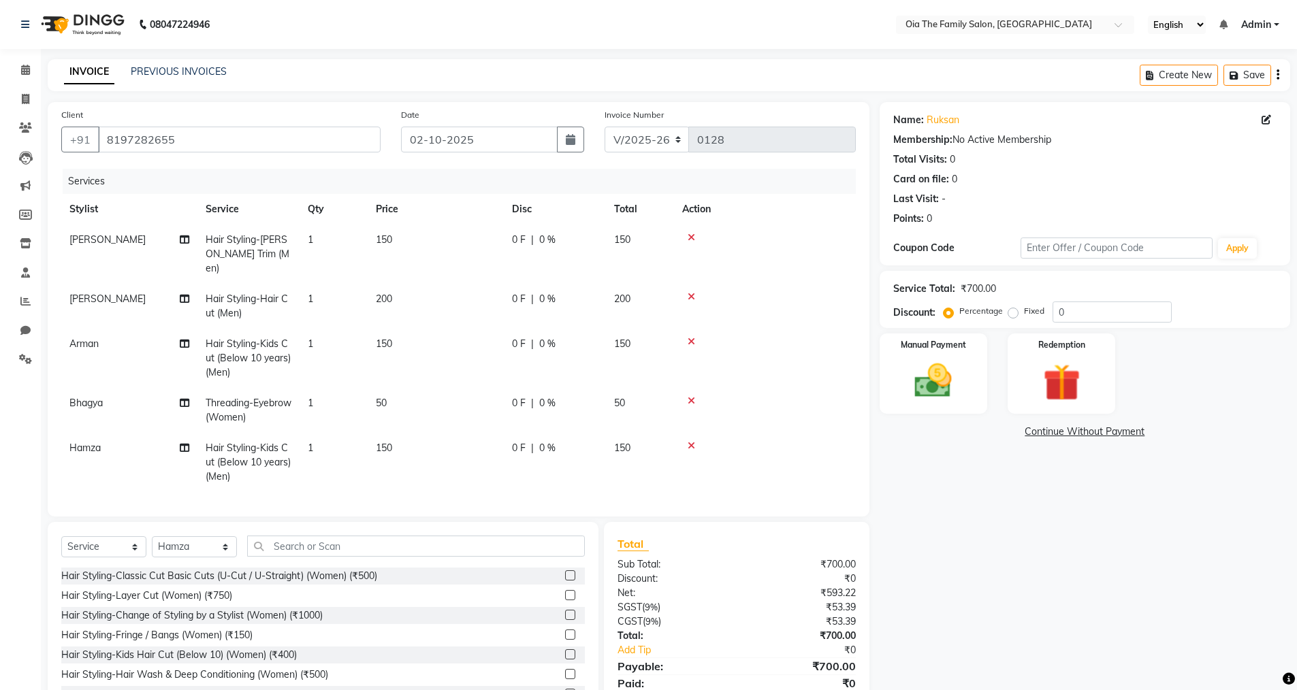
click at [626, 388] on td "50" at bounding box center [640, 410] width 68 height 45
select select "93028"
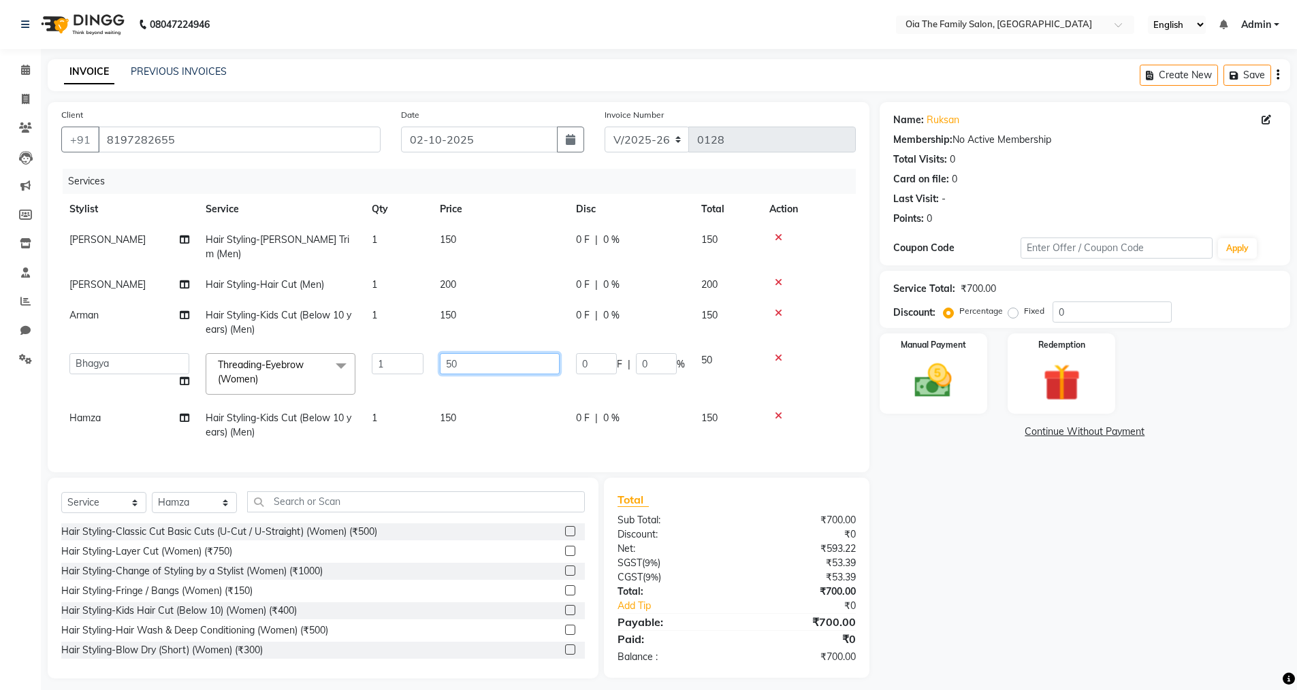
drag, startPoint x: 498, startPoint y: 356, endPoint x: 438, endPoint y: 359, distance: 59.3
click at [438, 359] on td "50" at bounding box center [500, 374] width 136 height 58
type input "40"
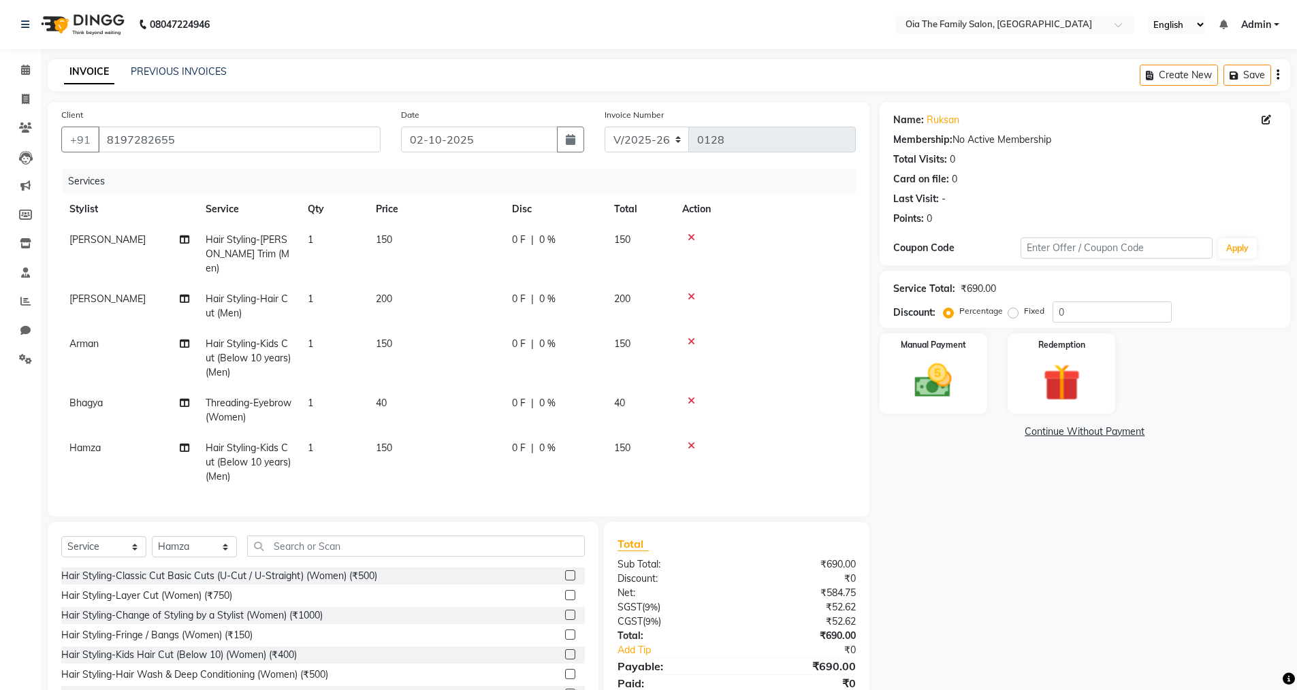
click at [852, 330] on td at bounding box center [765, 358] width 182 height 59
click at [939, 372] on img at bounding box center [933, 381] width 63 height 44
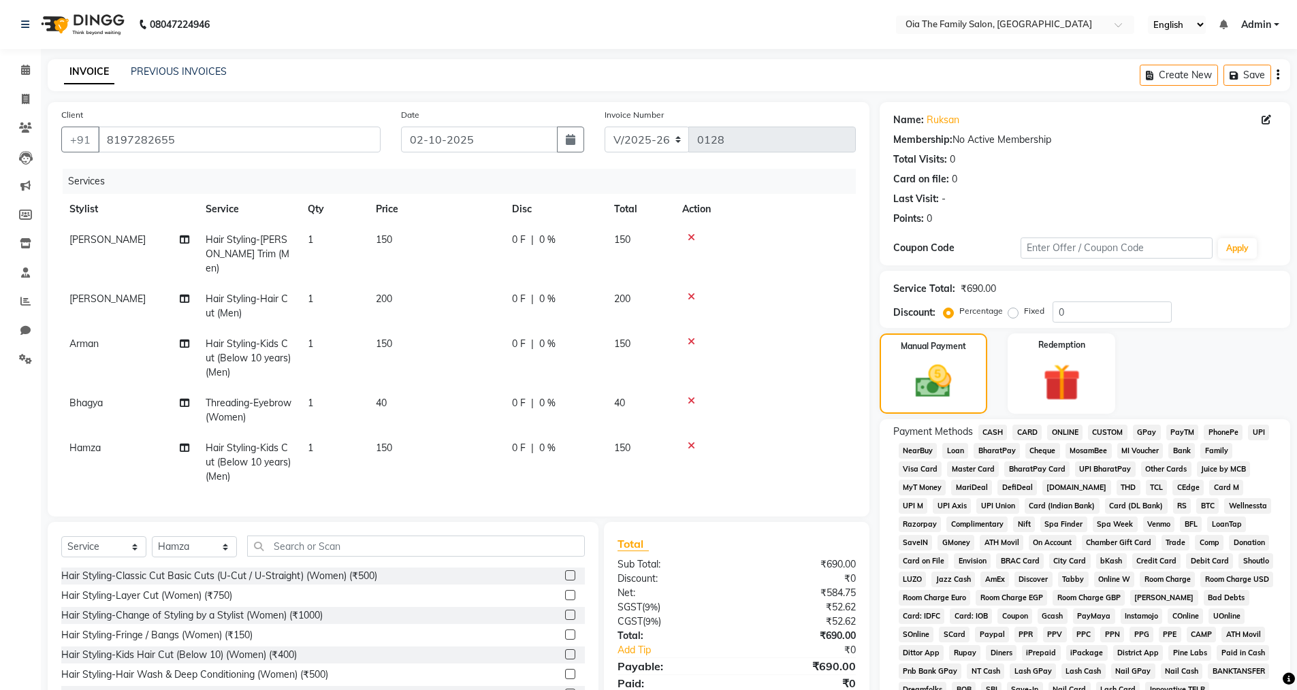
click at [997, 430] on span "CASH" at bounding box center [992, 433] width 29 height 16
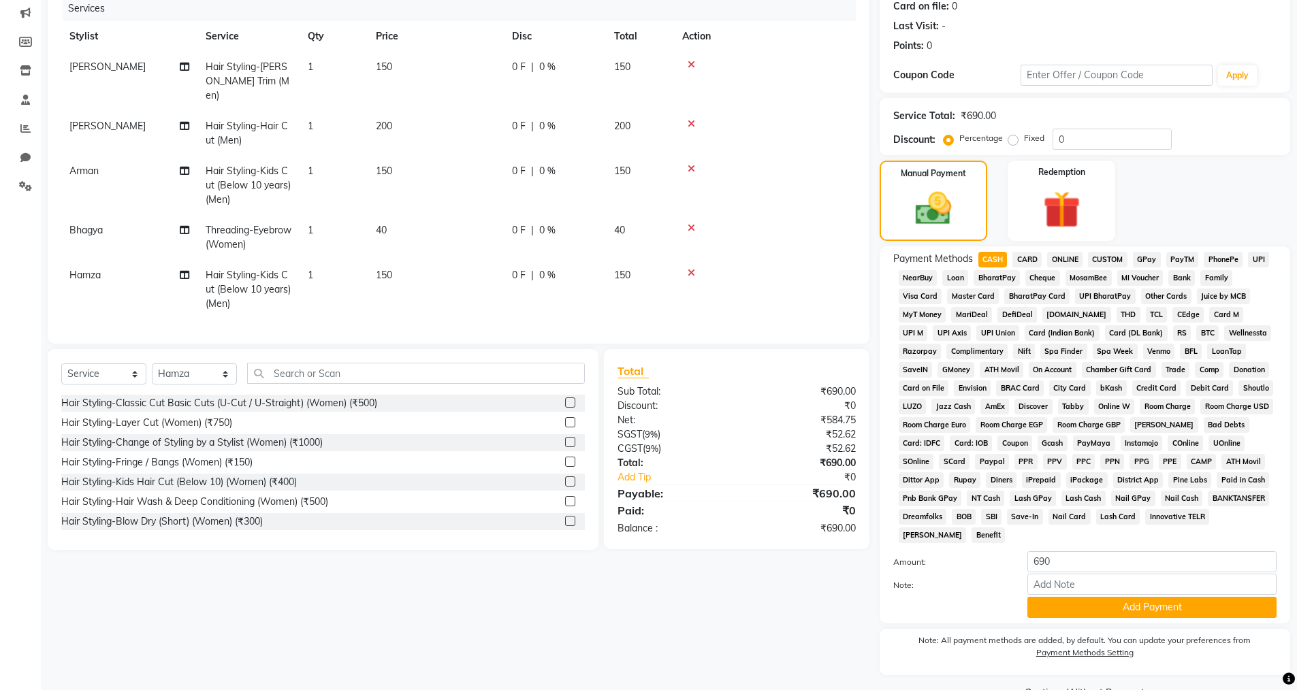
scroll to position [206, 0]
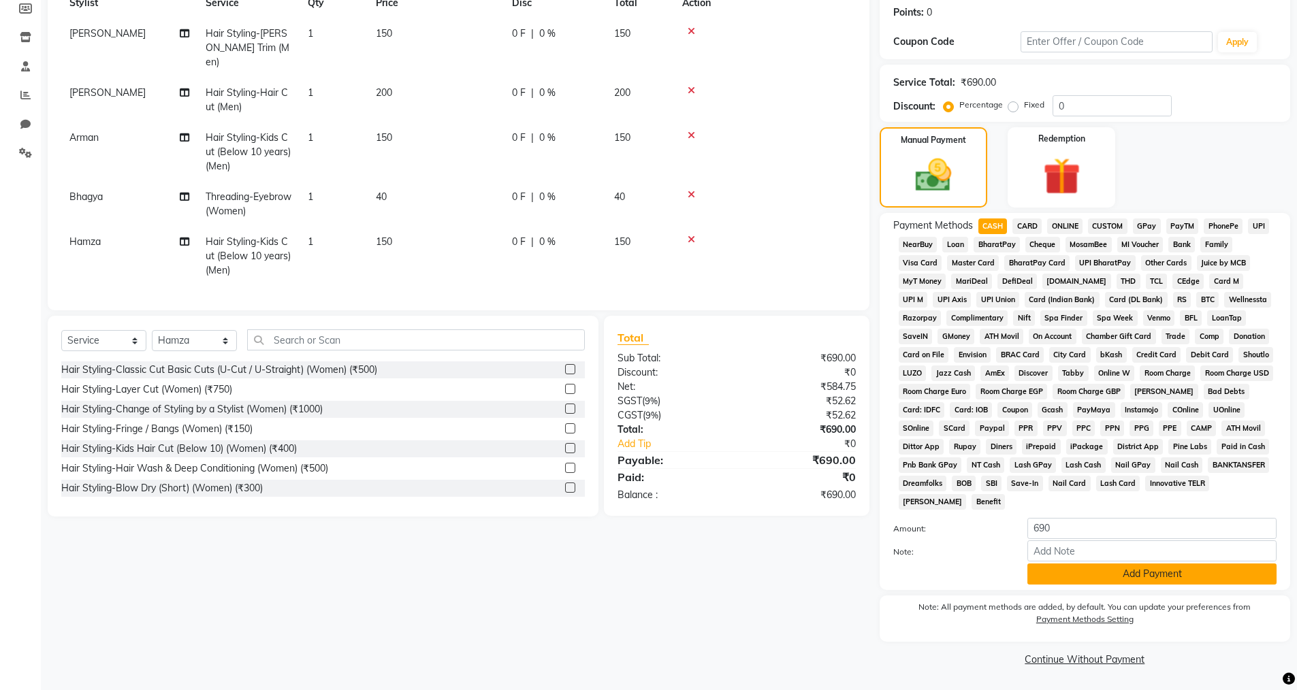
click at [1160, 576] on button "Add Payment" at bounding box center [1151, 574] width 249 height 21
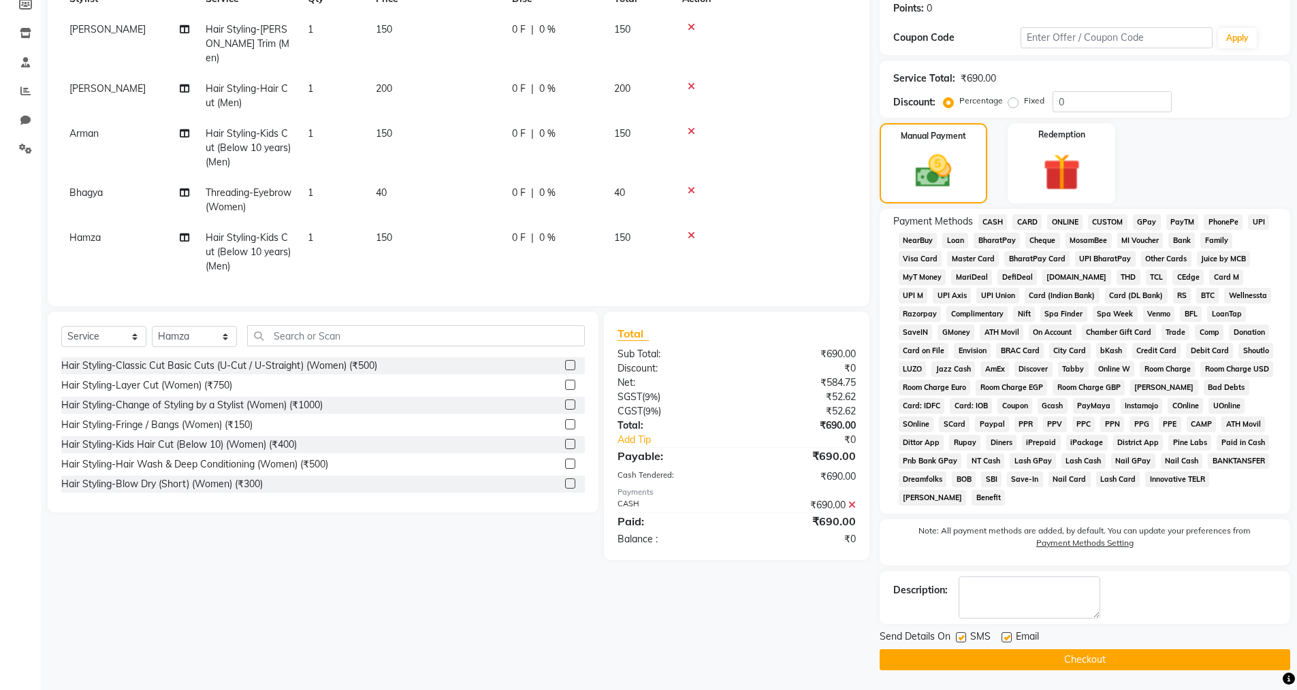
scroll to position [211, 0]
click at [1009, 641] on label at bounding box center [1007, 637] width 10 height 10
click at [1009, 641] on input "checkbox" at bounding box center [1006, 637] width 9 height 9
checkbox input "false"
click at [978, 652] on button "Checkout" at bounding box center [1085, 659] width 411 height 21
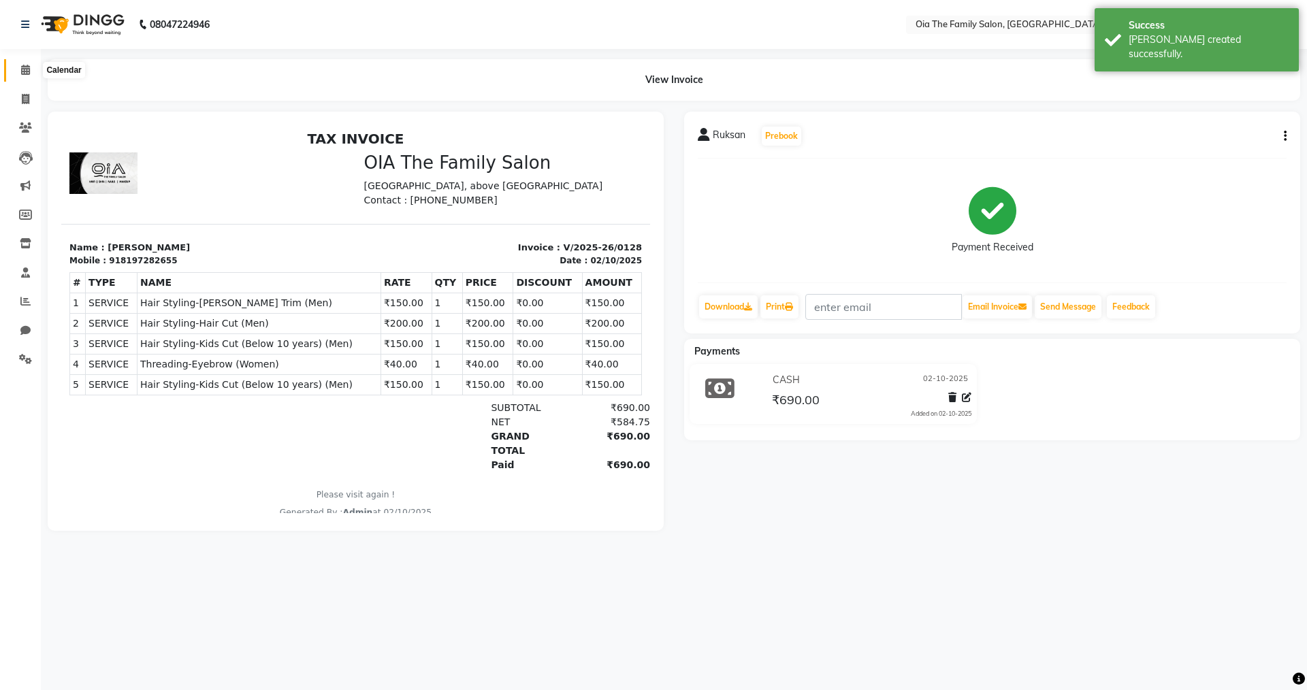
click at [29, 69] on icon at bounding box center [25, 70] width 9 height 10
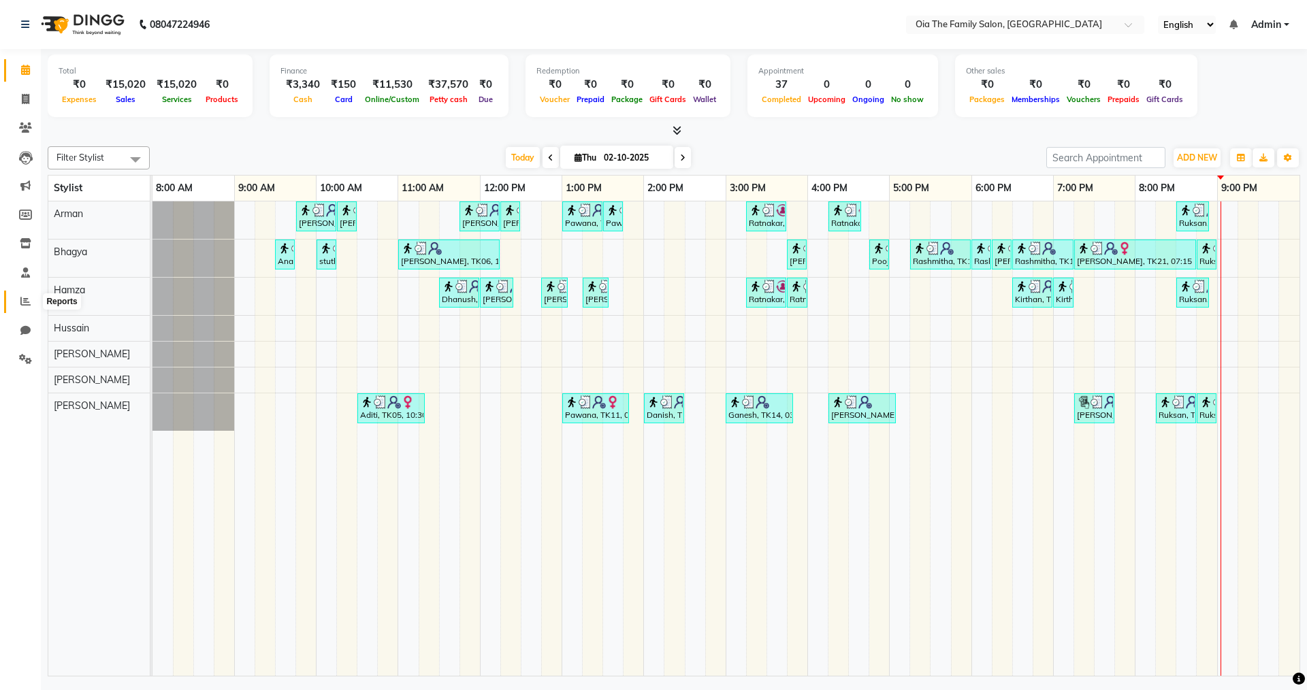
click at [27, 300] on icon at bounding box center [25, 301] width 10 height 10
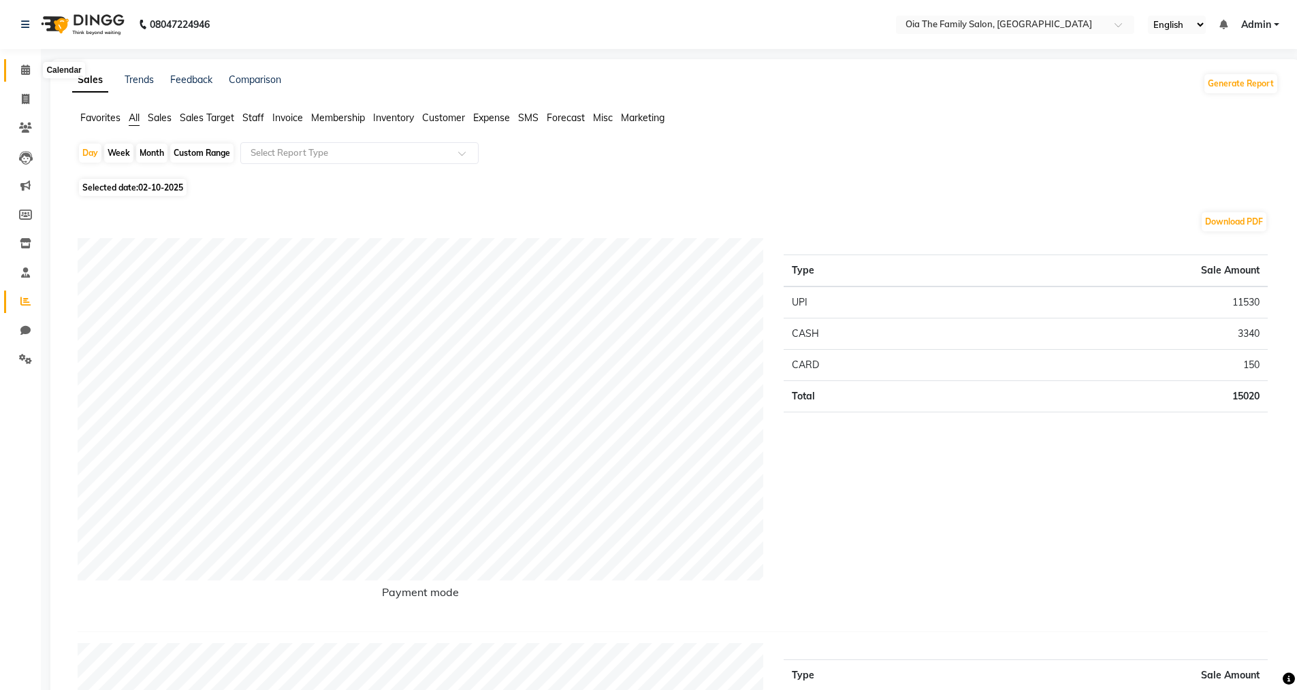
click at [32, 71] on span at bounding box center [26, 71] width 24 height 16
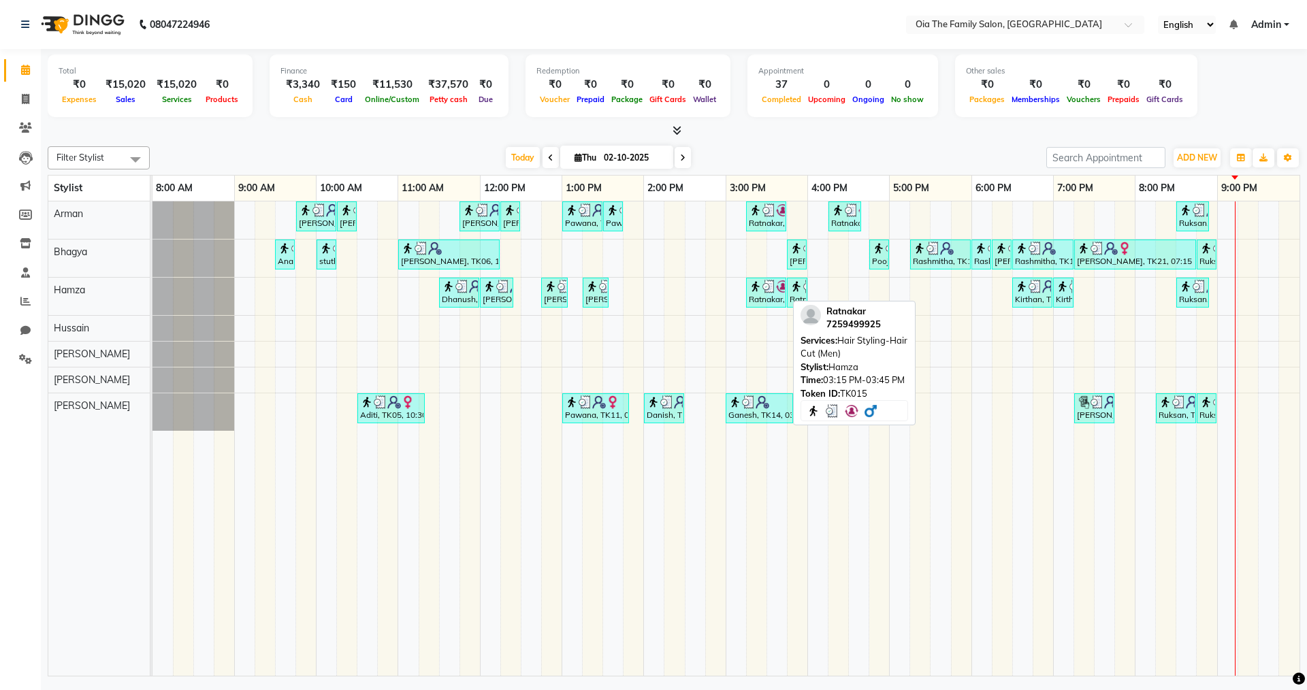
click at [782, 300] on div "Ratnakar, TK15, 03:15 PM-03:45 PM, Hair Styling-Hair Cut (Men)" at bounding box center [766, 293] width 37 height 26
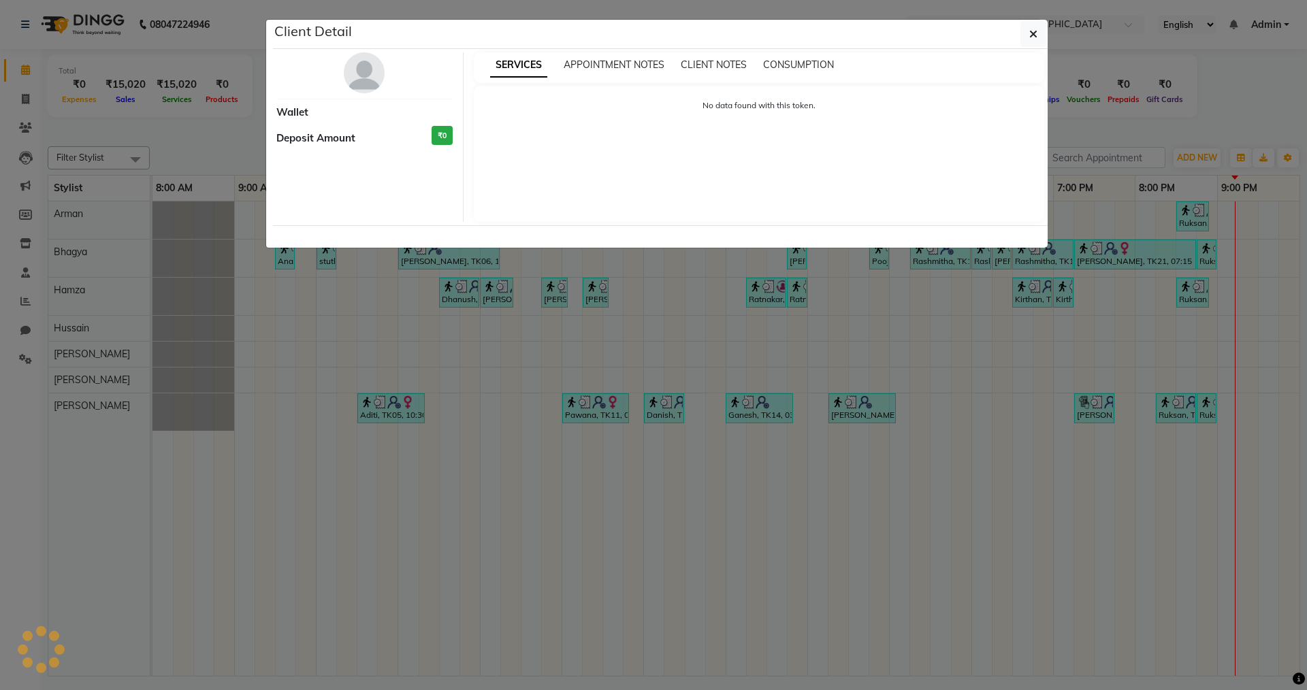
select select "3"
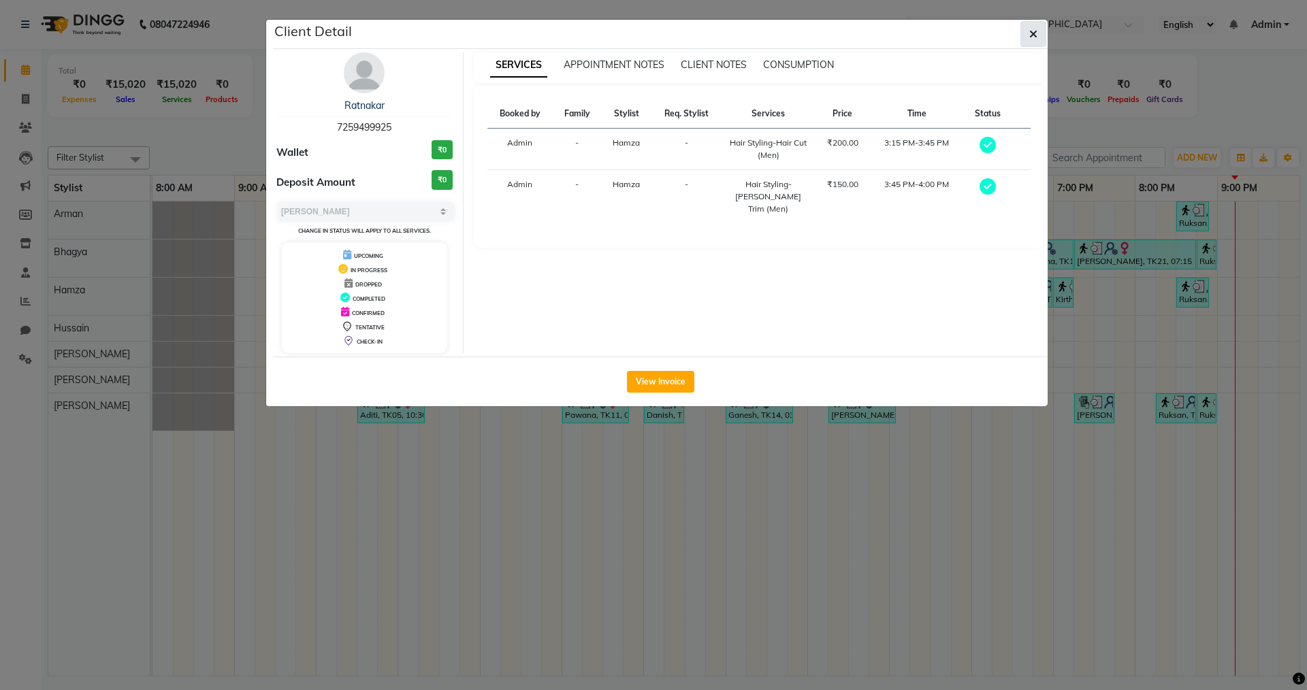
click at [1027, 31] on button "button" at bounding box center [1034, 34] width 26 height 26
